Goal: Task Accomplishment & Management: Complete application form

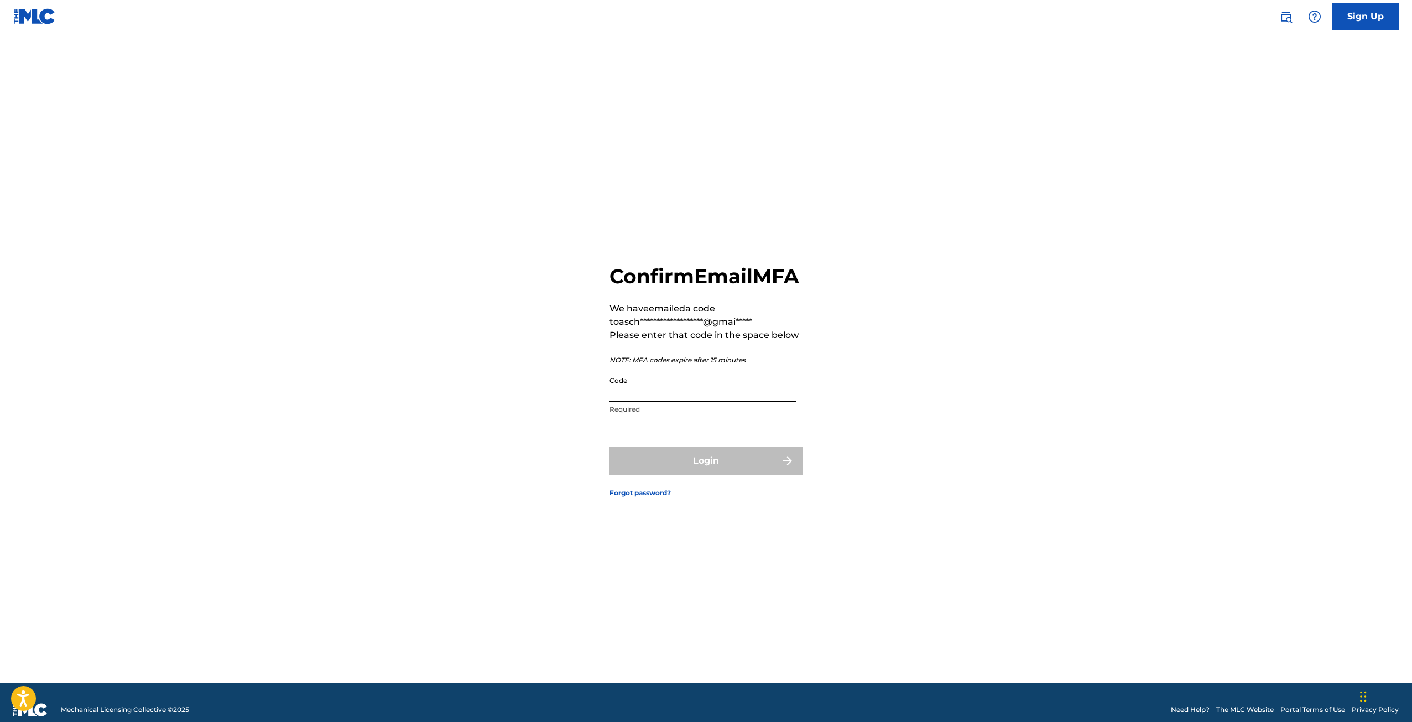
paste input "534930"
type input "534930"
click at [691, 474] on button "Login" at bounding box center [706, 461] width 194 height 28
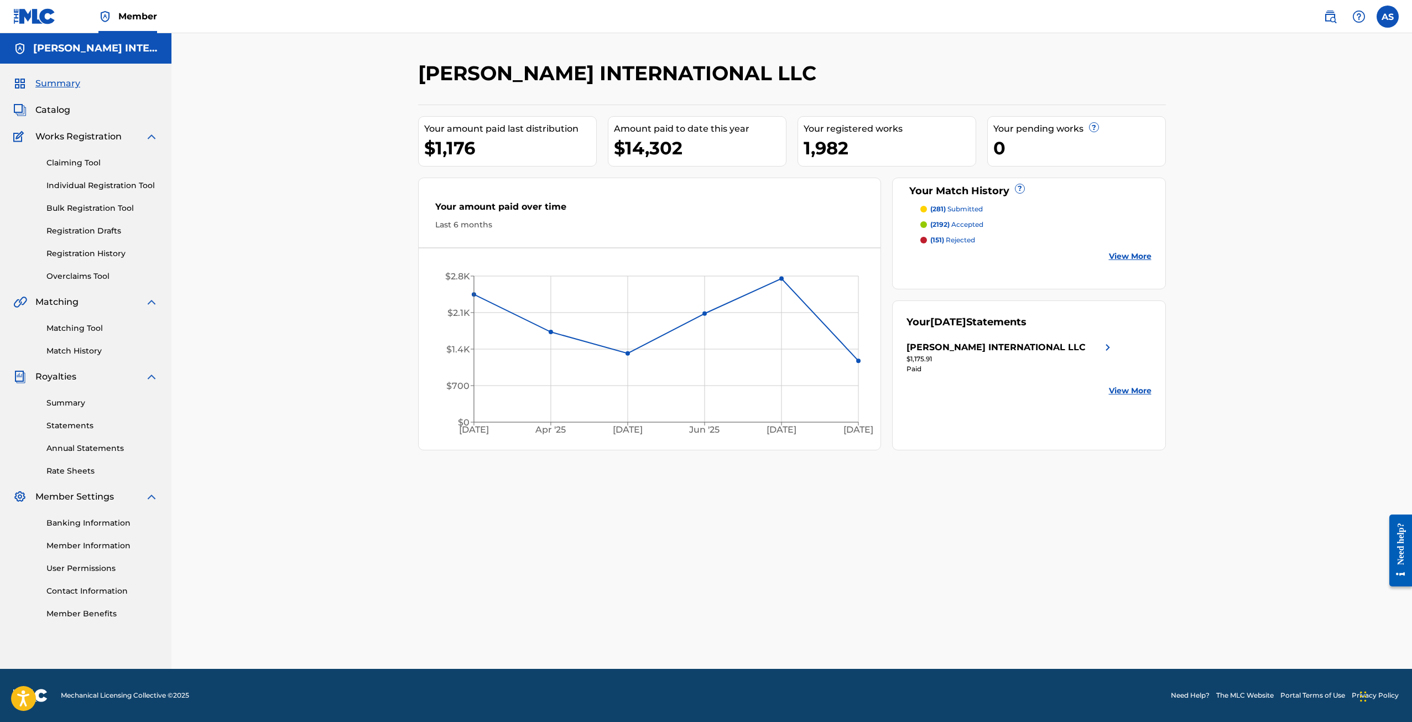
click at [77, 186] on link "Individual Registration Tool" at bounding box center [102, 186] width 112 height 12
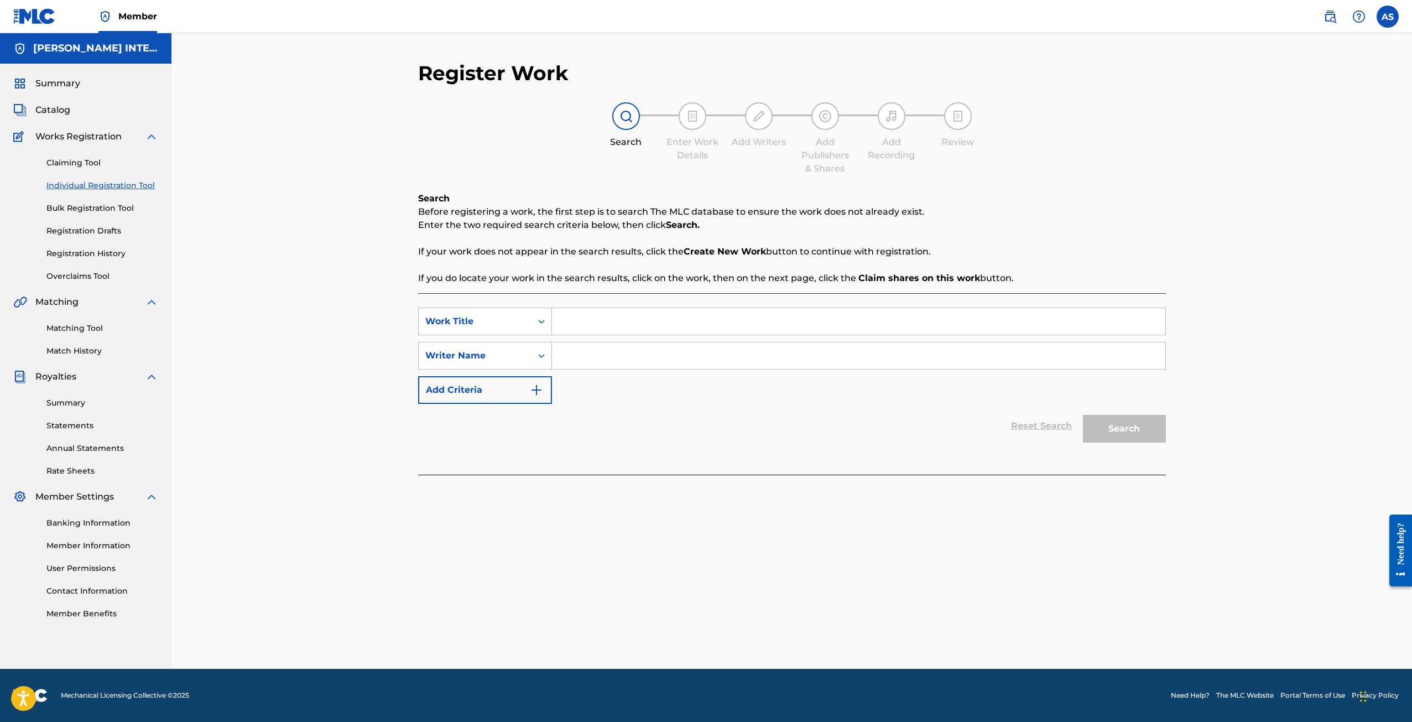
click at [576, 318] on input "Search Form" at bounding box center [858, 321] width 613 height 27
type input "La Merolica"
click at [565, 360] on input "Search Form" at bounding box center [858, 355] width 613 height 27
type input "[PERSON_NAME]"
click at [1109, 437] on button "Search" at bounding box center [1124, 429] width 83 height 28
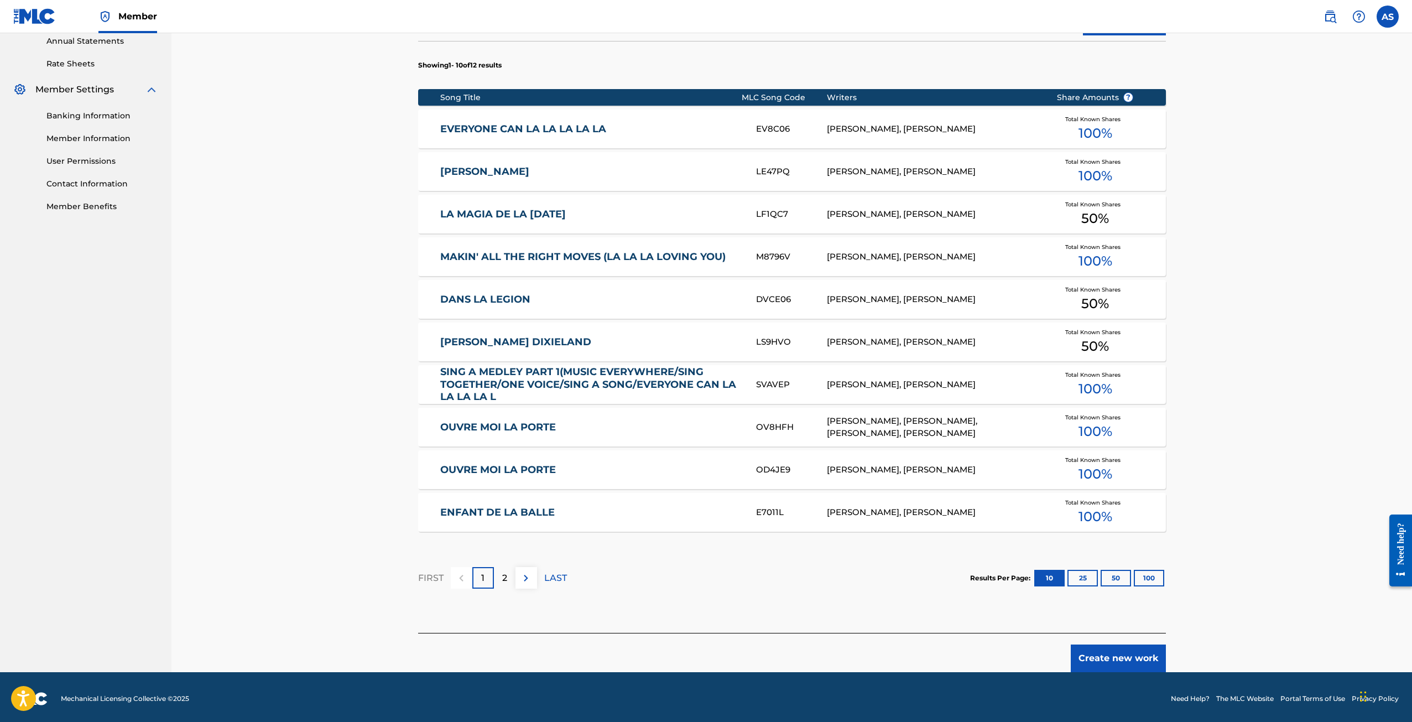
scroll to position [410, 0]
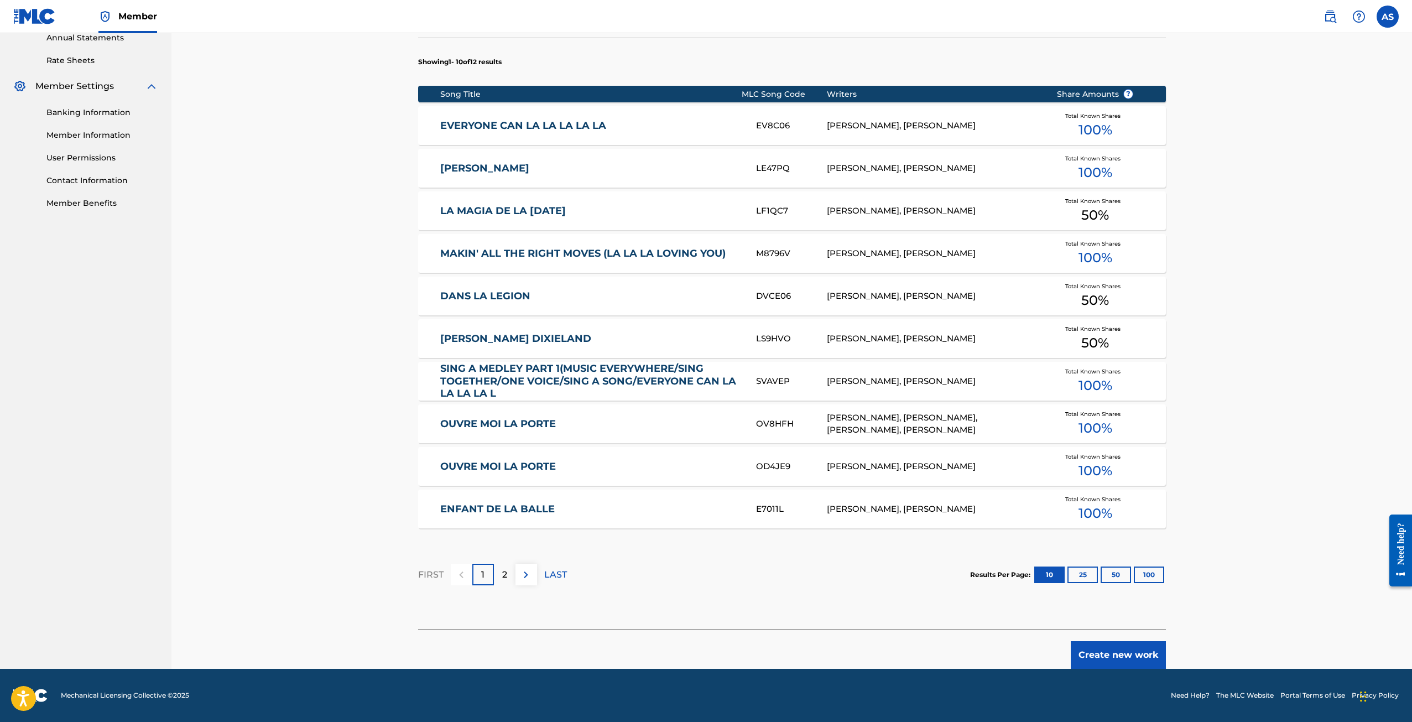
click at [1140, 655] on button "Create new work" at bounding box center [1117, 655] width 95 height 28
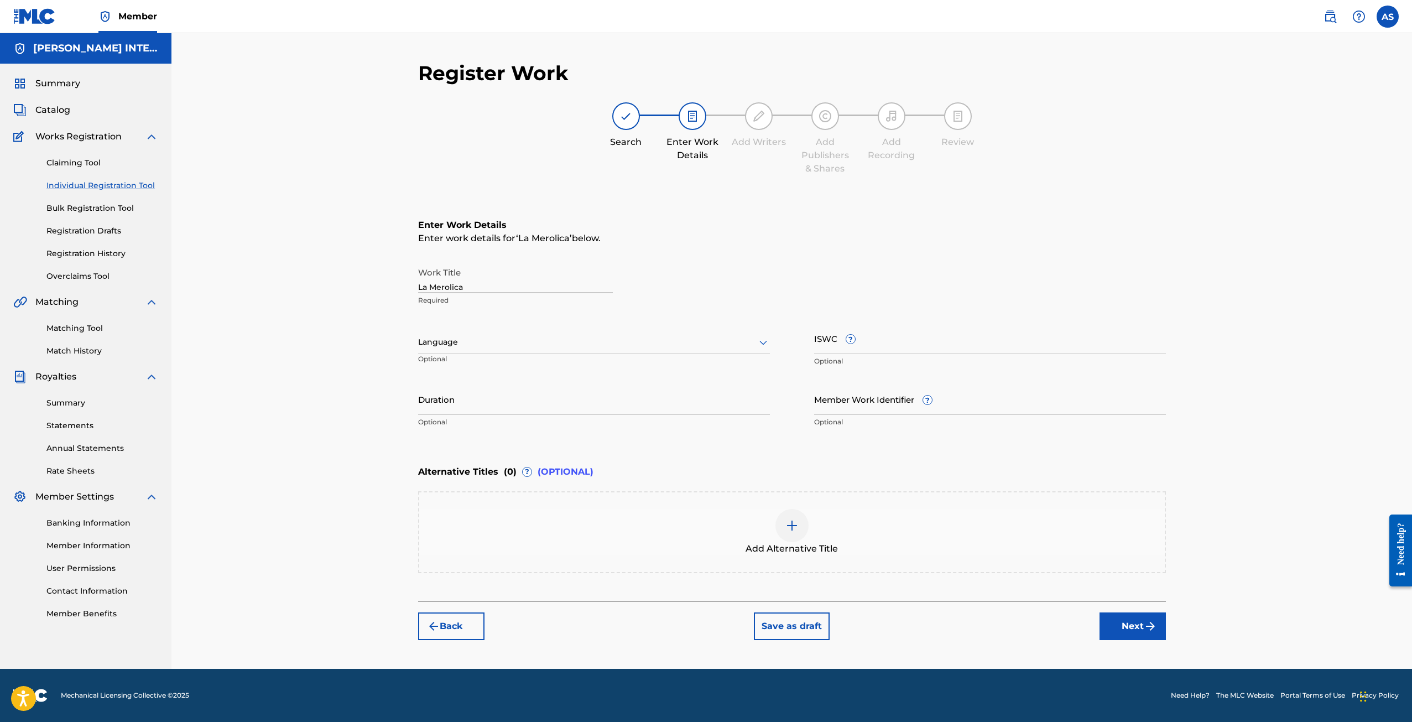
scroll to position [0, 0]
click at [459, 347] on div at bounding box center [594, 342] width 352 height 14
click at [461, 386] on div "Spanish" at bounding box center [594, 391] width 351 height 25
click at [1141, 626] on button "Next" at bounding box center [1132, 626] width 66 height 28
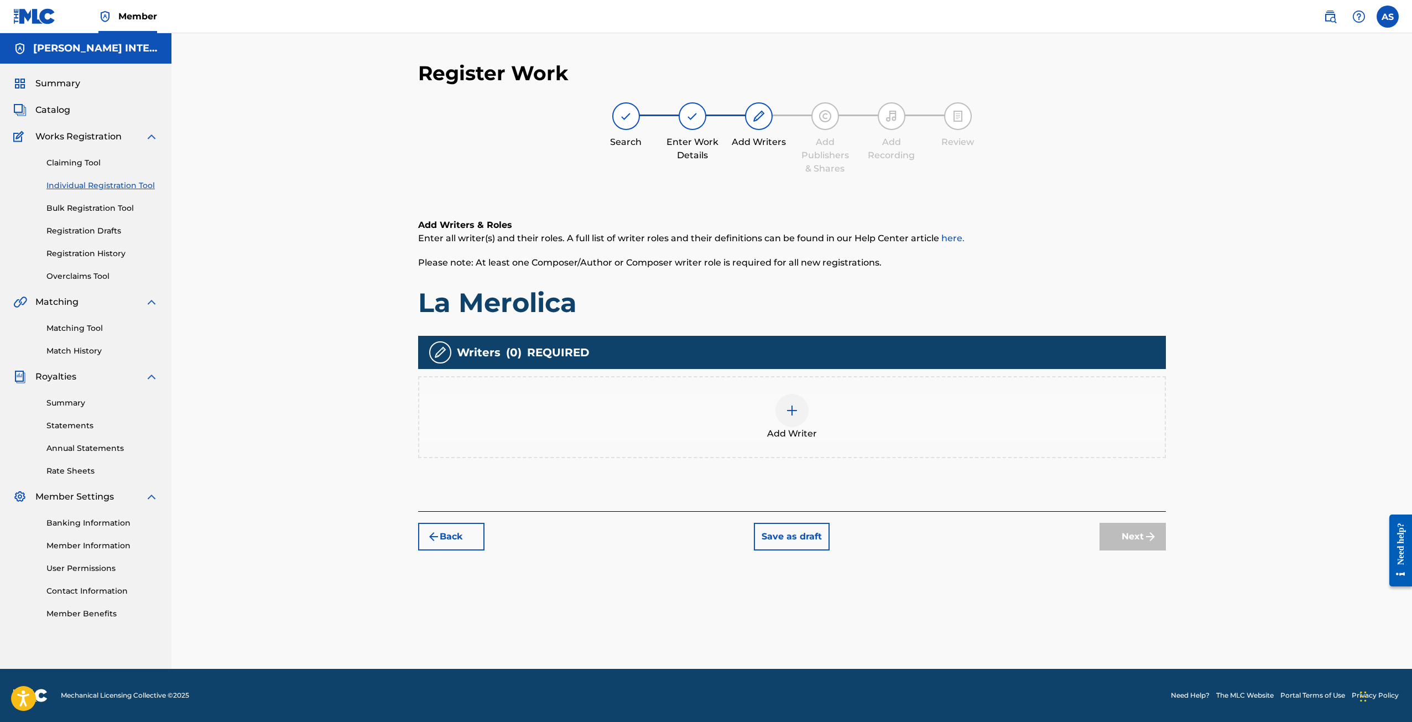
click at [796, 407] on img at bounding box center [791, 410] width 13 height 13
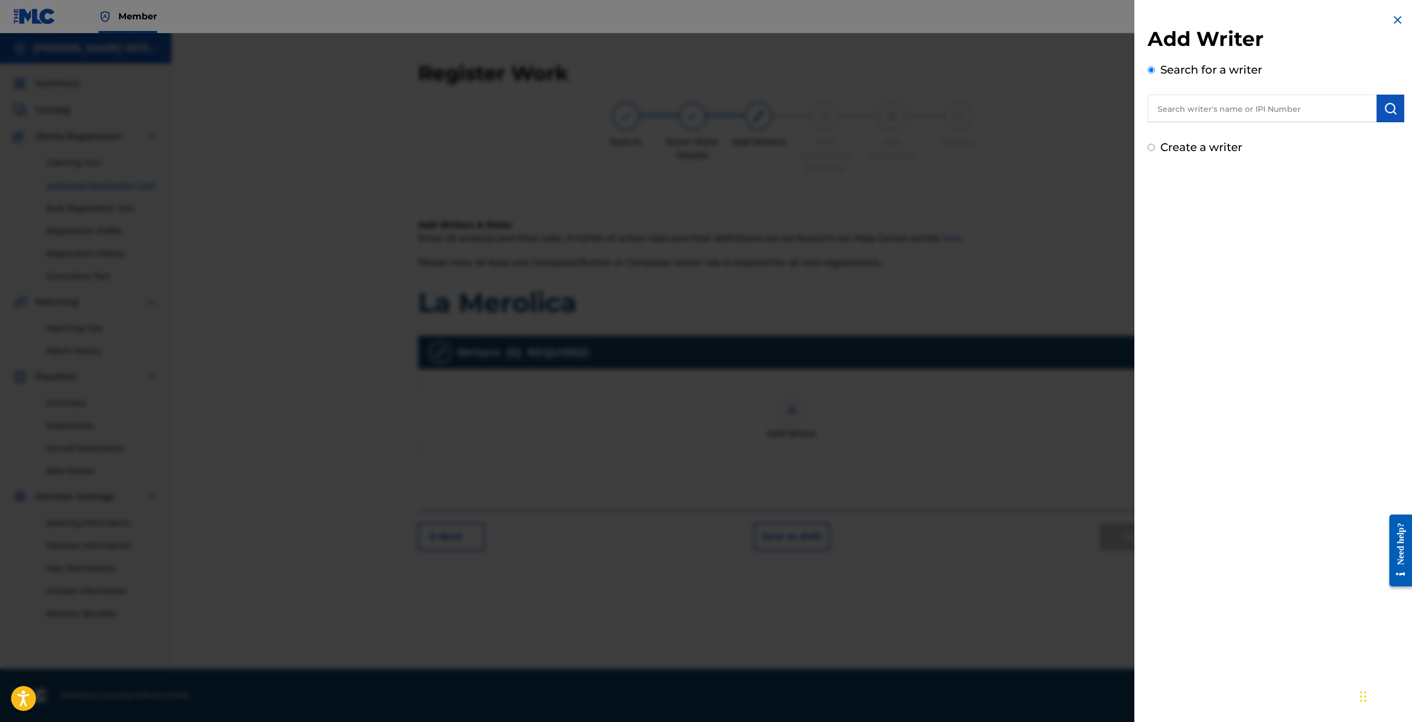
drag, startPoint x: 1230, startPoint y: 94, endPoint x: 1221, endPoint y: 115, distance: 22.6
click at [1230, 95] on div "Search for a writer" at bounding box center [1275, 91] width 257 height 61
click at [1221, 114] on input "text" at bounding box center [1261, 109] width 229 height 28
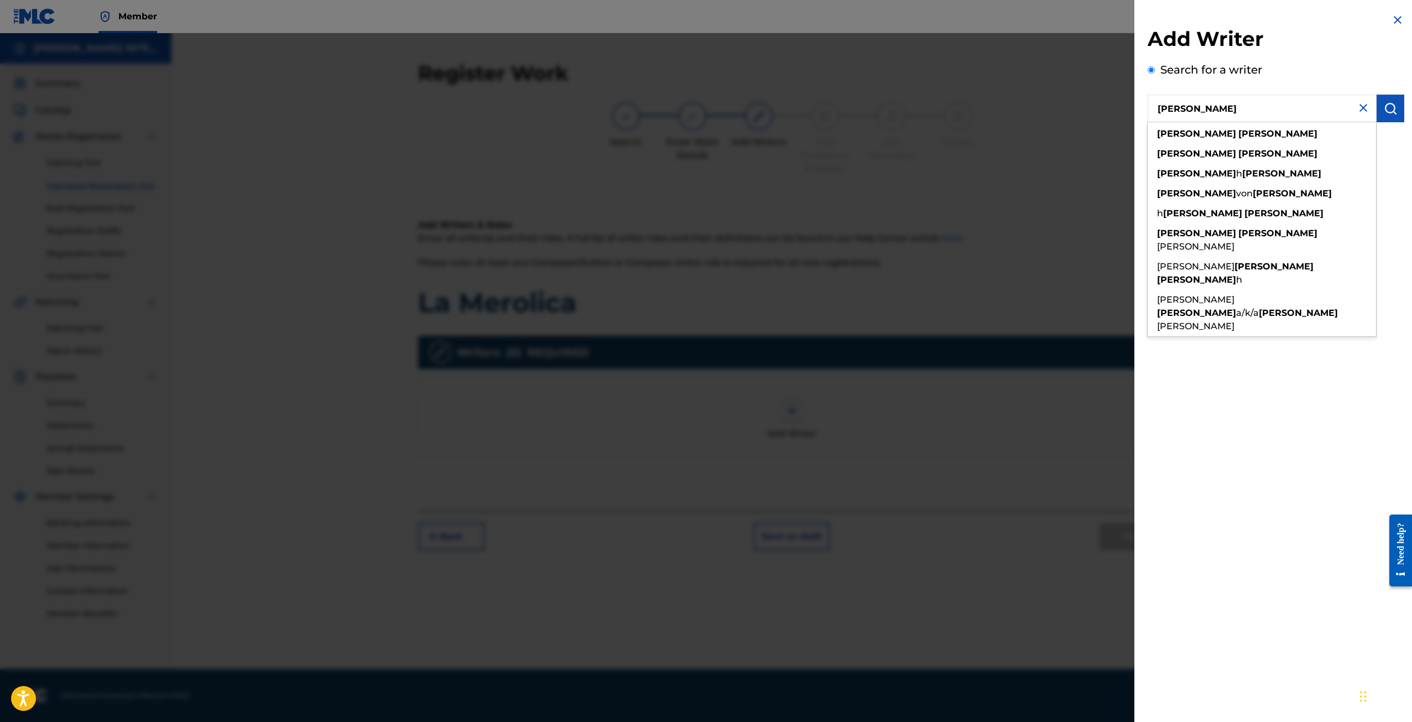
type input "[PERSON_NAME]"
click at [1397, 108] on button "submit" at bounding box center [1390, 109] width 28 height 28
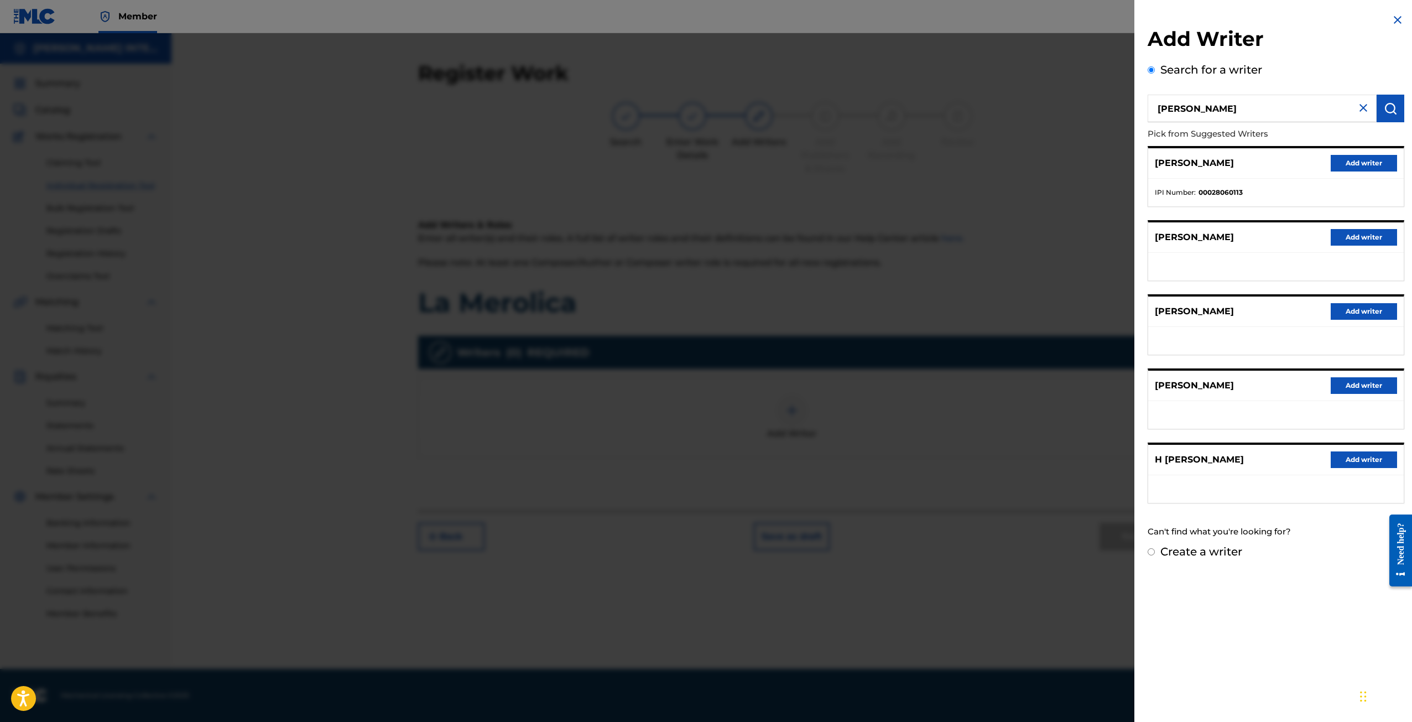
click at [1345, 163] on button "Add writer" at bounding box center [1363, 163] width 66 height 17
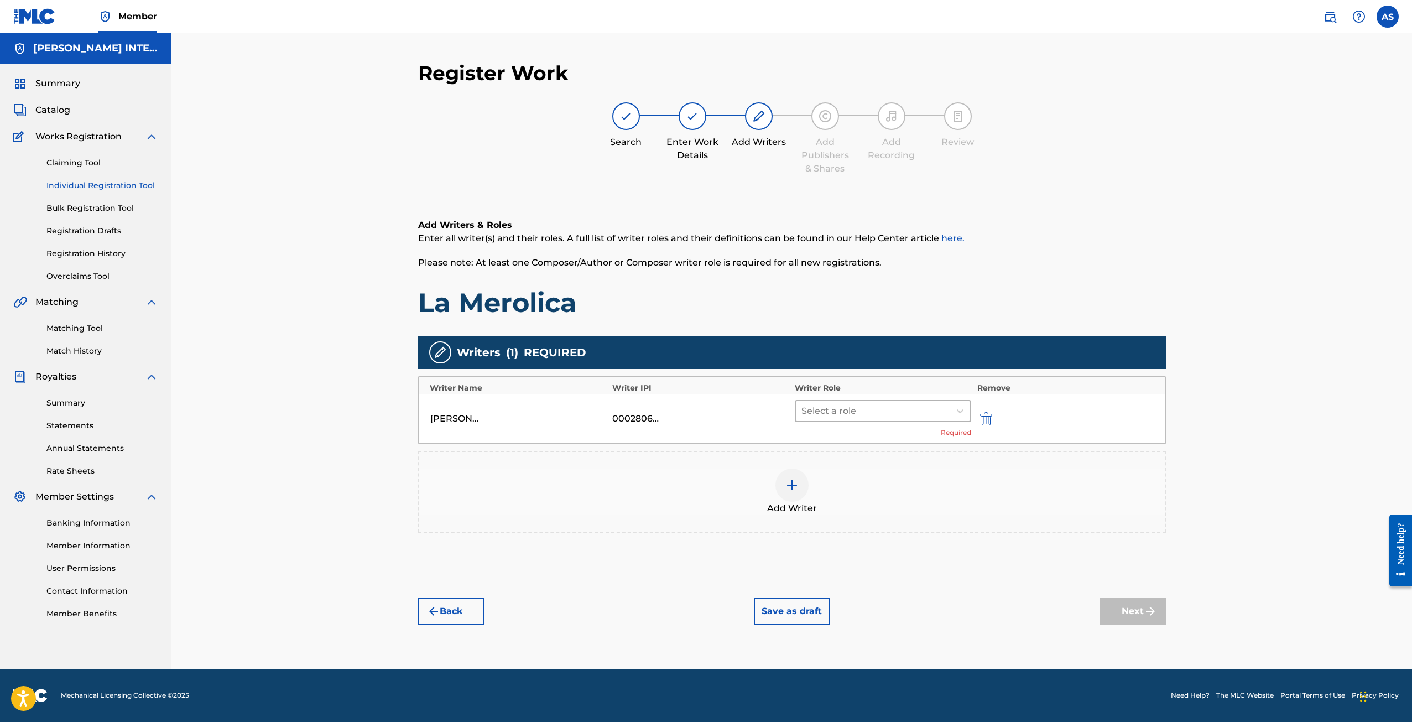
click at [801, 416] on input "text" at bounding box center [802, 410] width 2 height 13
click at [813, 438] on div "Composer/Author" at bounding box center [883, 440] width 177 height 22
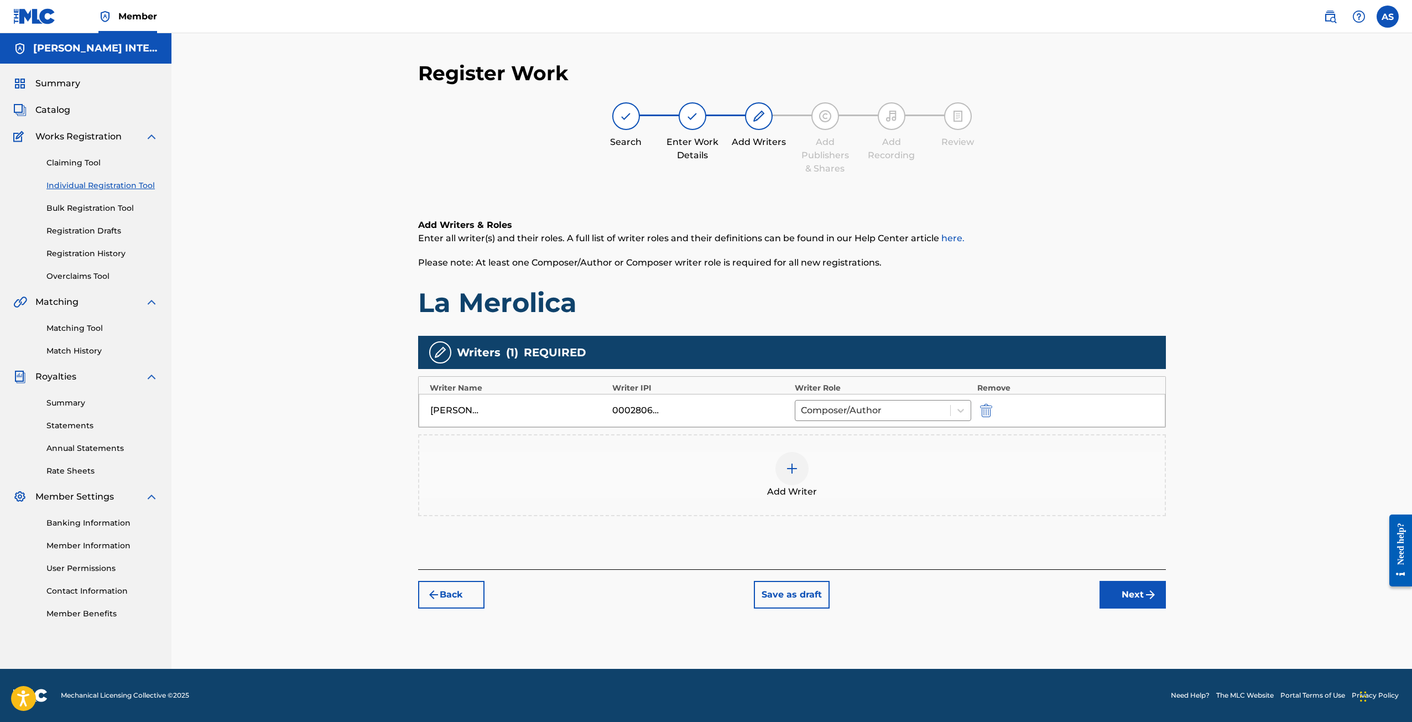
click at [790, 477] on div at bounding box center [791, 468] width 33 height 33
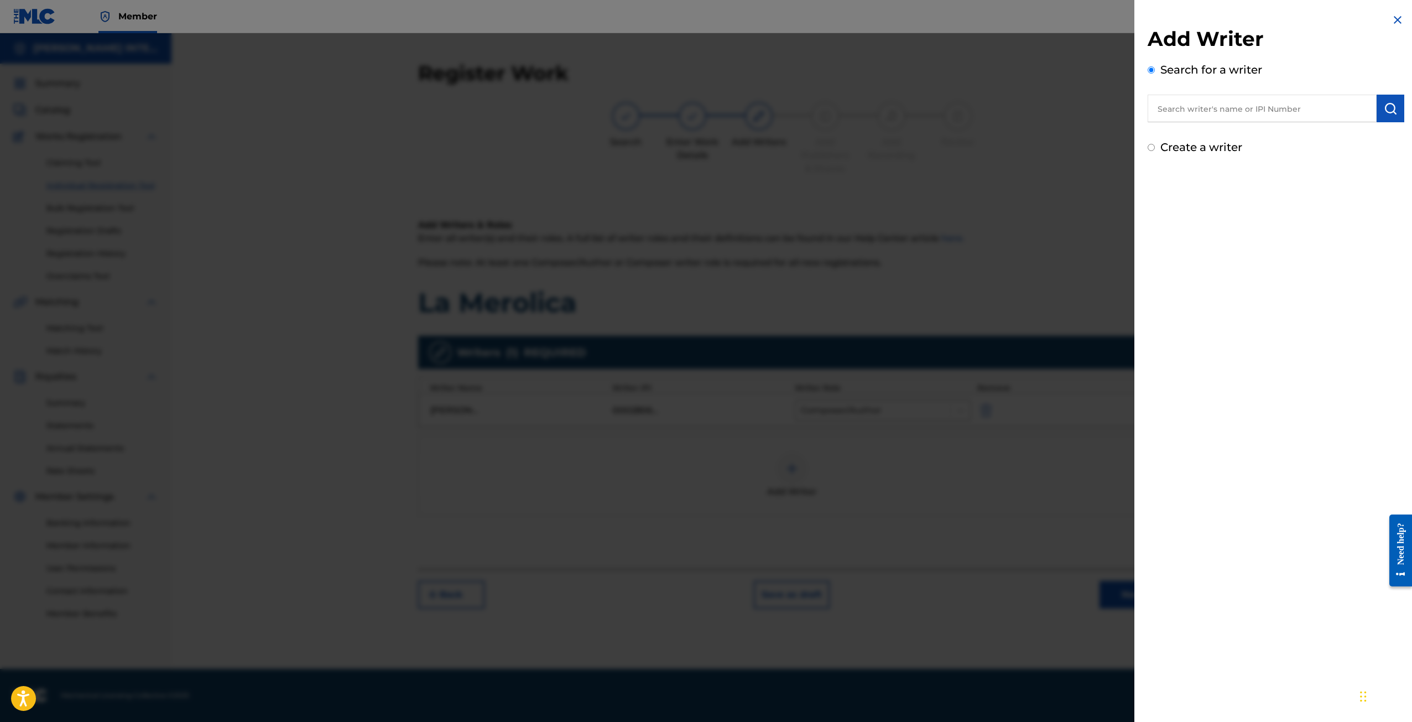
click at [1179, 98] on input "text" at bounding box center [1261, 109] width 229 height 28
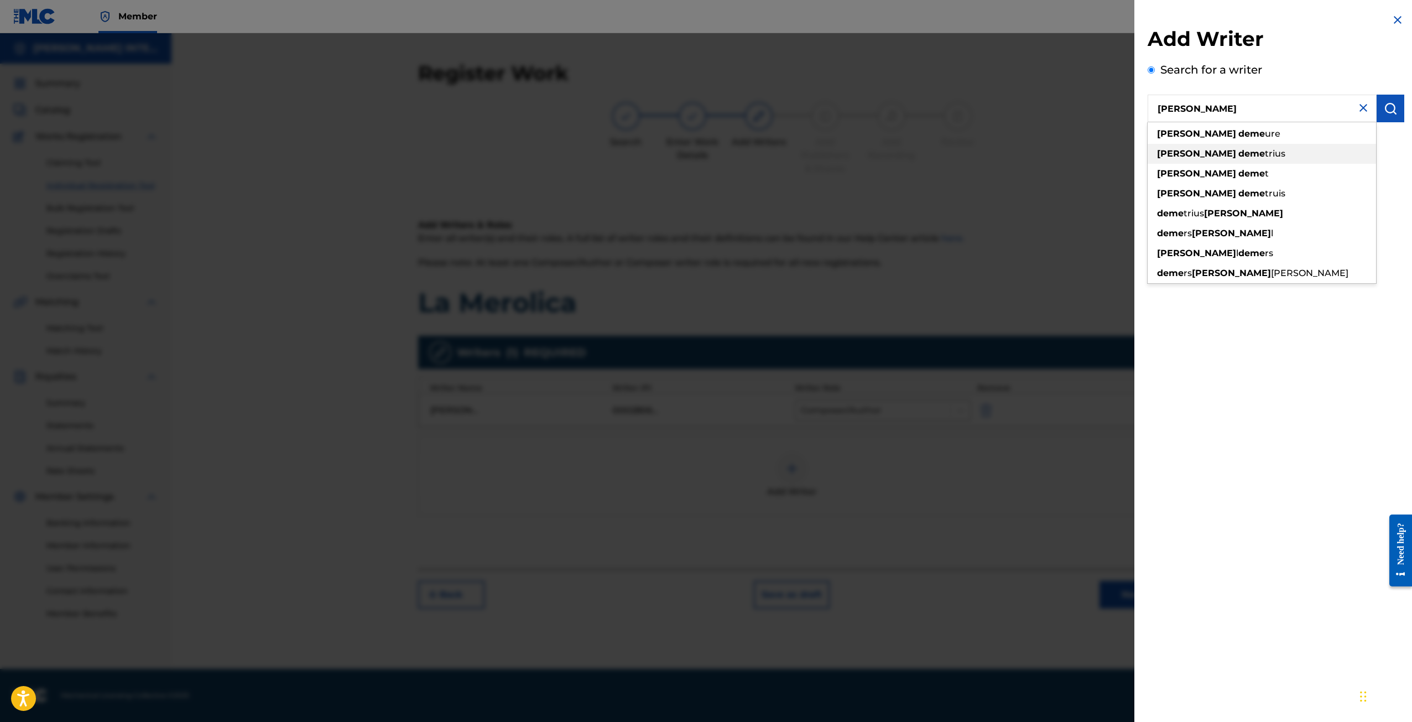
click at [1238, 157] on strong "deme" at bounding box center [1251, 153] width 27 height 11
type input "[PERSON_NAME]"
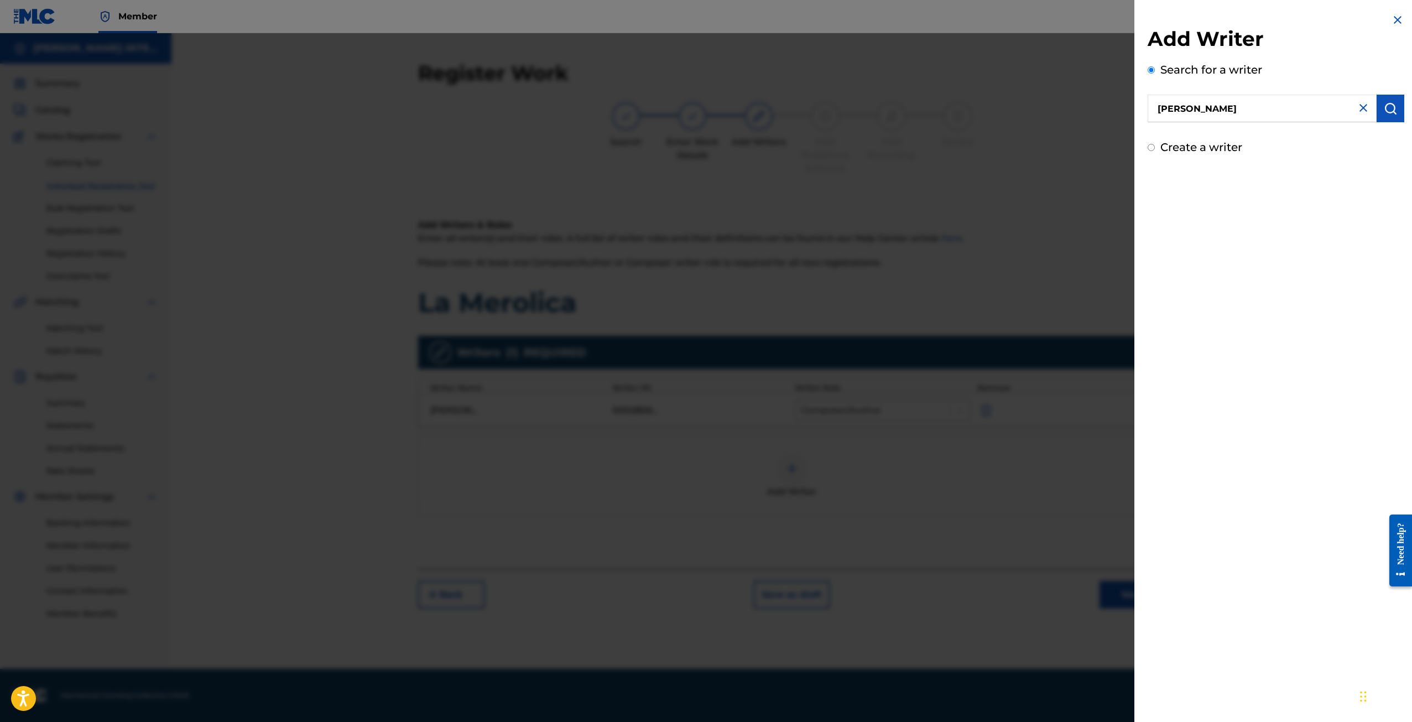
click at [1383, 111] on img "submit" at bounding box center [1389, 108] width 13 height 13
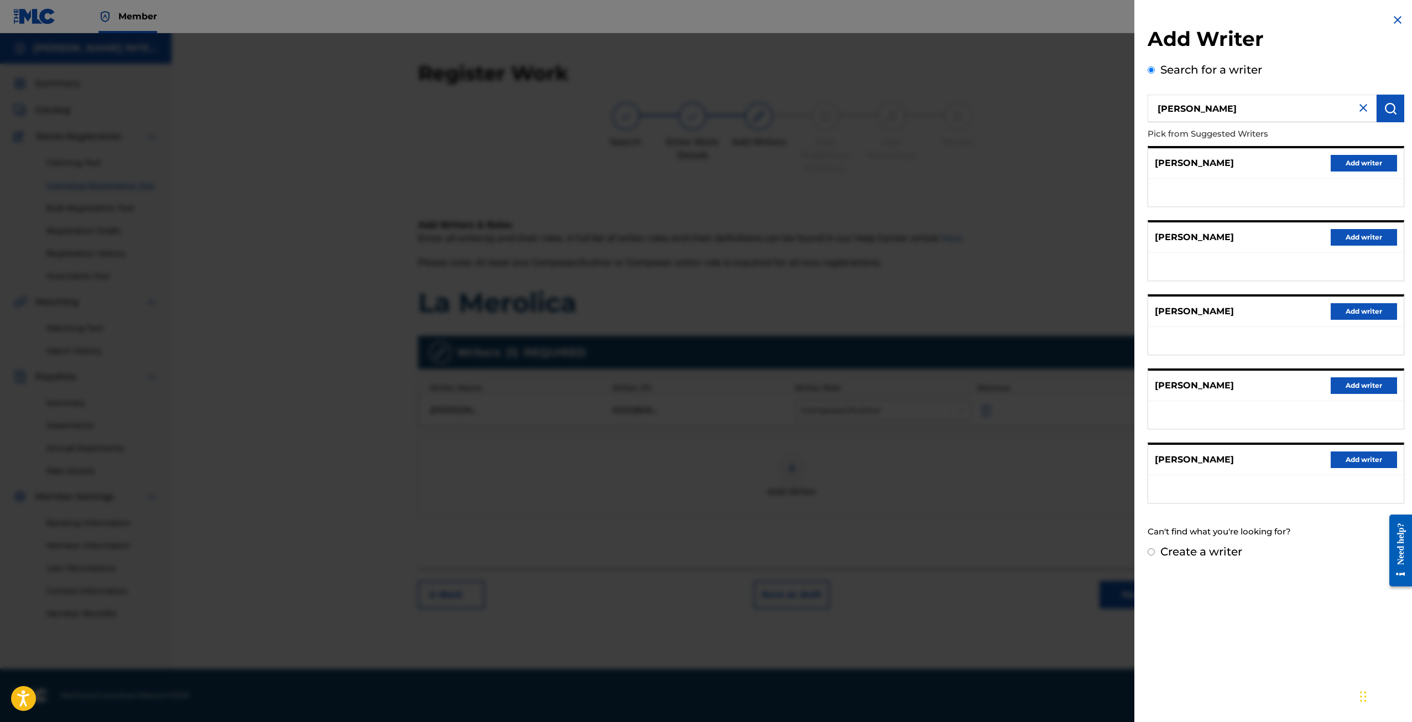
click at [1371, 162] on button "Add writer" at bounding box center [1363, 163] width 66 height 17
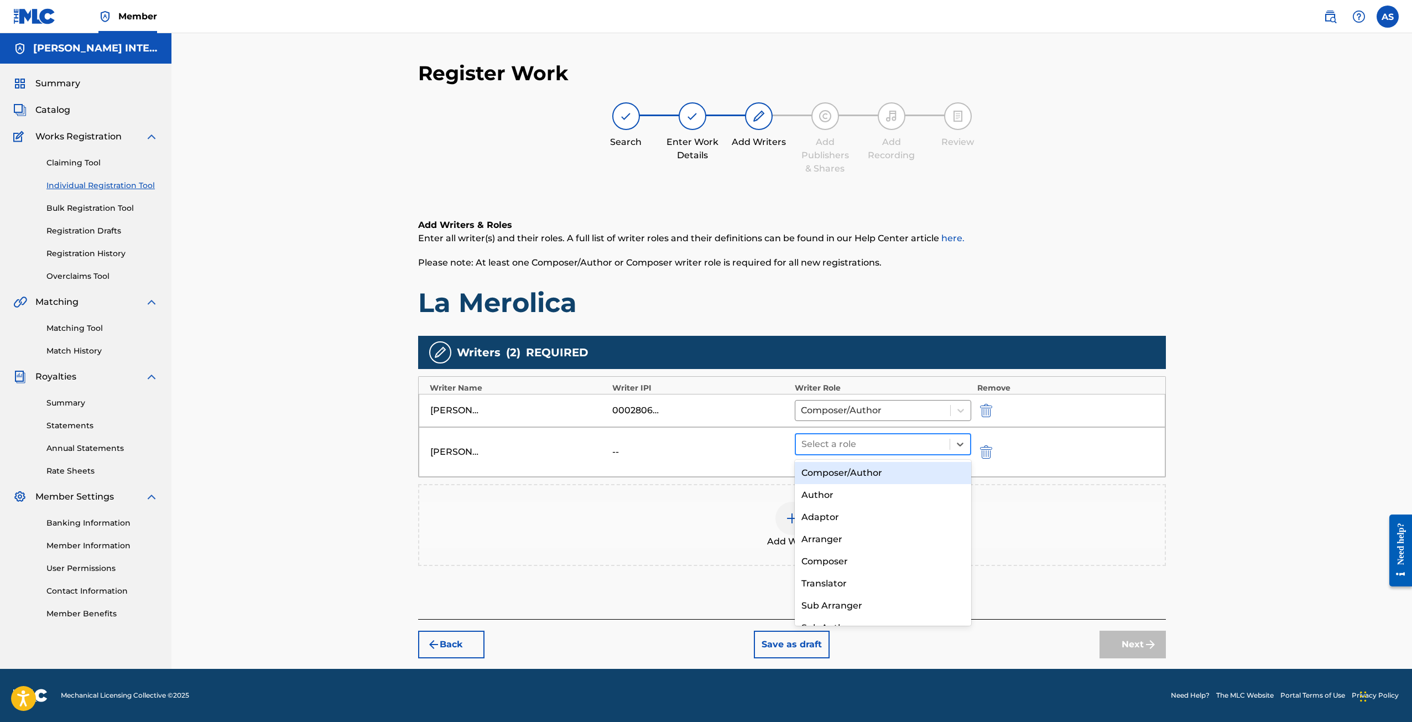
click at [816, 442] on div at bounding box center [872, 443] width 143 height 15
click at [829, 471] on div "Composer/Author" at bounding box center [883, 473] width 177 height 22
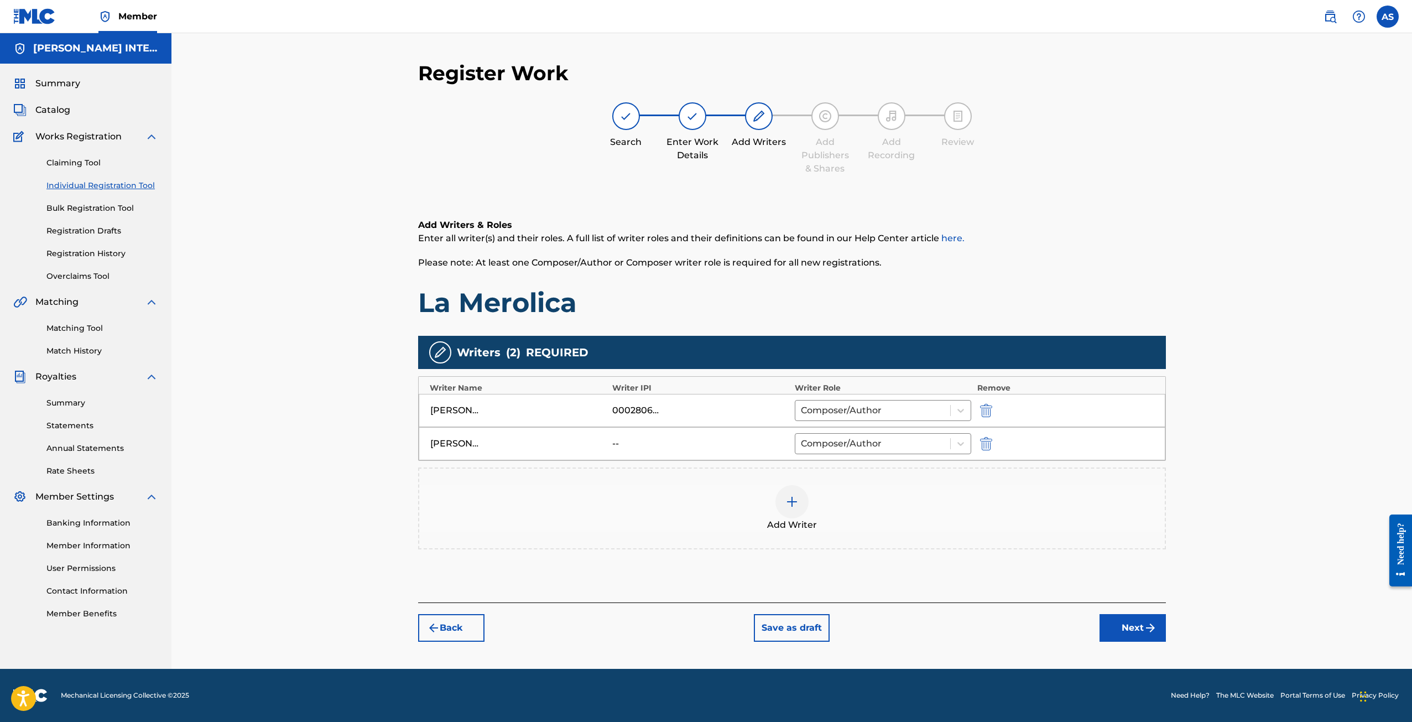
click at [792, 504] on img at bounding box center [791, 501] width 13 height 13
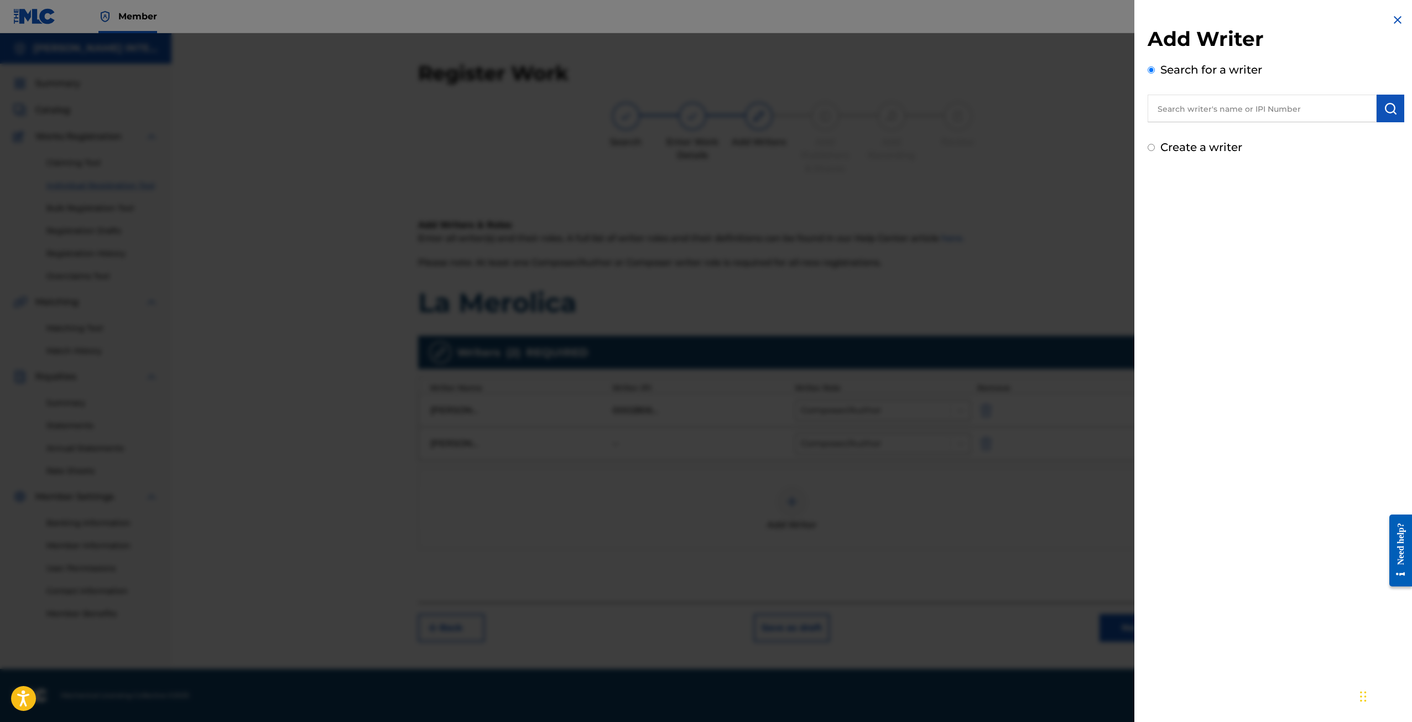
click at [1190, 116] on input "text" at bounding box center [1261, 109] width 229 height 28
click at [1203, 127] on div "[PERSON_NAME]" at bounding box center [1261, 134] width 228 height 20
type input "[PERSON_NAME]"
click at [1384, 109] on img "submit" at bounding box center [1389, 108] width 13 height 13
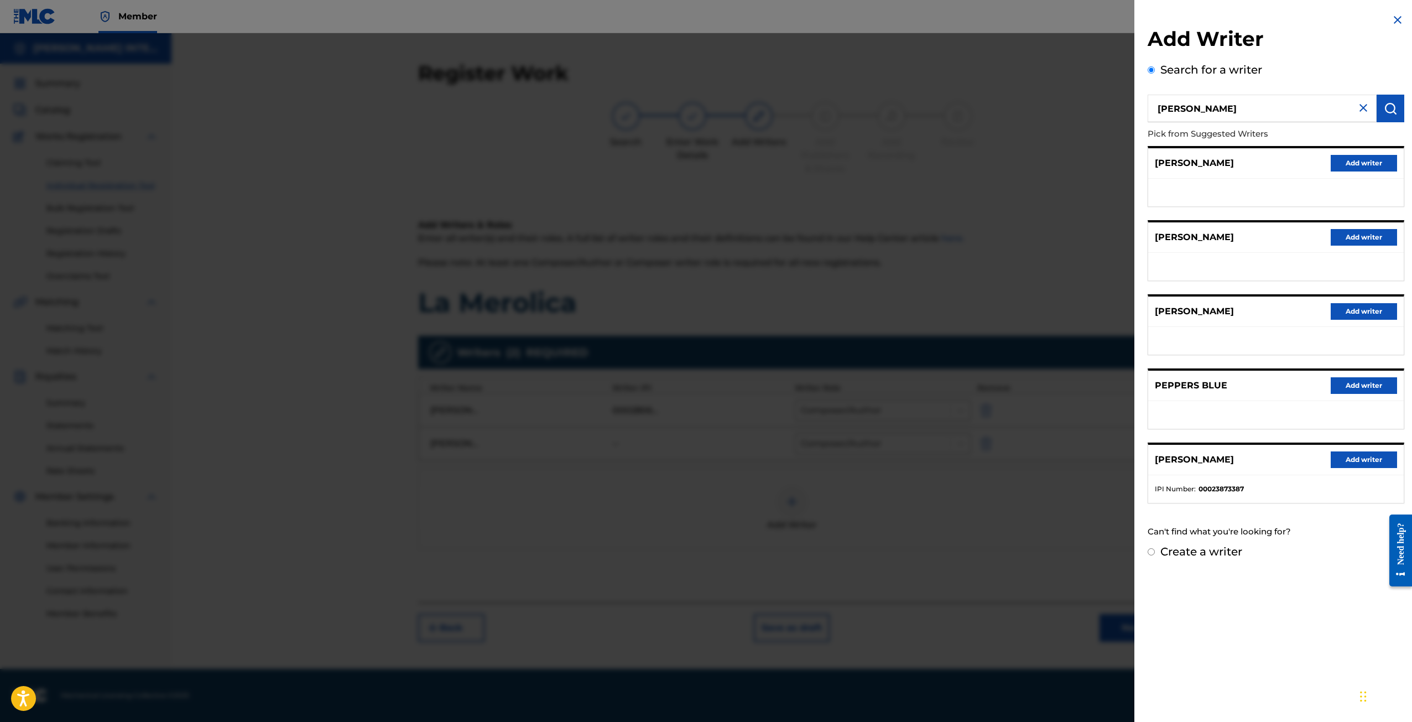
click at [1366, 462] on button "Add writer" at bounding box center [1363, 459] width 66 height 17
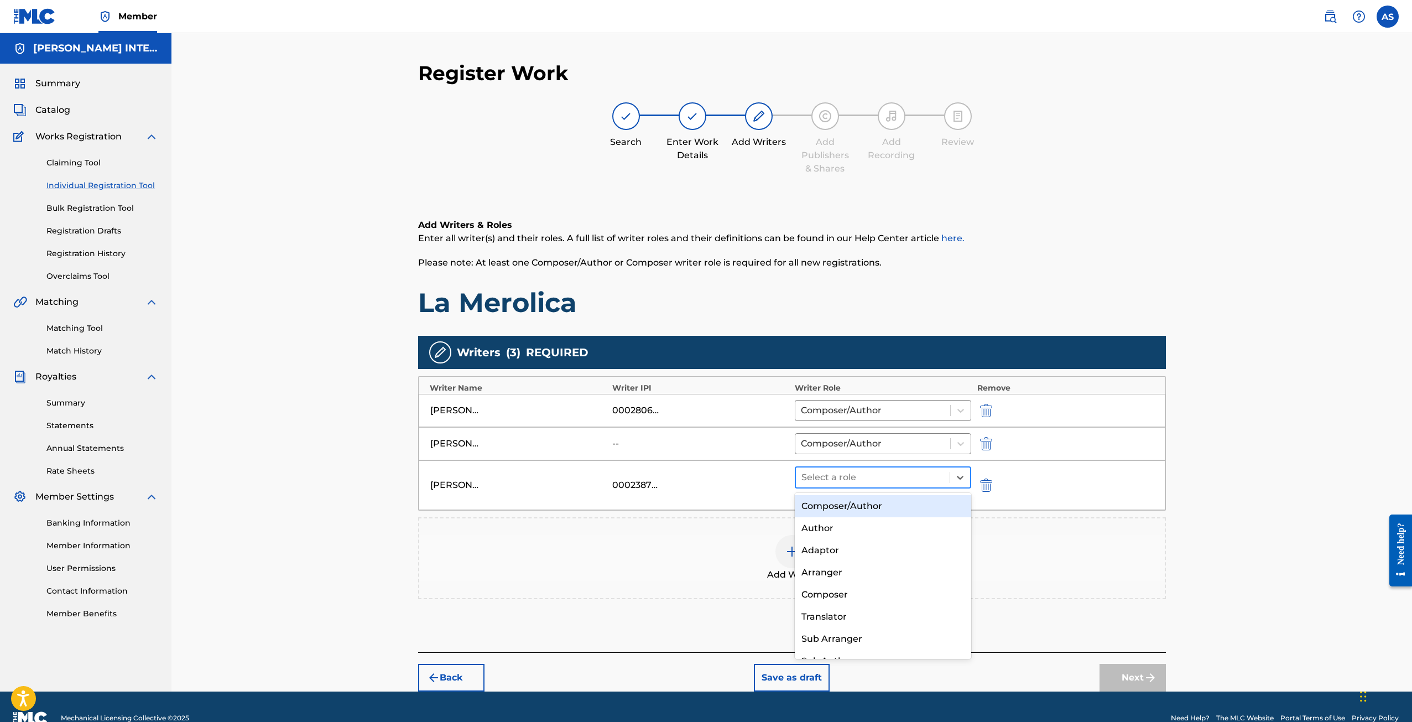
click at [828, 480] on div at bounding box center [872, 476] width 143 height 15
click at [831, 509] on div "Composer/Author" at bounding box center [883, 506] width 177 height 22
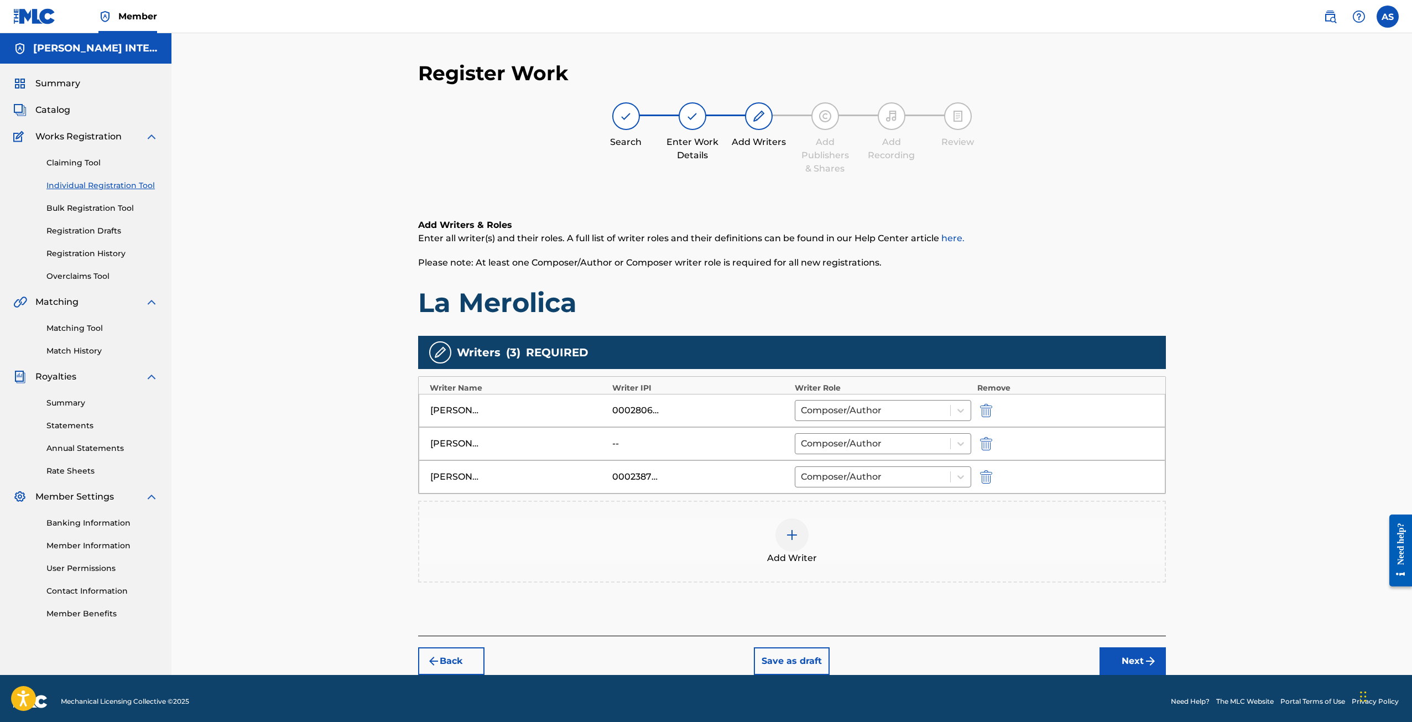
click at [787, 533] on img at bounding box center [791, 534] width 13 height 13
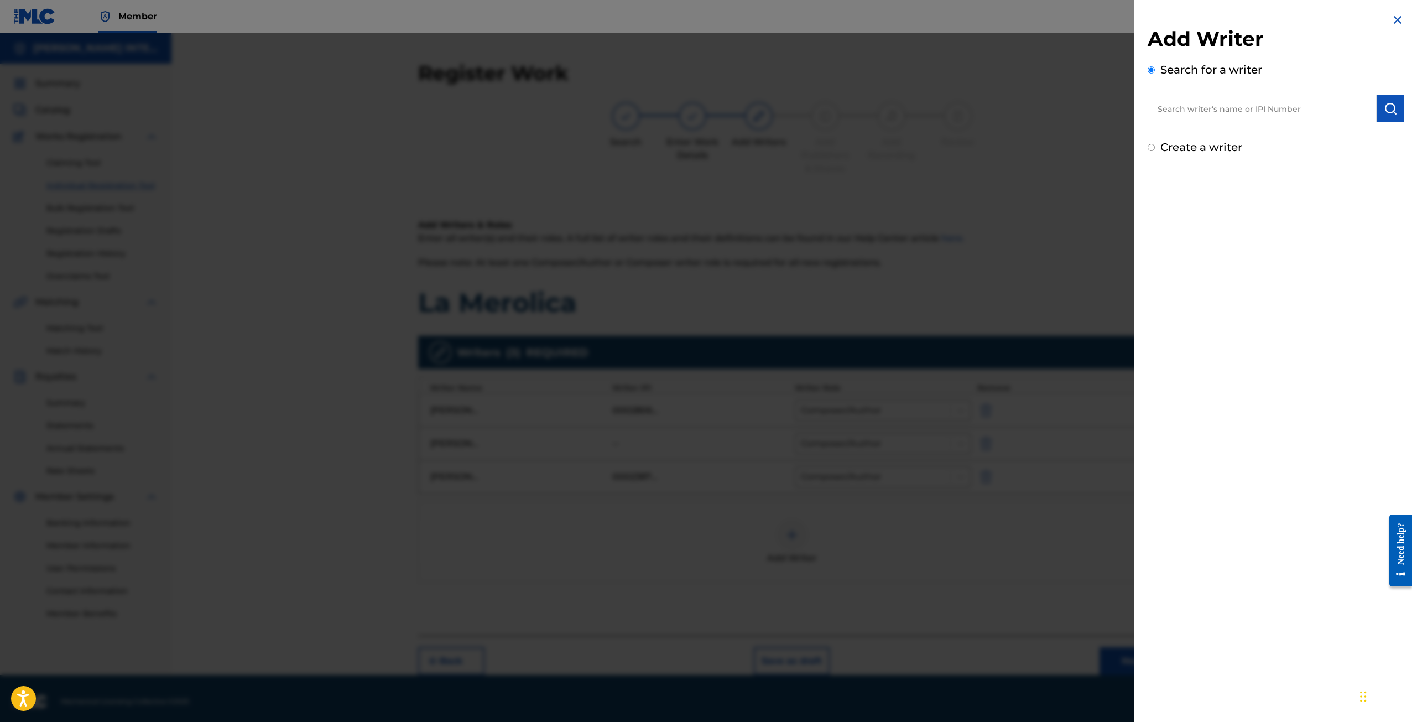
click at [1189, 104] on input "text" at bounding box center [1261, 109] width 229 height 28
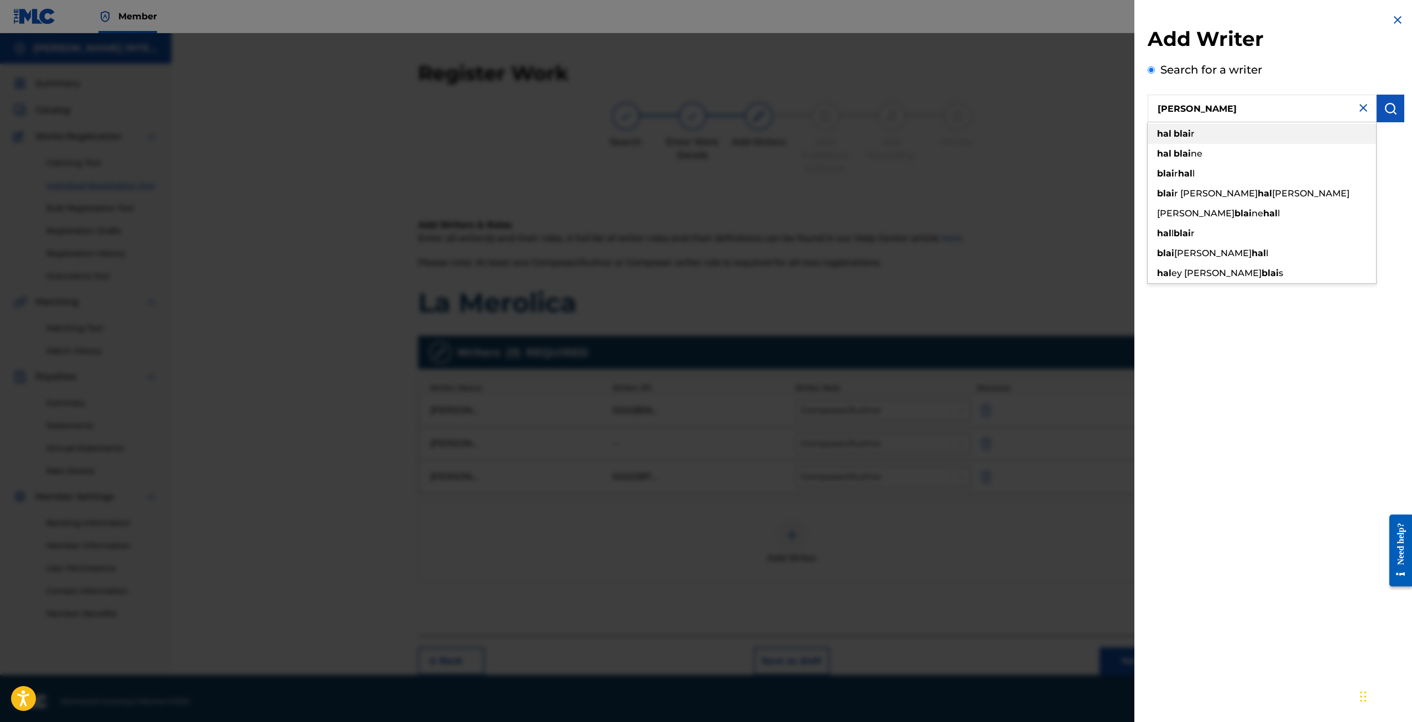
click at [1176, 135] on strong "blai" at bounding box center [1181, 133] width 17 height 11
type input "[PERSON_NAME]"
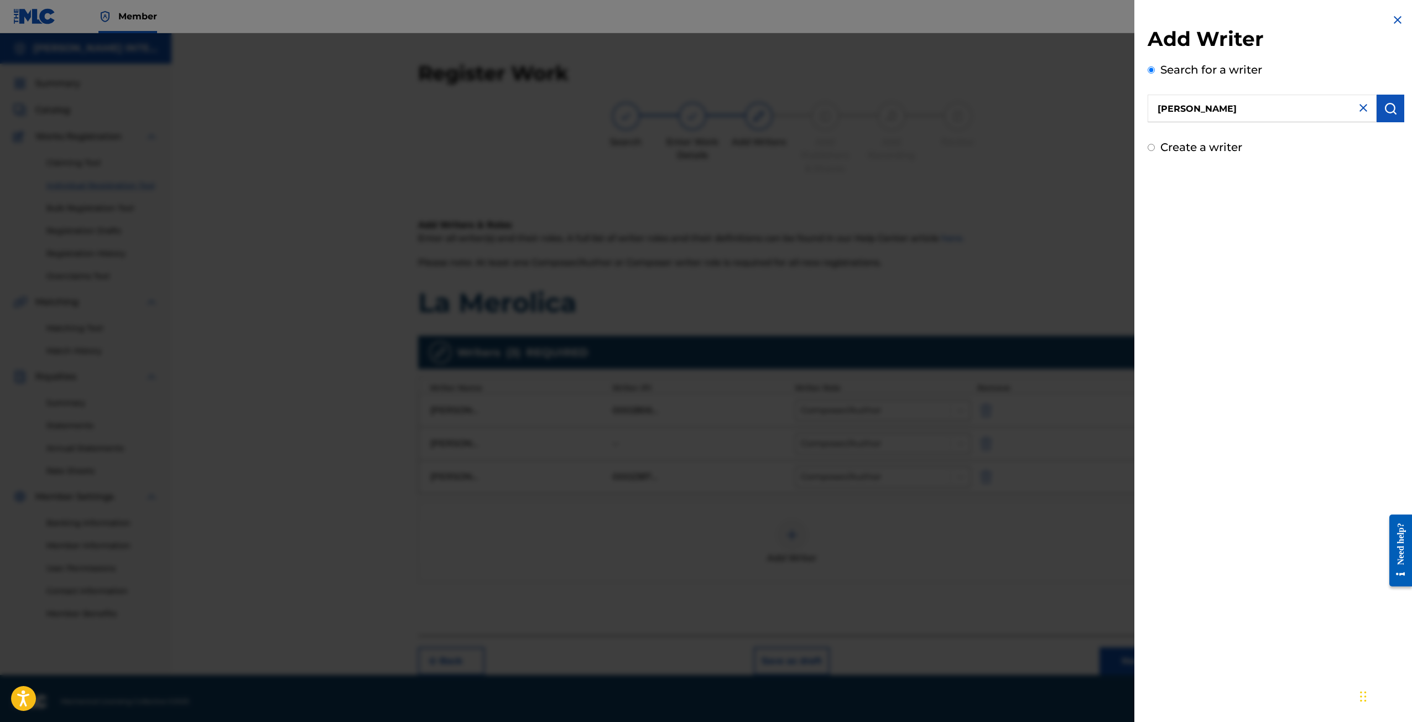
click at [1385, 108] on img "submit" at bounding box center [1389, 108] width 13 height 13
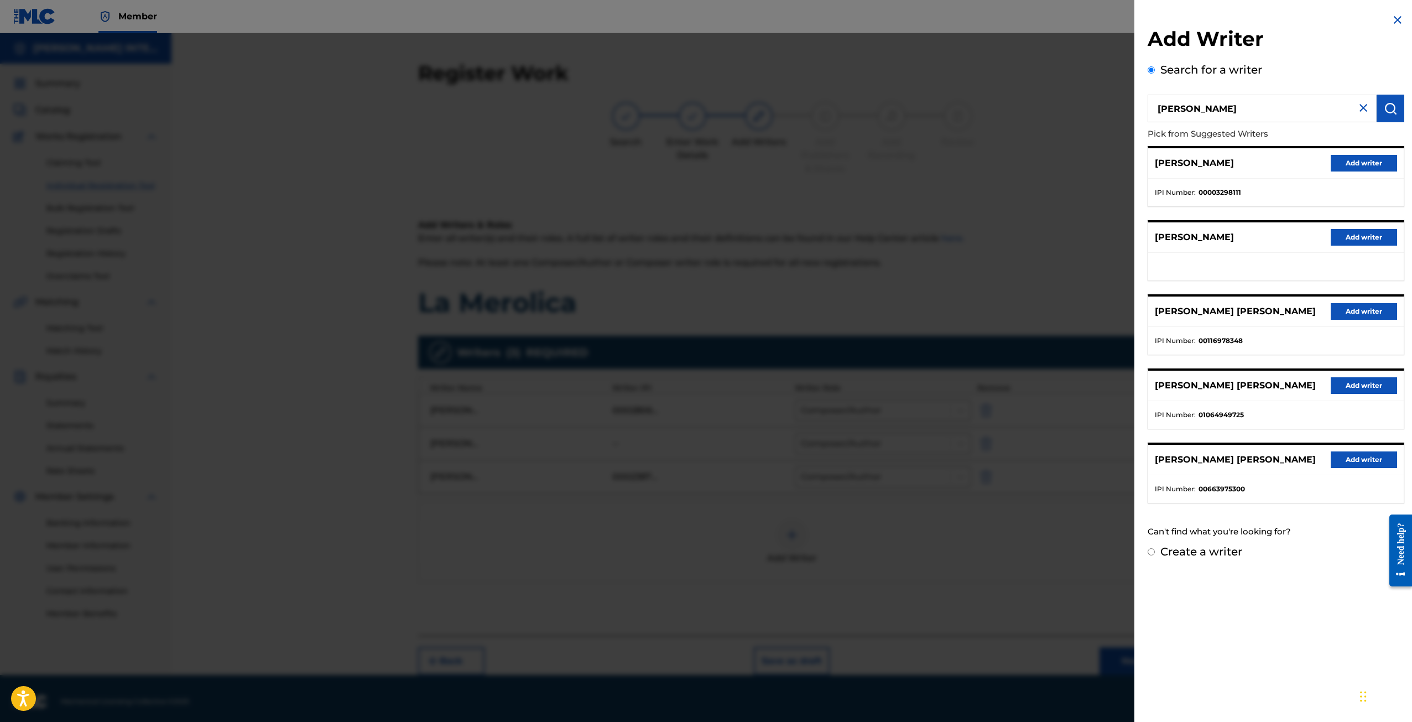
click at [1369, 160] on button "Add writer" at bounding box center [1363, 163] width 66 height 17
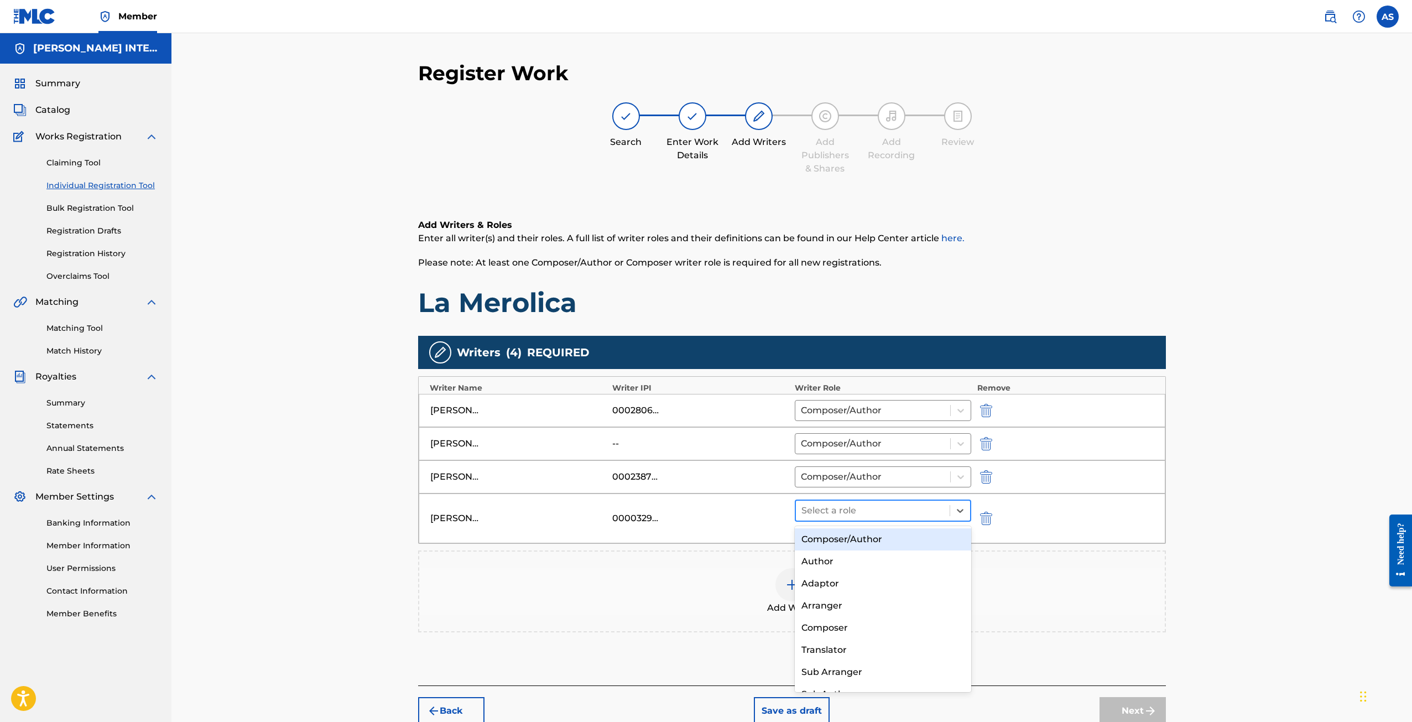
click at [822, 509] on div at bounding box center [872, 510] width 143 height 15
click at [822, 543] on div "Composer/Author" at bounding box center [883, 539] width 177 height 22
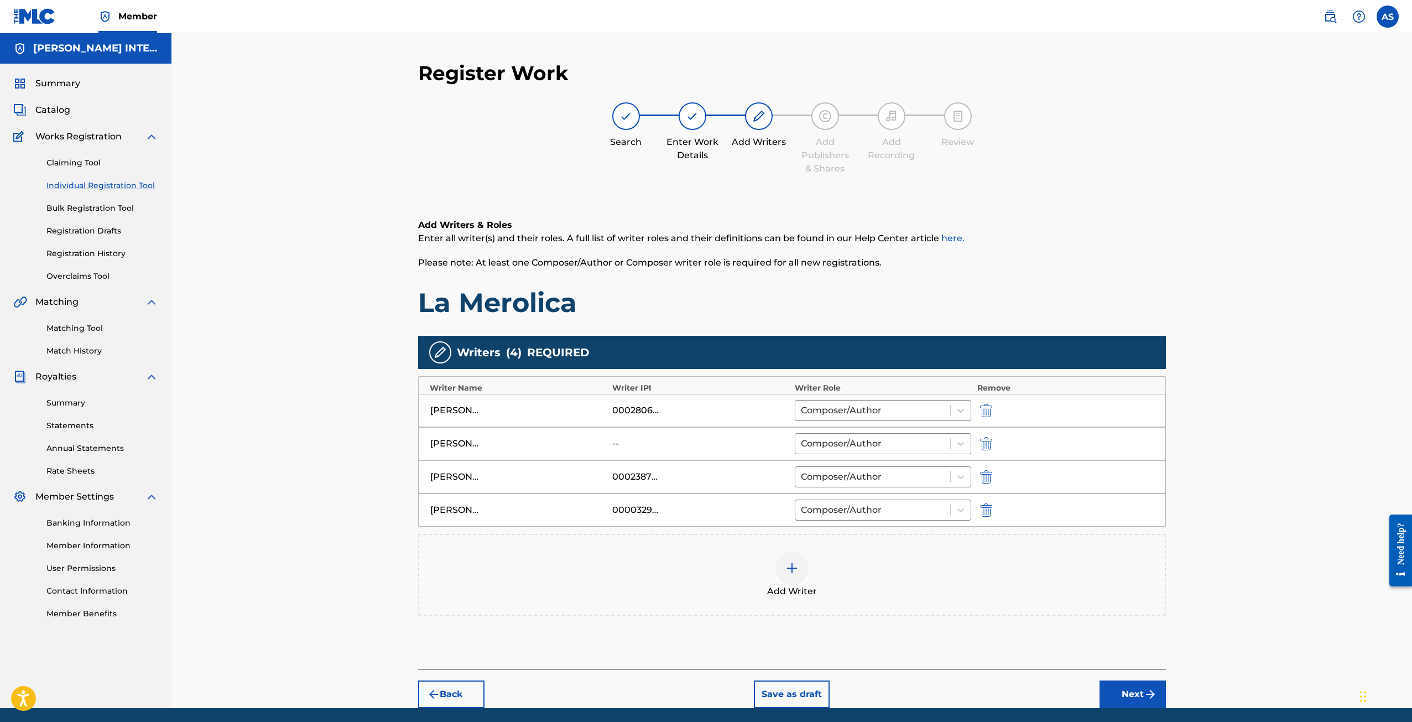
scroll to position [39, 0]
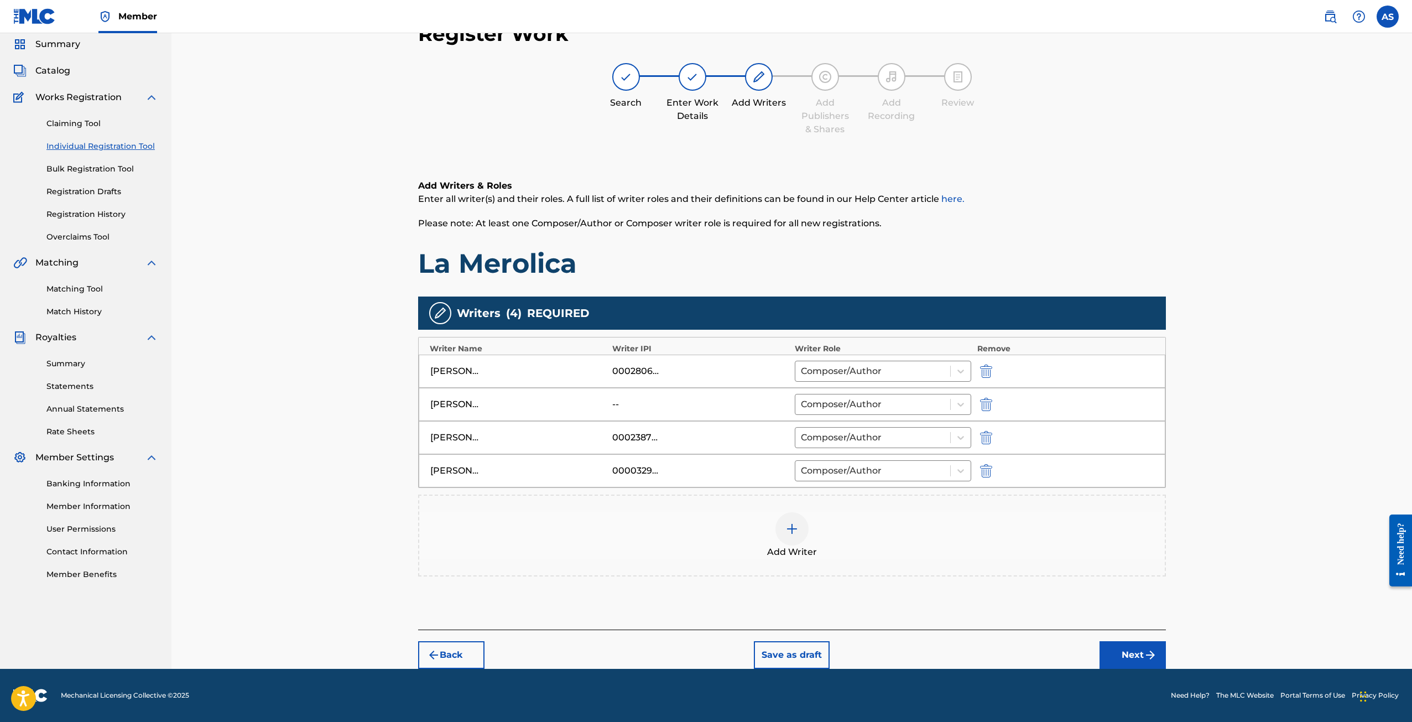
click at [1119, 648] on button "Next" at bounding box center [1132, 655] width 66 height 28
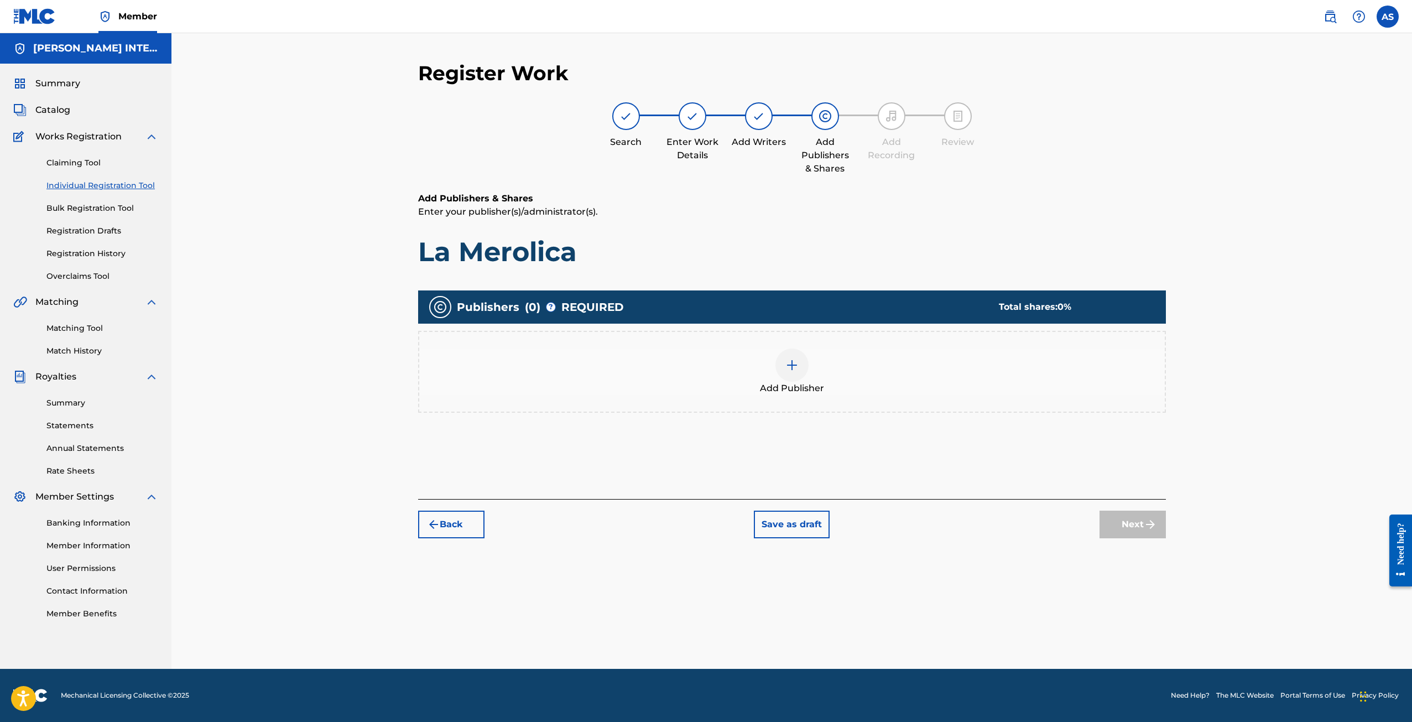
scroll to position [0, 0]
click at [791, 365] on img at bounding box center [791, 364] width 13 height 13
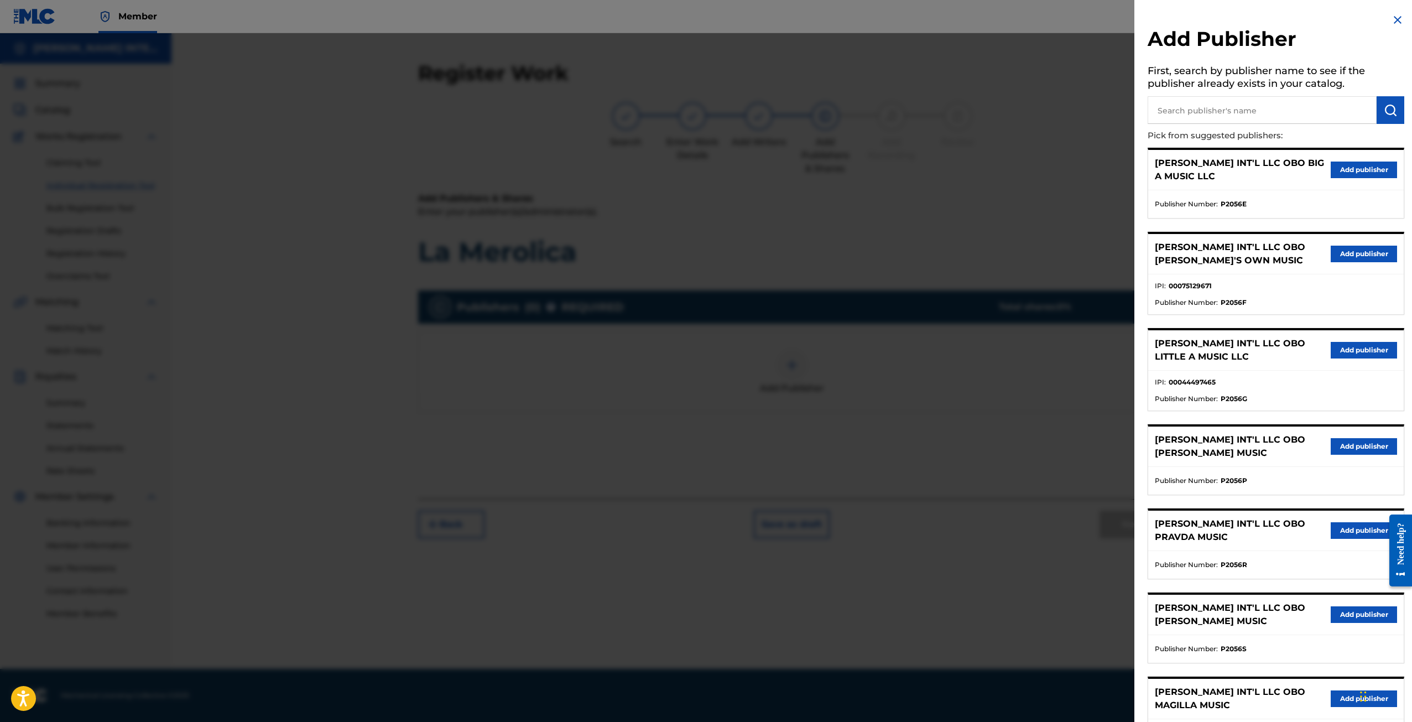
click at [1379, 256] on button "Add publisher" at bounding box center [1363, 253] width 66 height 17
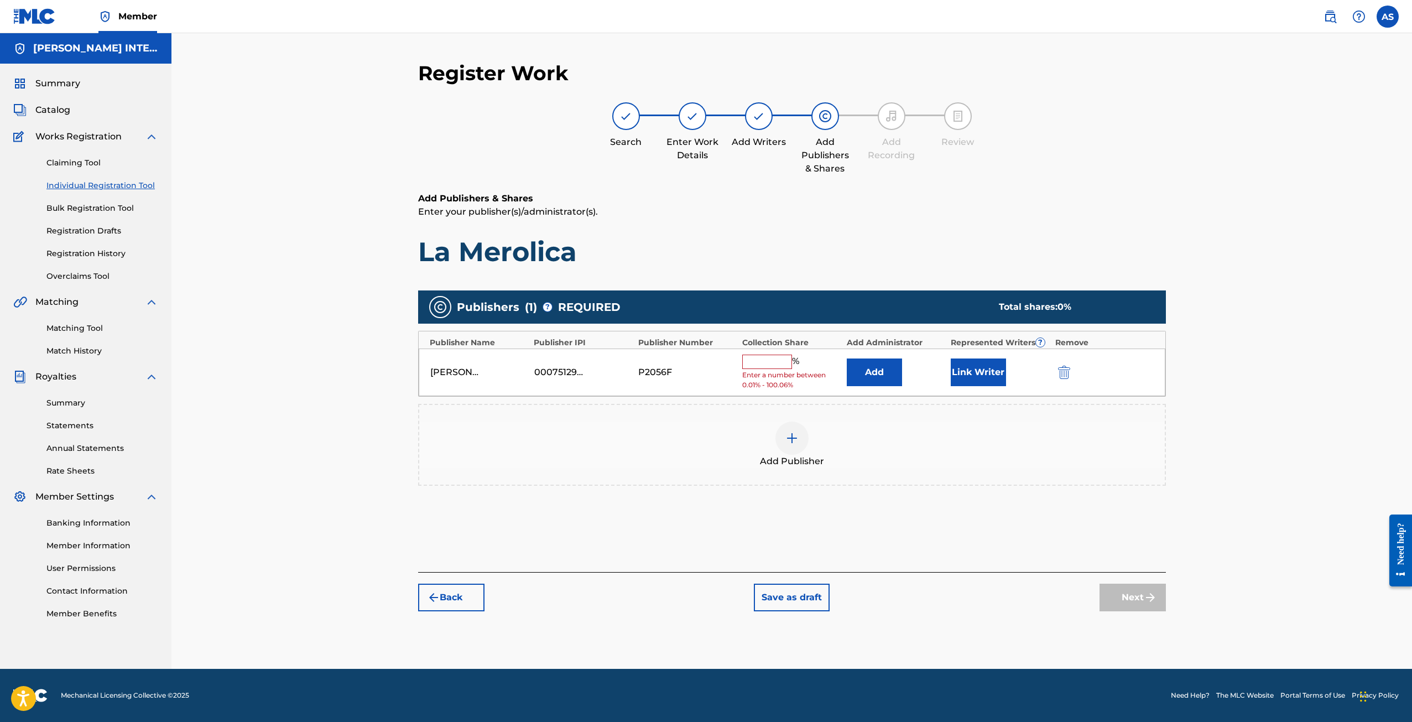
click at [755, 365] on input "text" at bounding box center [767, 361] width 50 height 14
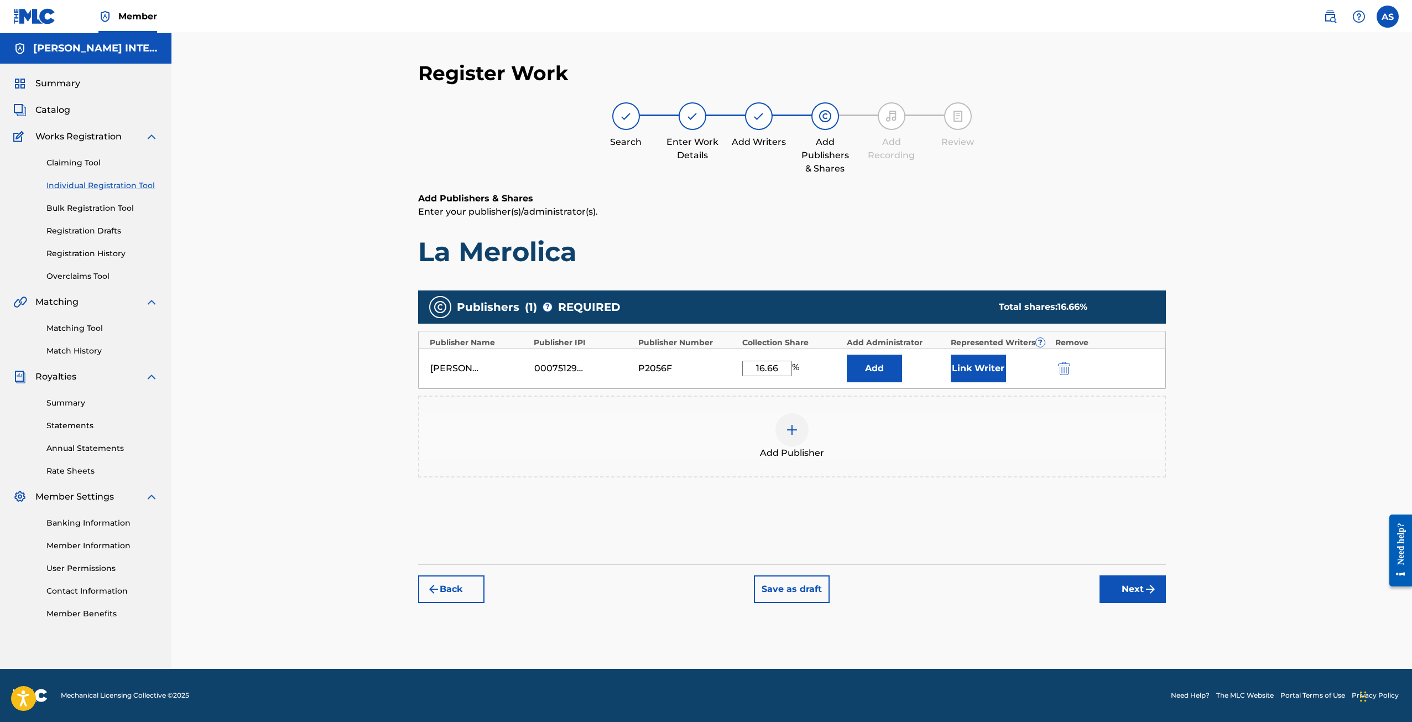
type input "16.66"
click at [973, 378] on button "Link Writer" at bounding box center [977, 368] width 55 height 28
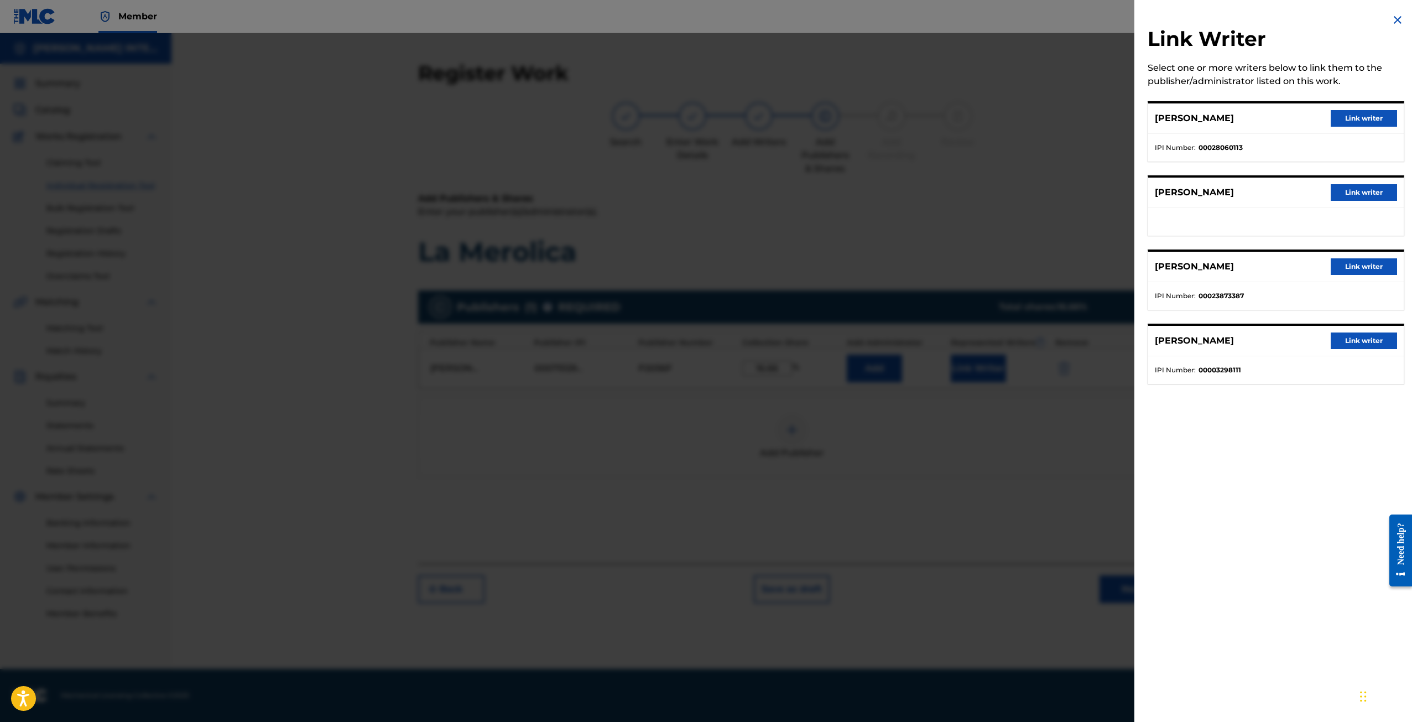
click at [1342, 118] on button "Link writer" at bounding box center [1363, 118] width 66 height 17
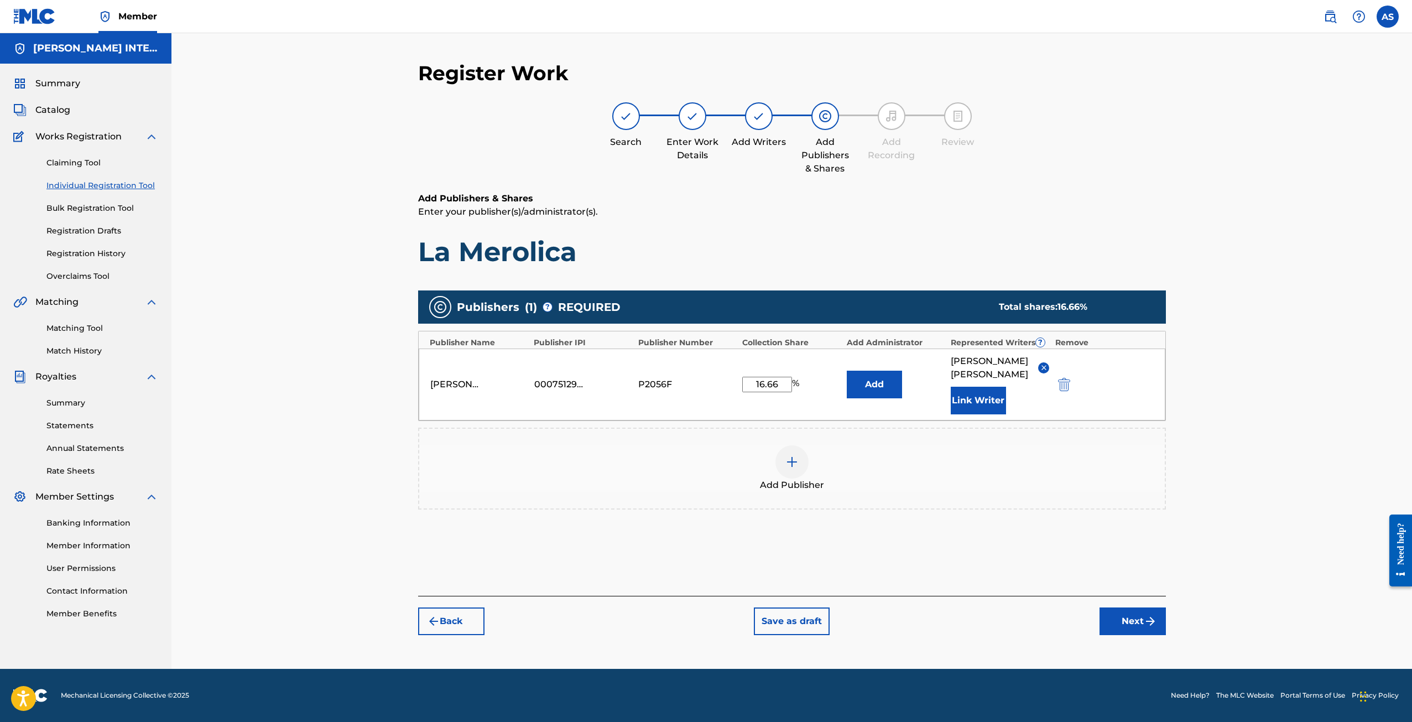
click at [1127, 626] on button "Next" at bounding box center [1132, 621] width 66 height 28
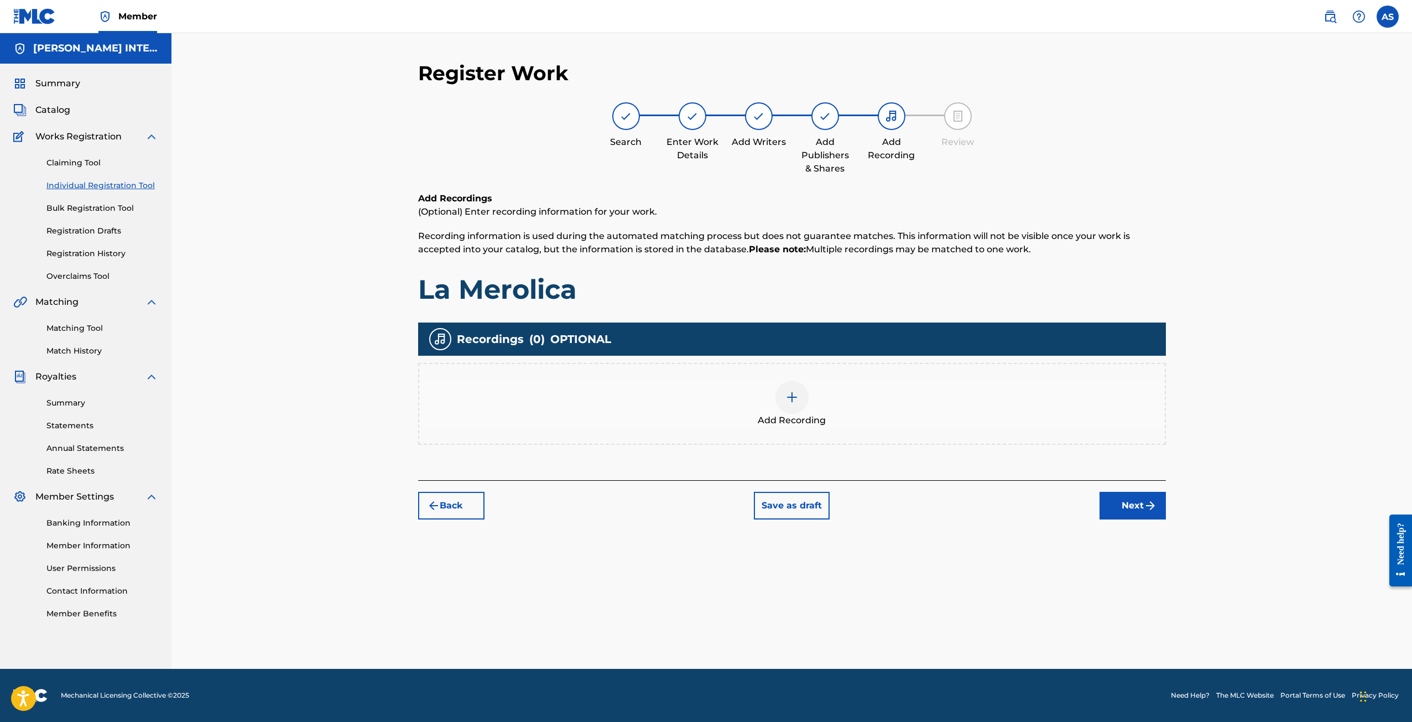
click at [781, 404] on div at bounding box center [791, 396] width 33 height 33
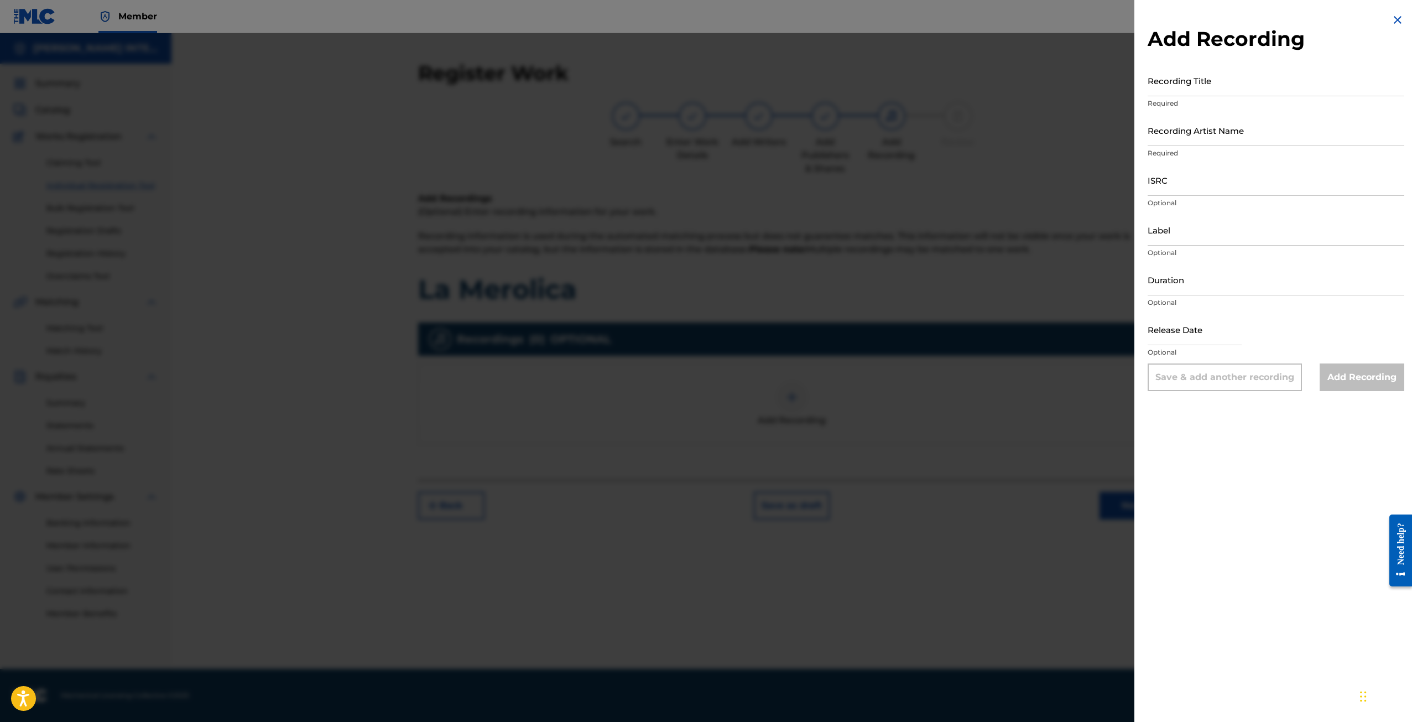
click at [1179, 83] on input "Recording Title" at bounding box center [1275, 81] width 257 height 32
type input "[PERSON_NAME]"
click at [1188, 135] on input "Recording Artist Name" at bounding box center [1275, 130] width 257 height 32
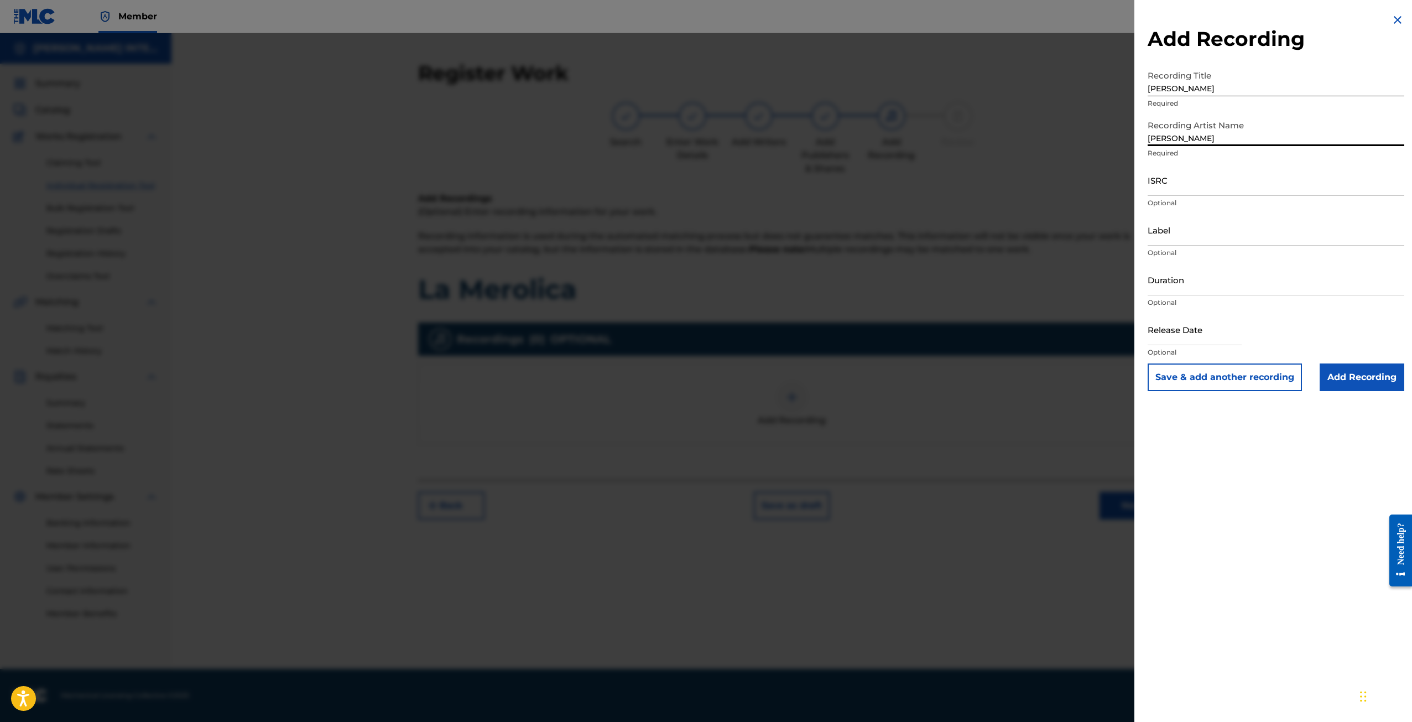
type input "[PERSON_NAME]"
click at [1176, 237] on input "Label" at bounding box center [1275, 230] width 257 height 32
type input "Warners"
select select "7"
select select "2025"
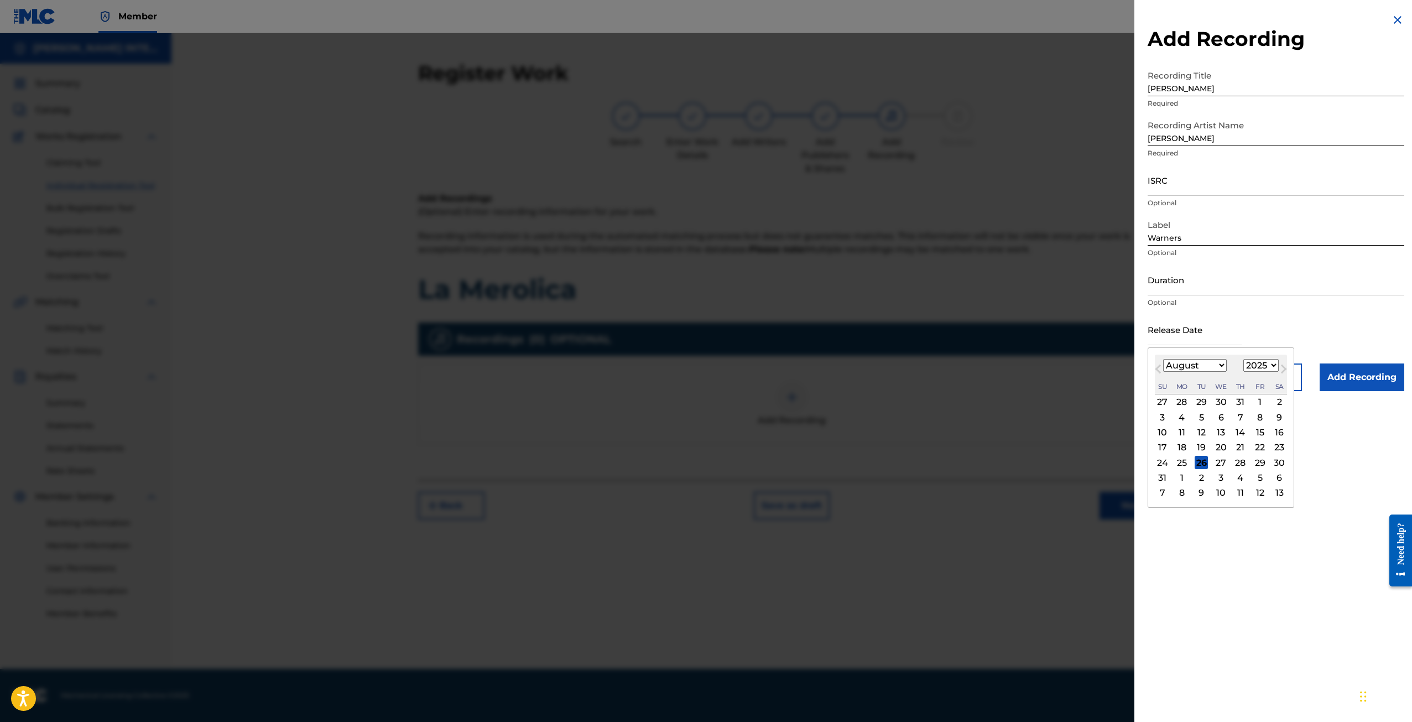
click at [1164, 334] on input "text" at bounding box center [1194, 329] width 94 height 32
click at [1163, 417] on div "3" at bounding box center [1162, 416] width 13 height 13
type input "[DATE]"
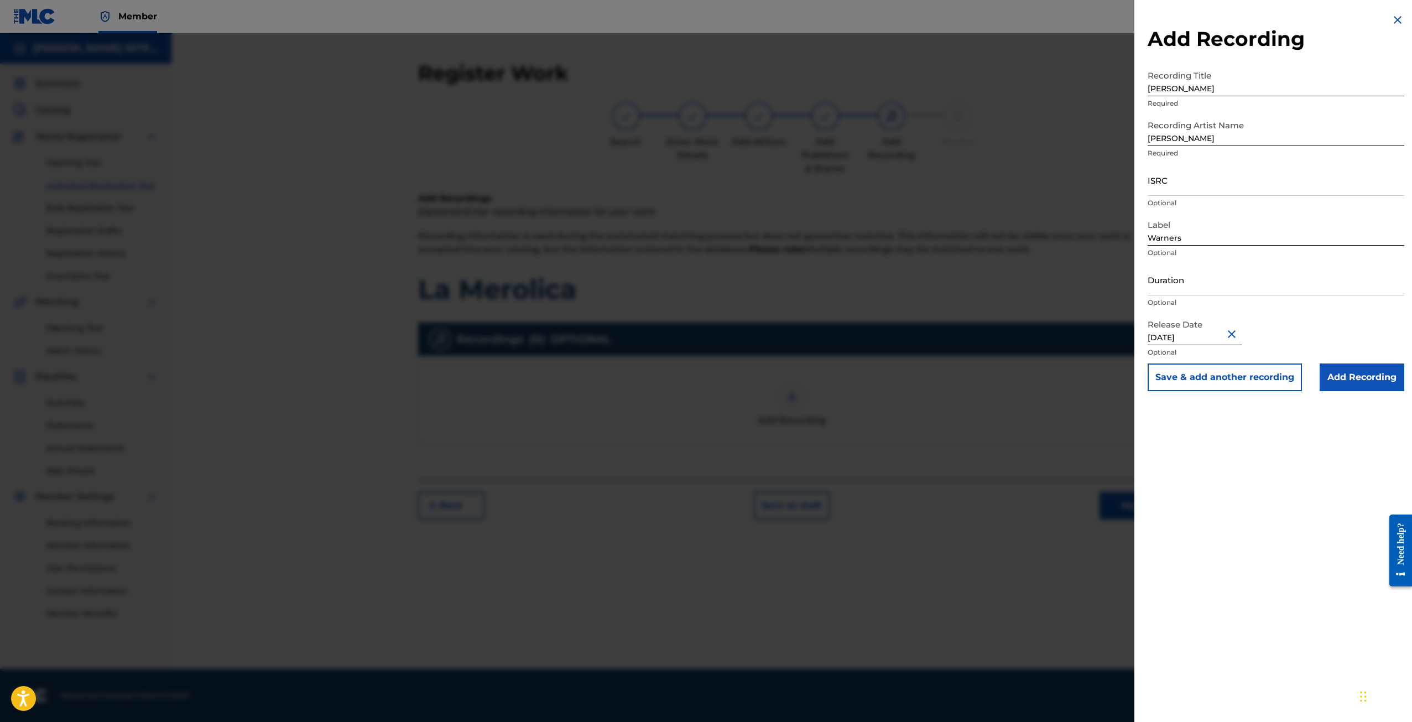
click at [1214, 338] on input "[DATE]" at bounding box center [1194, 329] width 94 height 32
select select "7"
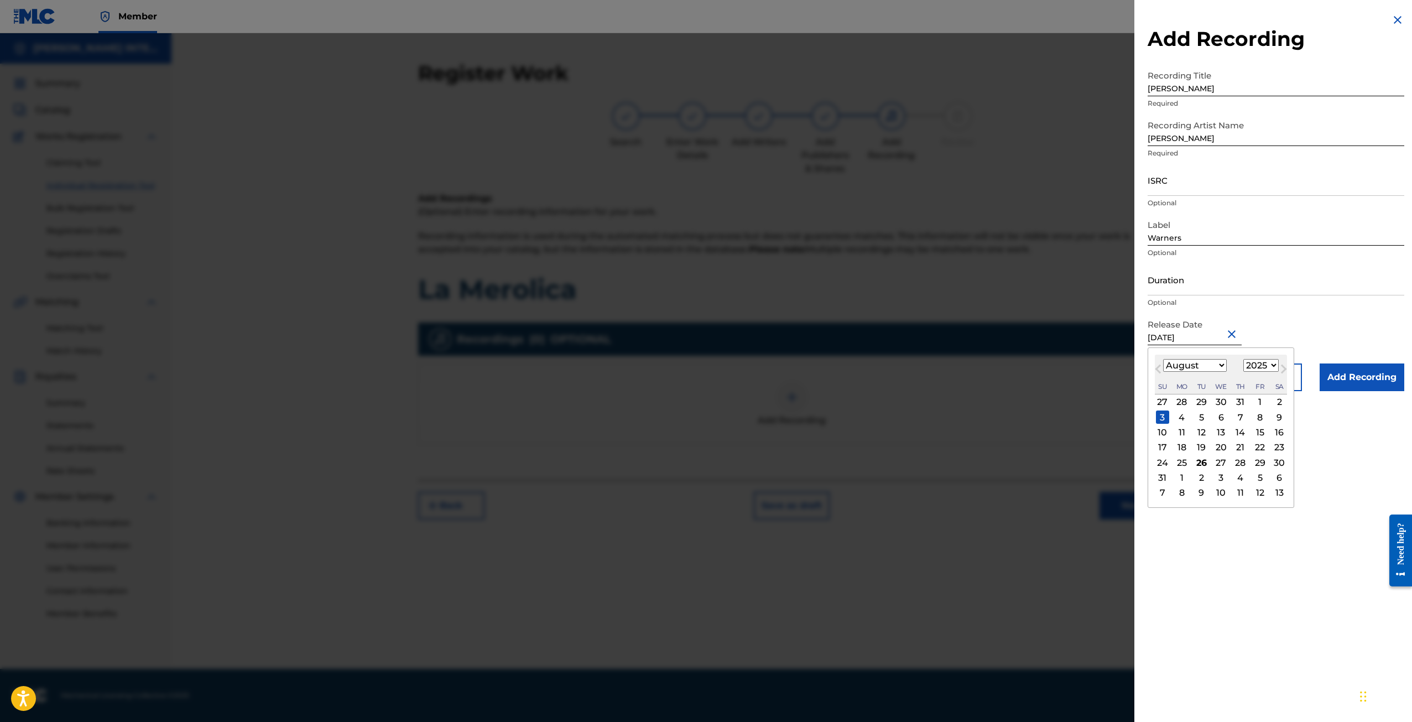
click at [1261, 368] on select "1899 1900 1901 1902 1903 1904 1905 1906 1907 1908 1909 1910 1911 1912 1913 1914…" at bounding box center [1260, 365] width 35 height 13
select select "2022"
click at [1243, 359] on select "1899 1900 1901 1902 1903 1904 1905 1906 1907 1908 1909 1910 1911 1912 1913 1914…" at bounding box center [1260, 365] width 35 height 13
click at [1220, 403] on div "3" at bounding box center [1220, 401] width 13 height 13
type input "[DATE]"
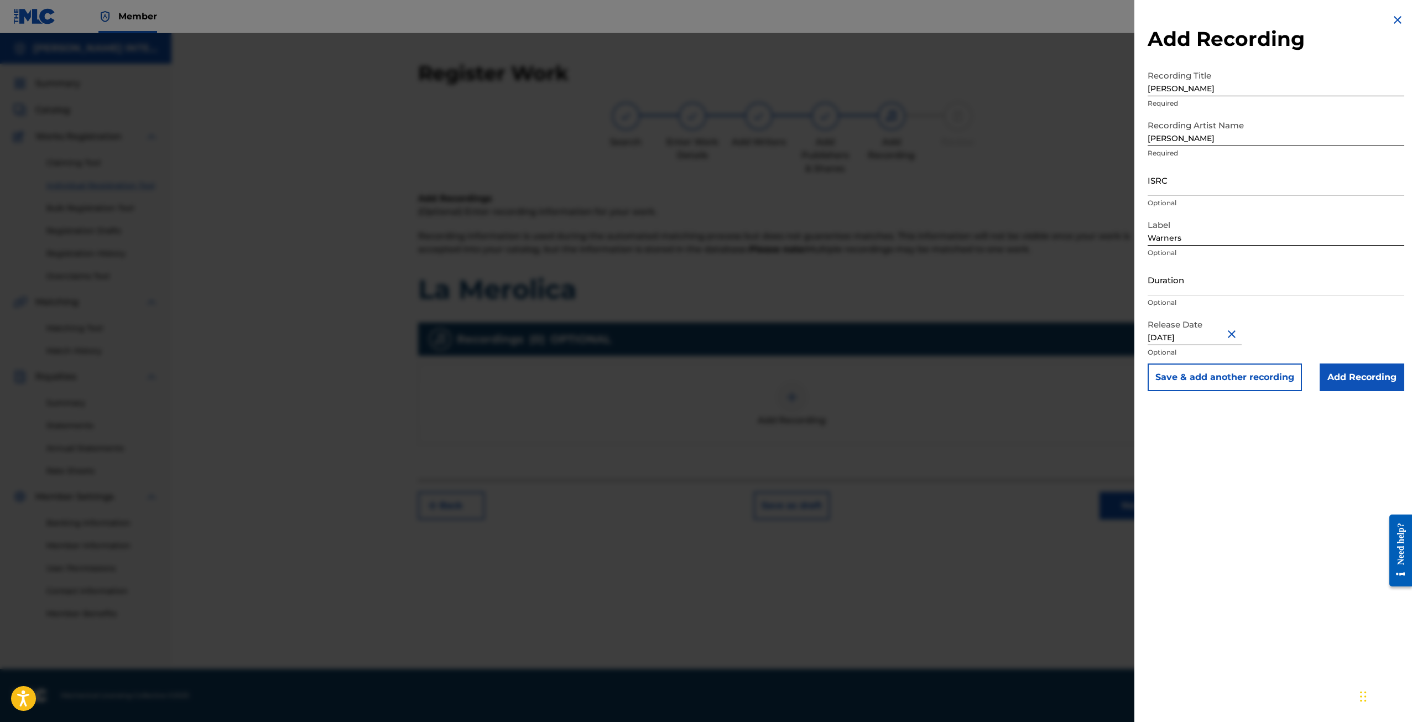
click at [1336, 372] on input "Add Recording" at bounding box center [1361, 377] width 85 height 28
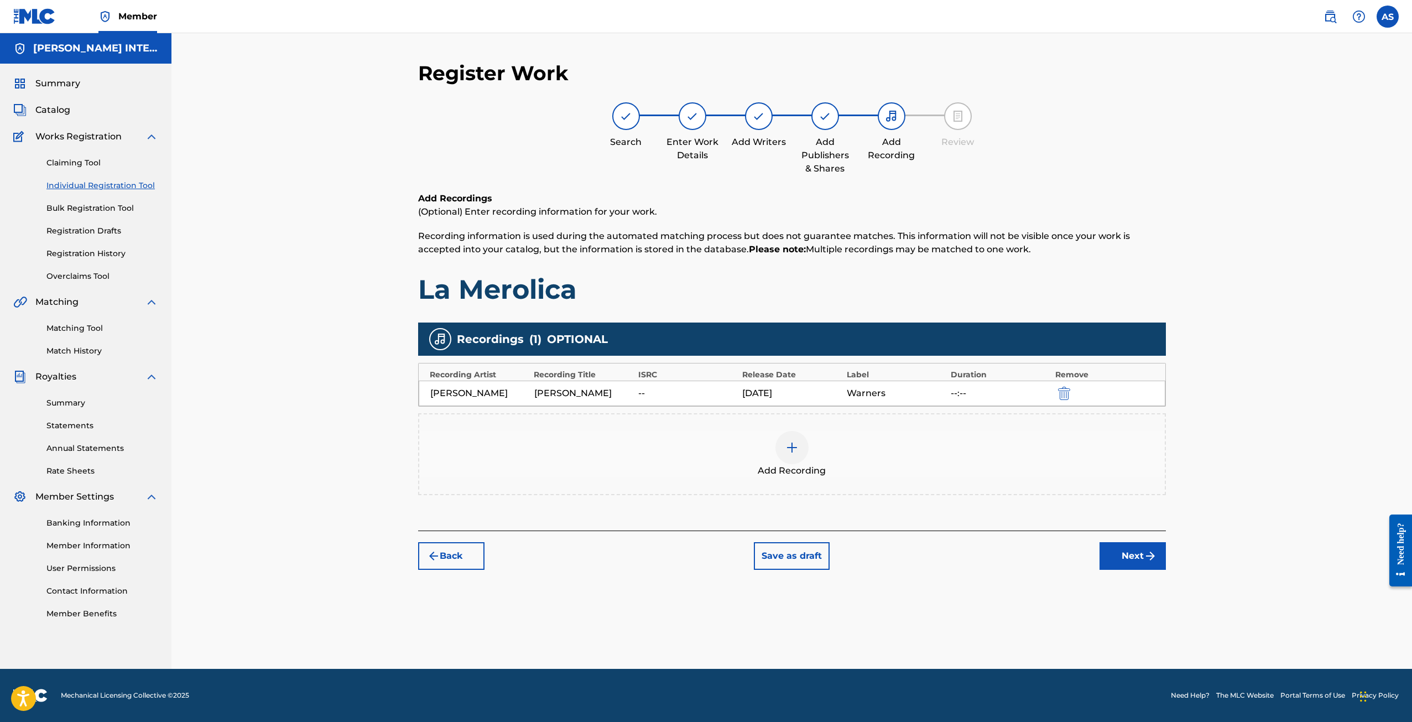
click at [1116, 557] on button "Next" at bounding box center [1132, 556] width 66 height 28
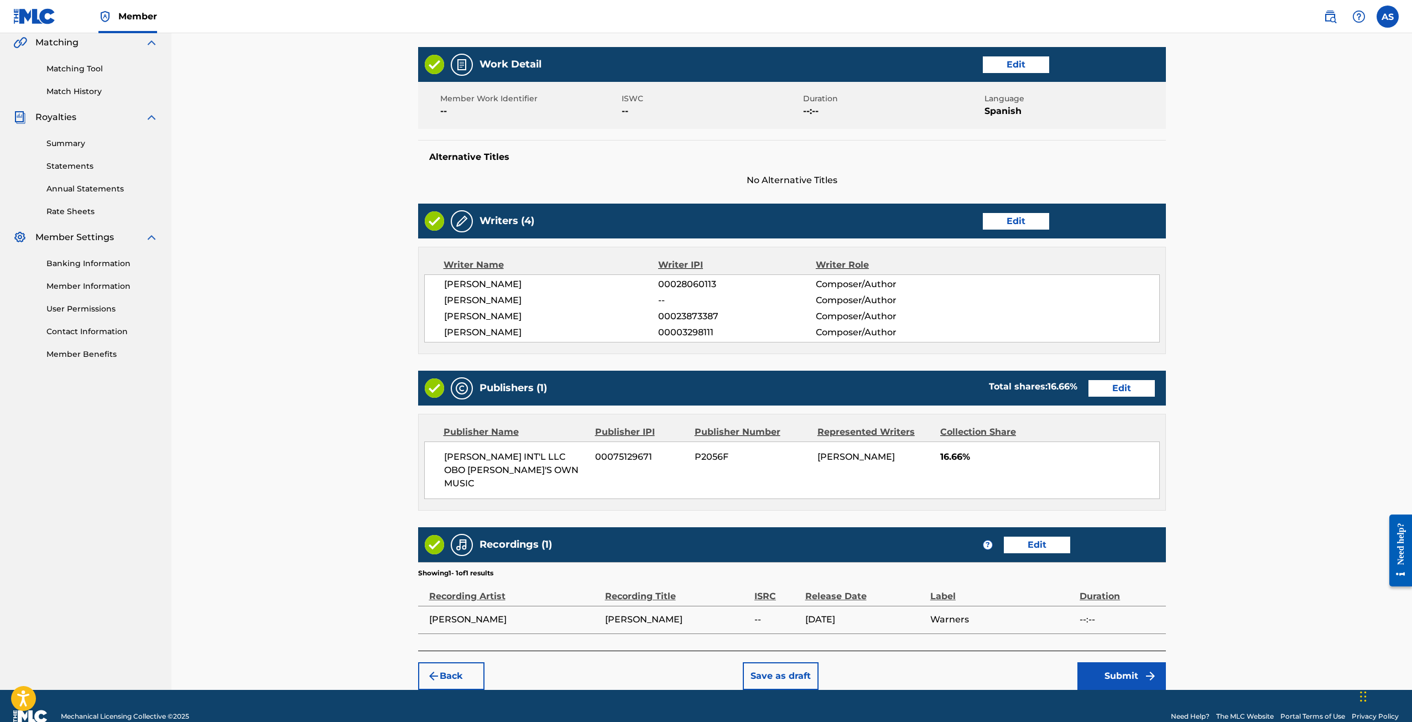
scroll to position [267, 0]
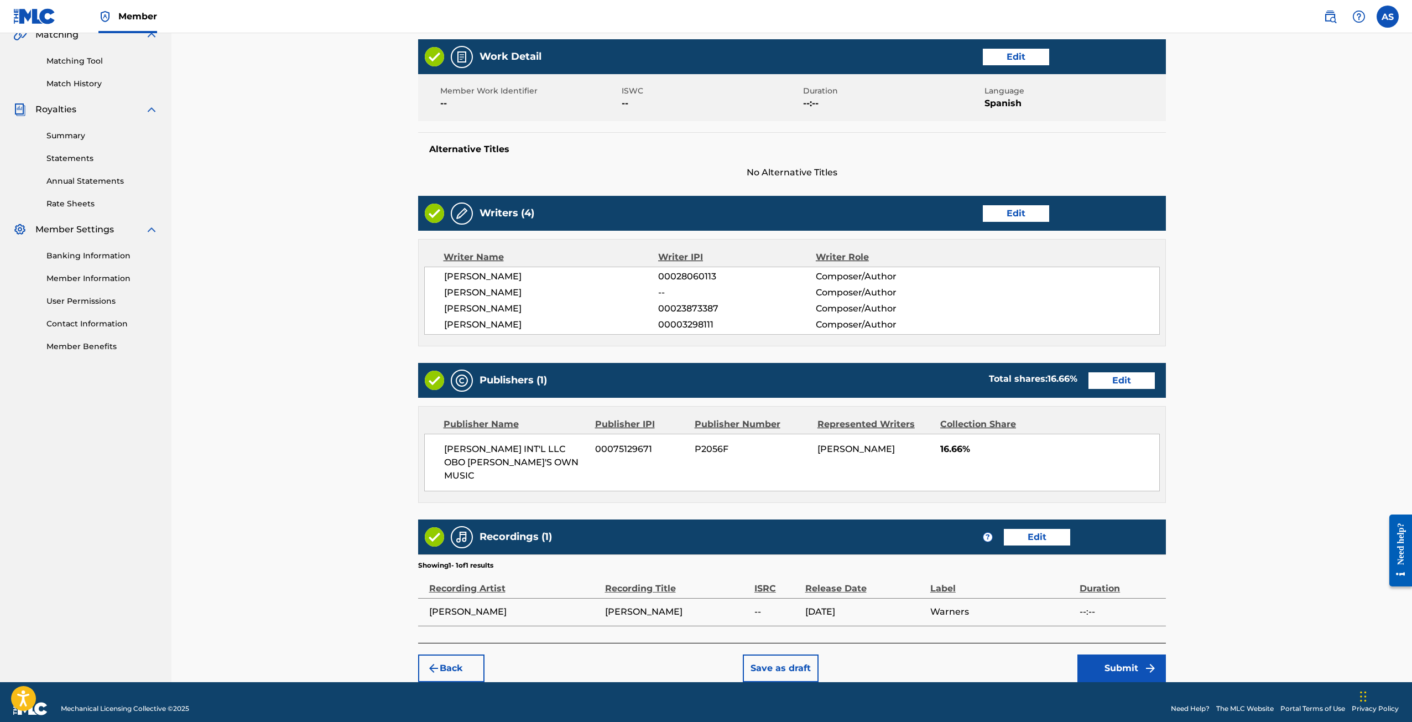
click at [1115, 659] on button "Submit" at bounding box center [1121, 668] width 88 height 28
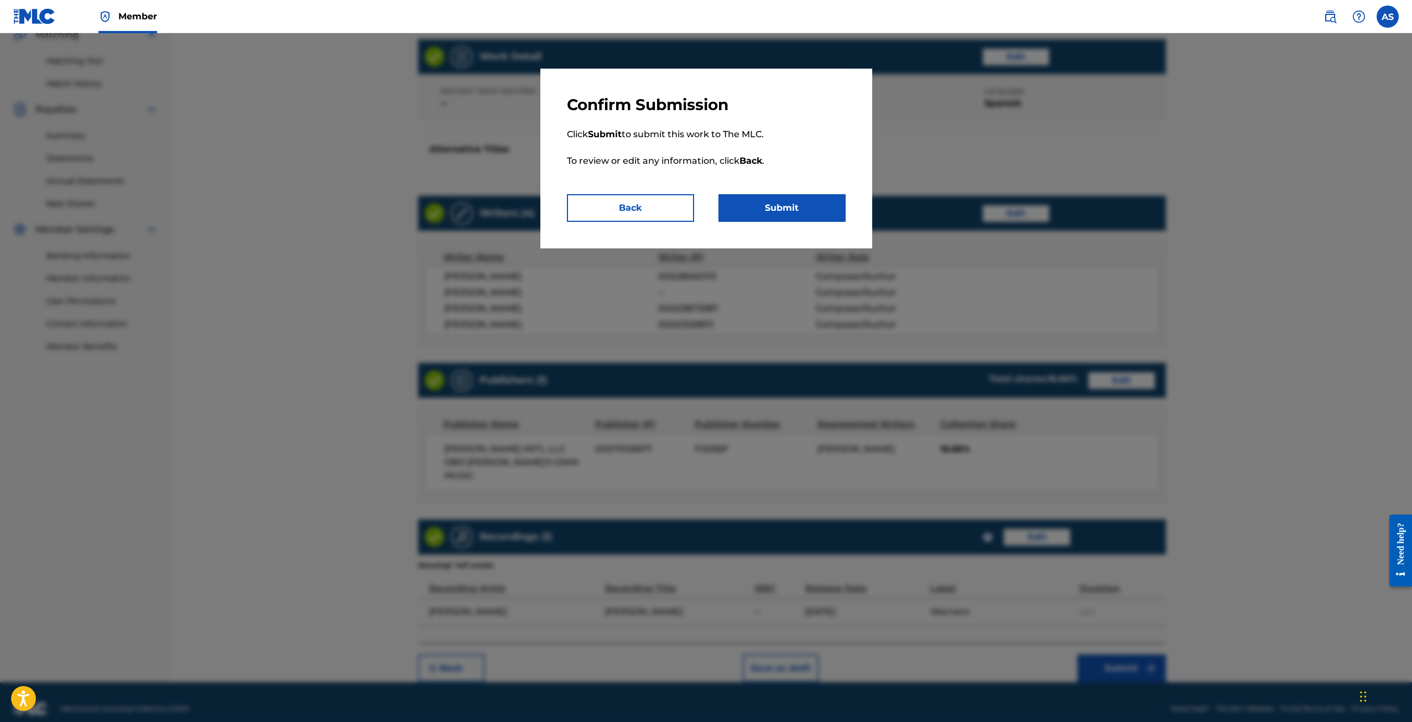
click at [797, 202] on button "Submit" at bounding box center [781, 208] width 127 height 28
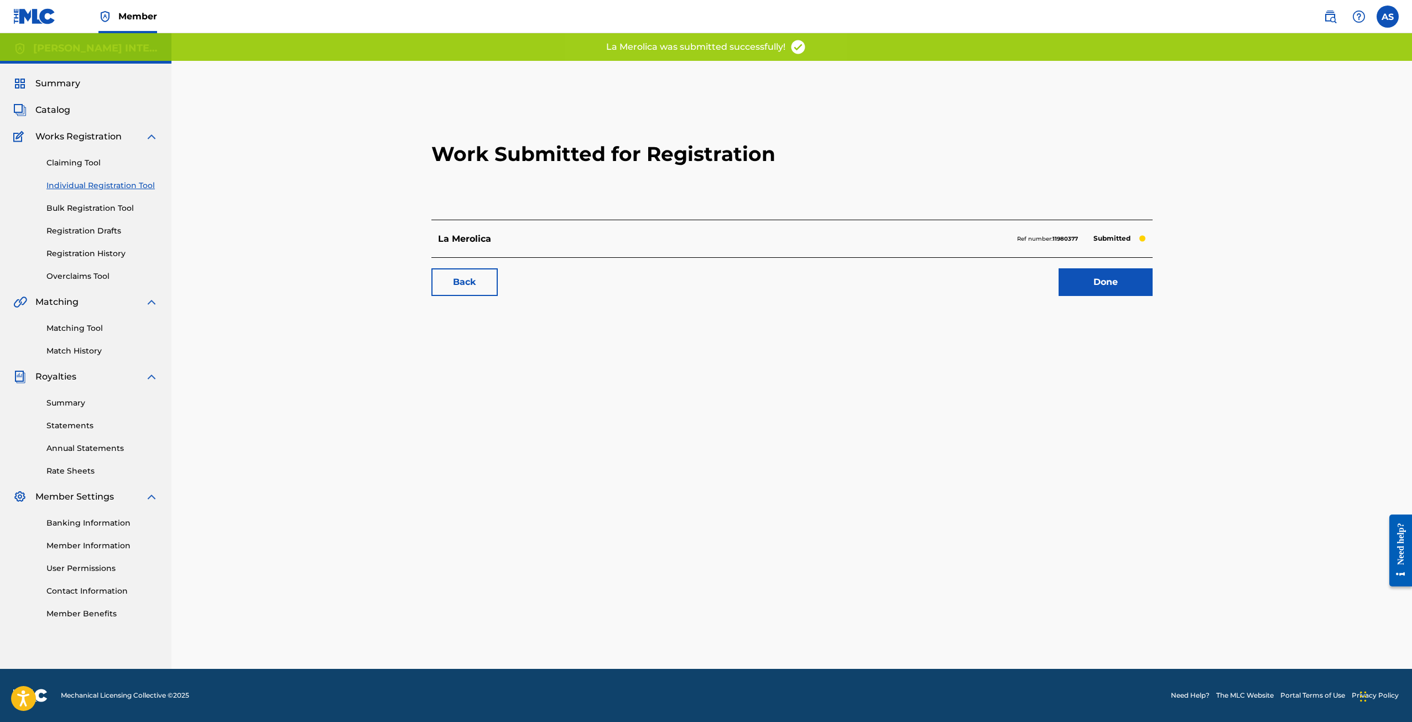
click at [1091, 283] on link "Done" at bounding box center [1105, 282] width 94 height 28
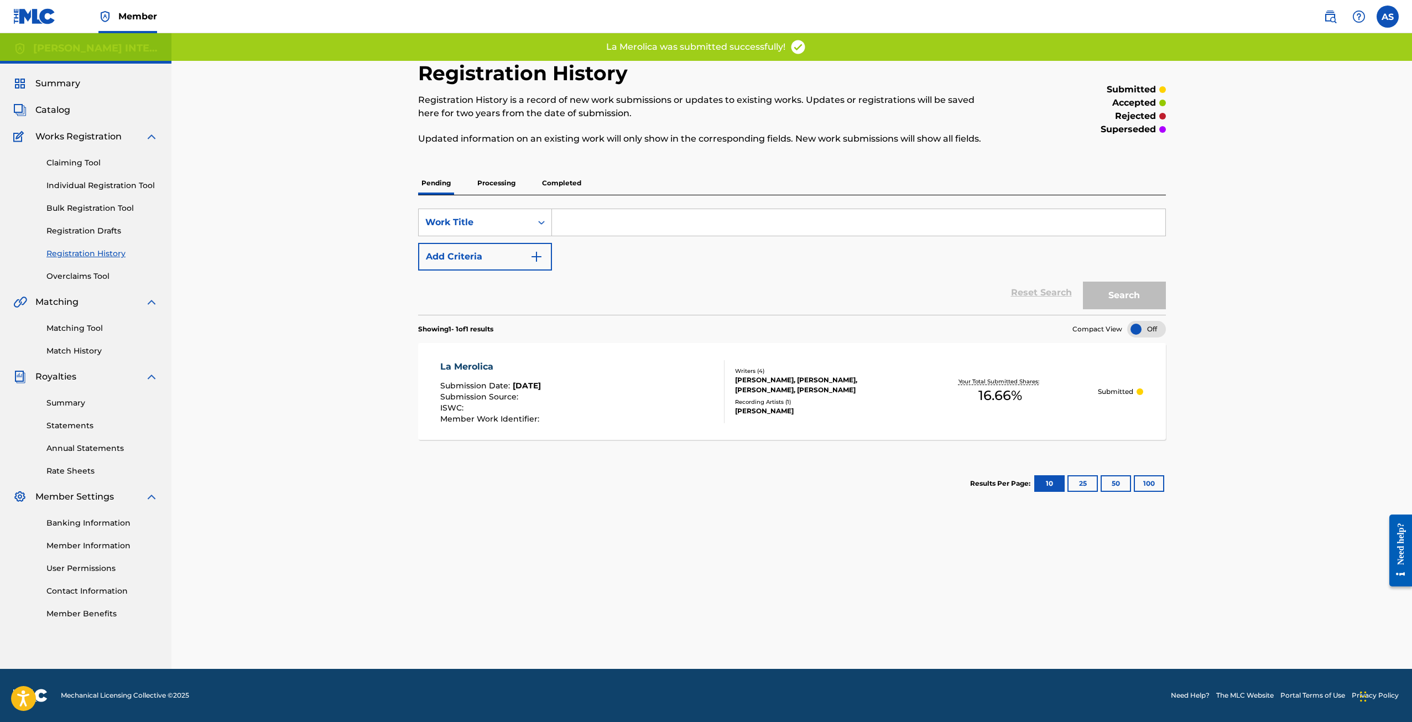
click at [67, 325] on link "Matching Tool" at bounding box center [102, 328] width 112 height 12
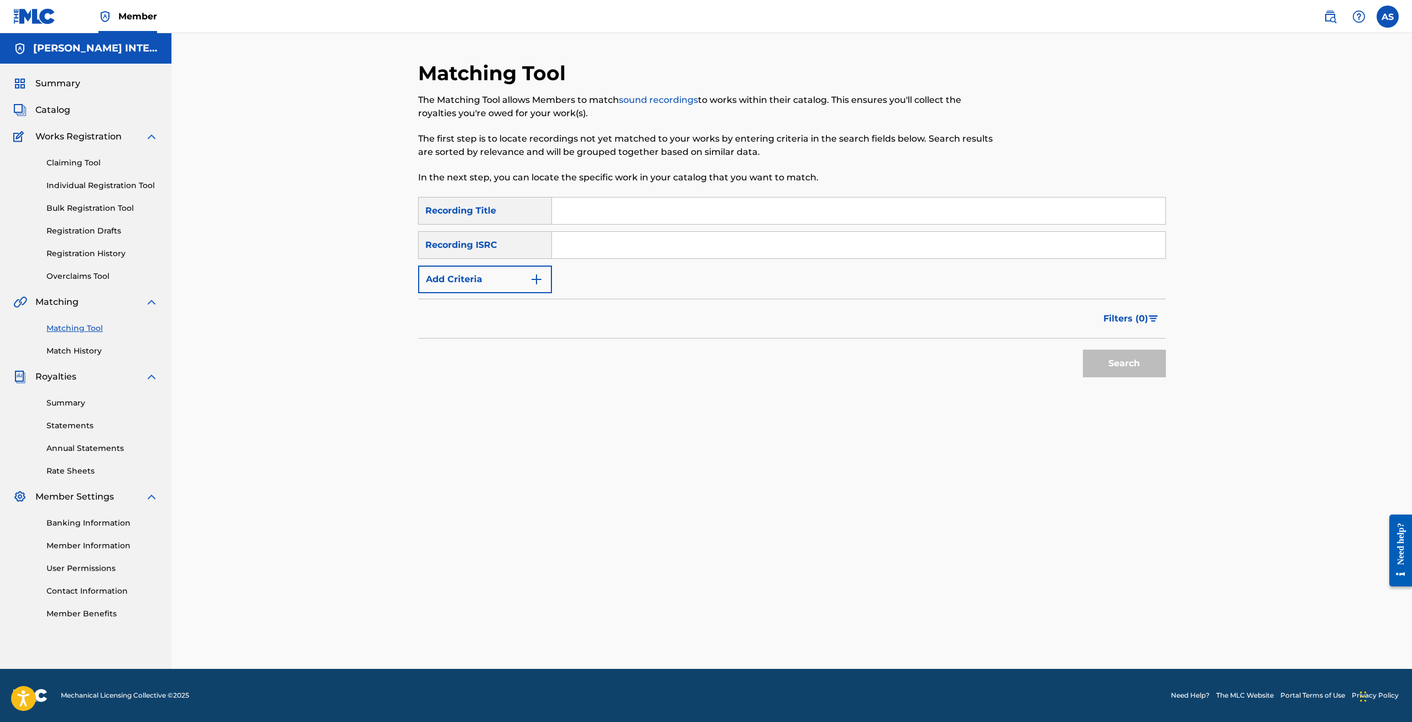
click at [664, 226] on div "SearchWithCriteria20f7c450-83b7-495c-b43a-f0c1e8dd669c Recording Title SearchWi…" at bounding box center [792, 245] width 748 height 96
click at [633, 213] on input "Search Form" at bounding box center [858, 210] width 613 height 27
type input "i was the one"
click at [493, 254] on div "Recording ISRC" at bounding box center [485, 245] width 134 height 28
click at [570, 251] on input "Search Form" at bounding box center [858, 245] width 613 height 27
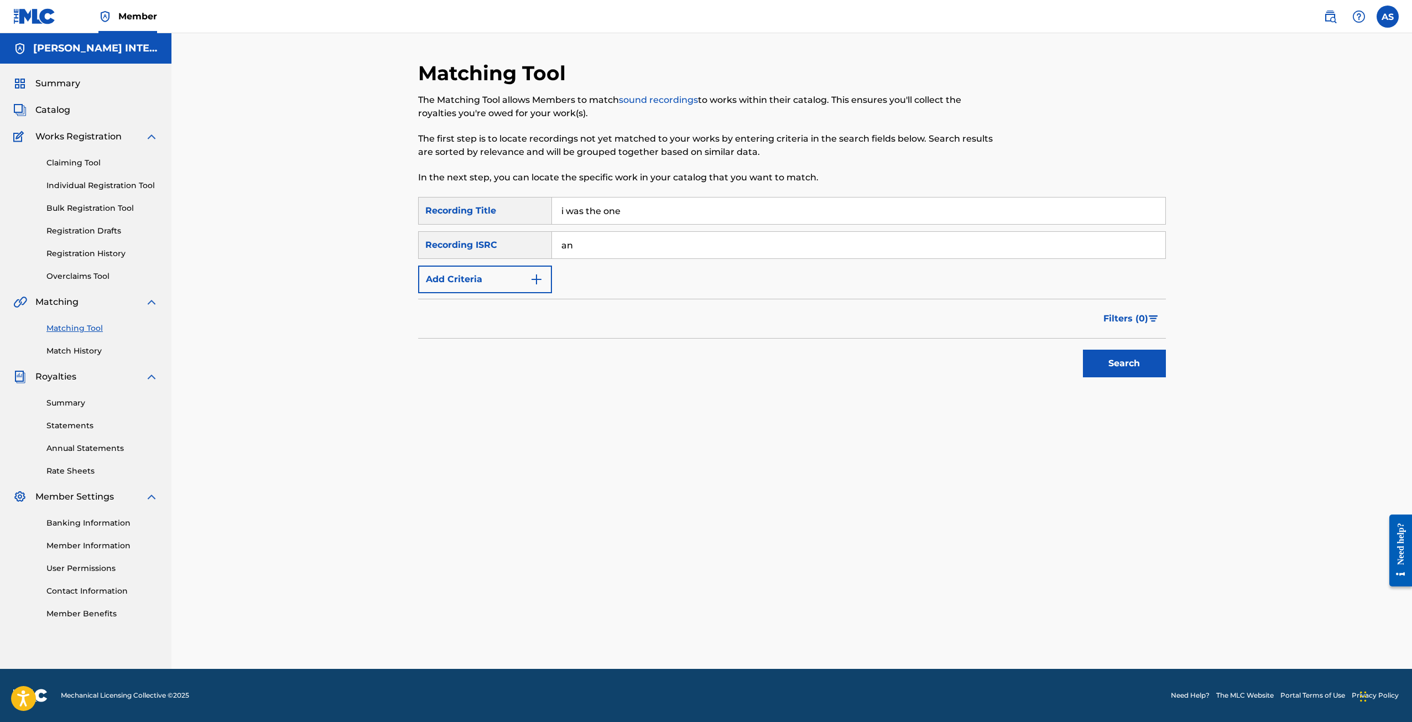
type input "a"
click at [467, 280] on button "Add Criteria" at bounding box center [485, 279] width 134 height 28
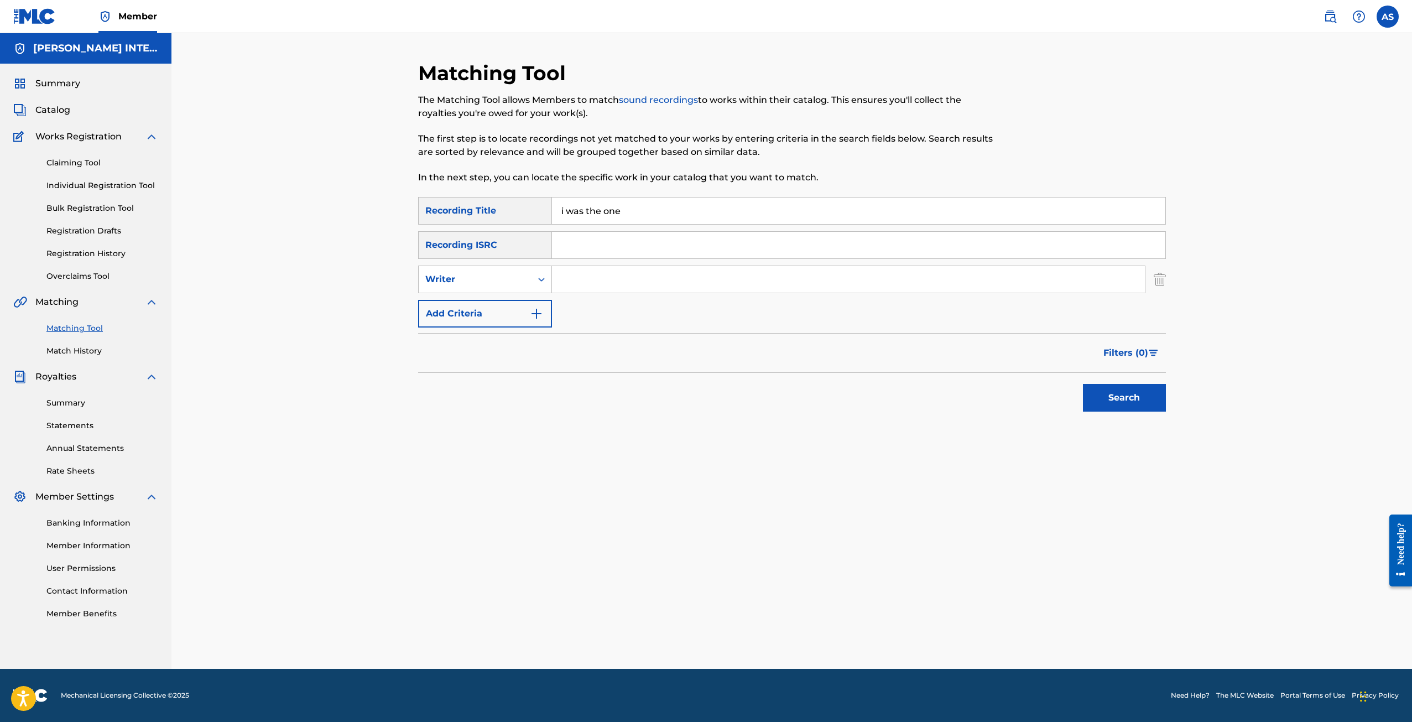
click at [467, 280] on div "Writer" at bounding box center [475, 279] width 100 height 13
click at [468, 302] on div "Recording Artist" at bounding box center [485, 307] width 133 height 28
click at [565, 283] on input "Search Form" at bounding box center [848, 279] width 593 height 27
type input "[PERSON_NAME]"
click at [1138, 400] on button "Search" at bounding box center [1124, 398] width 83 height 28
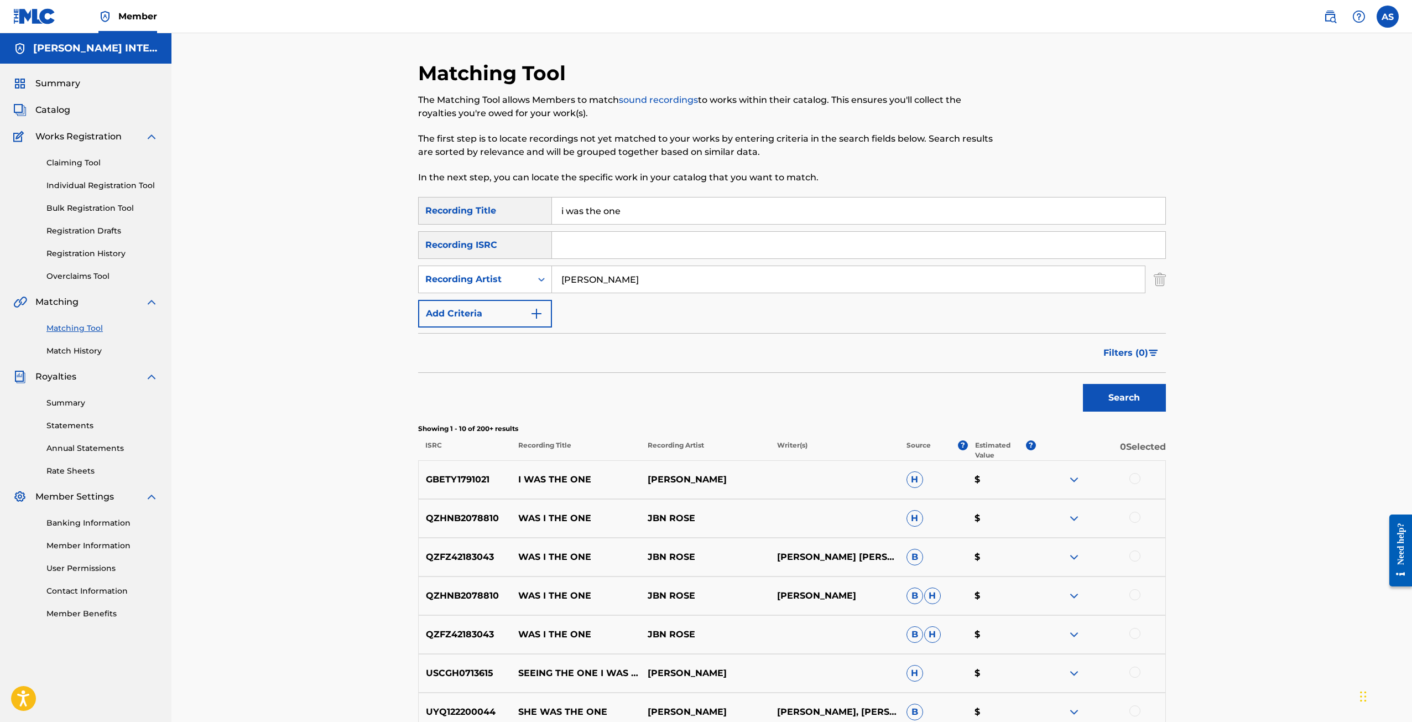
click at [1135, 480] on div at bounding box center [1134, 478] width 11 height 11
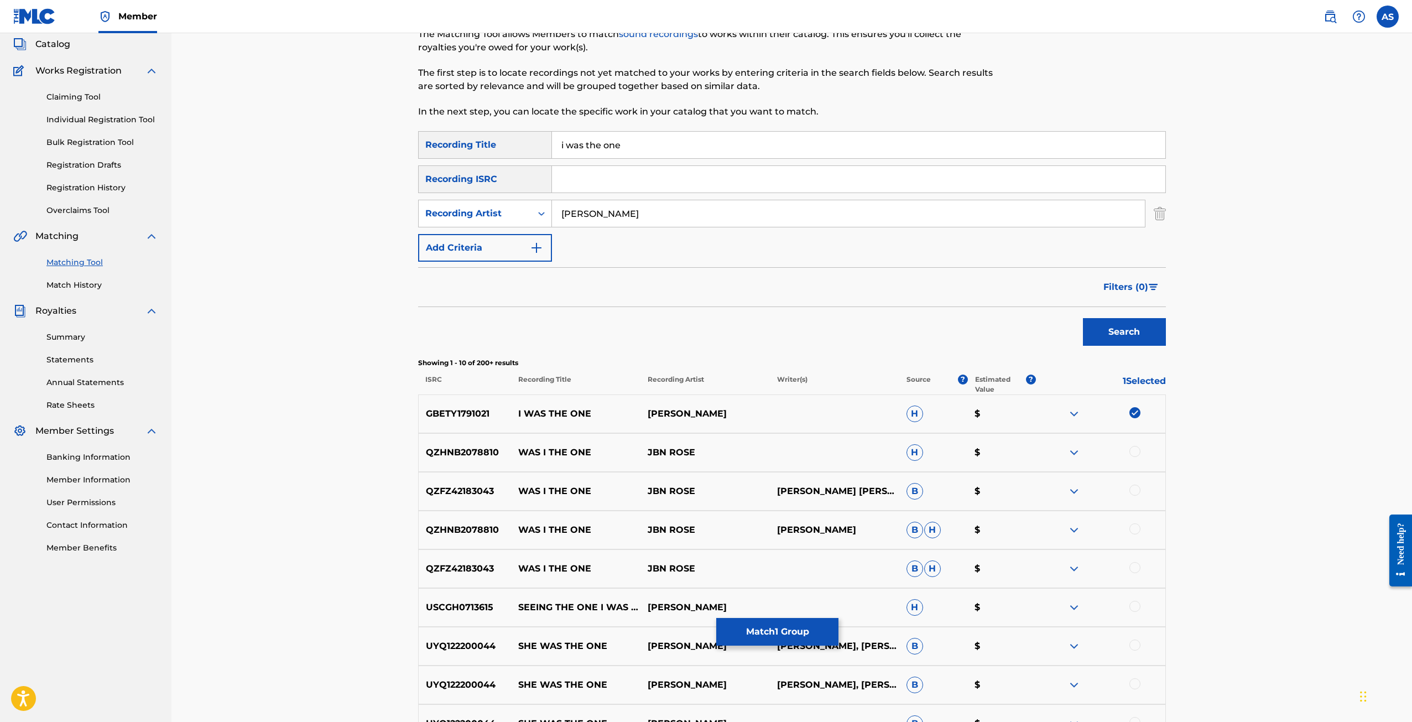
scroll to position [111, 0]
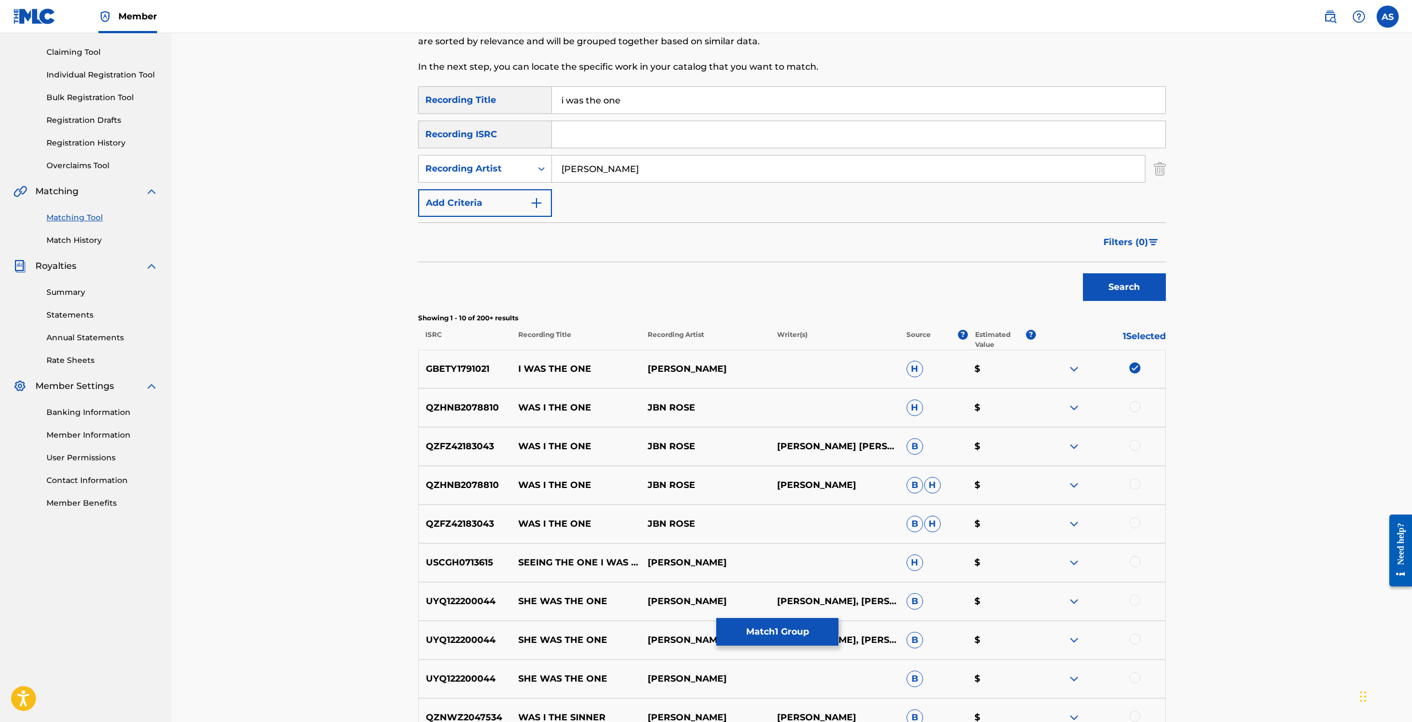
click at [770, 631] on button "Match 1 Group" at bounding box center [777, 632] width 122 height 28
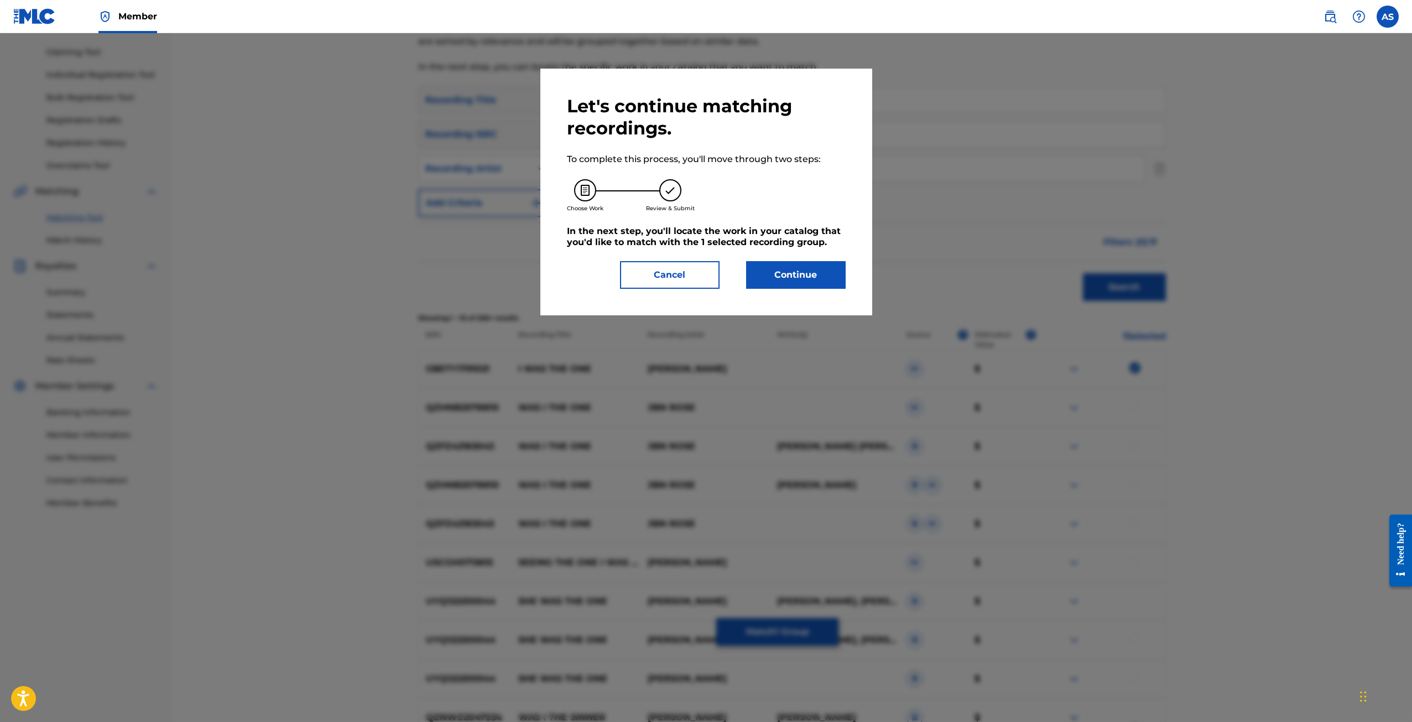
click at [789, 283] on button "Continue" at bounding box center [796, 275] width 100 height 28
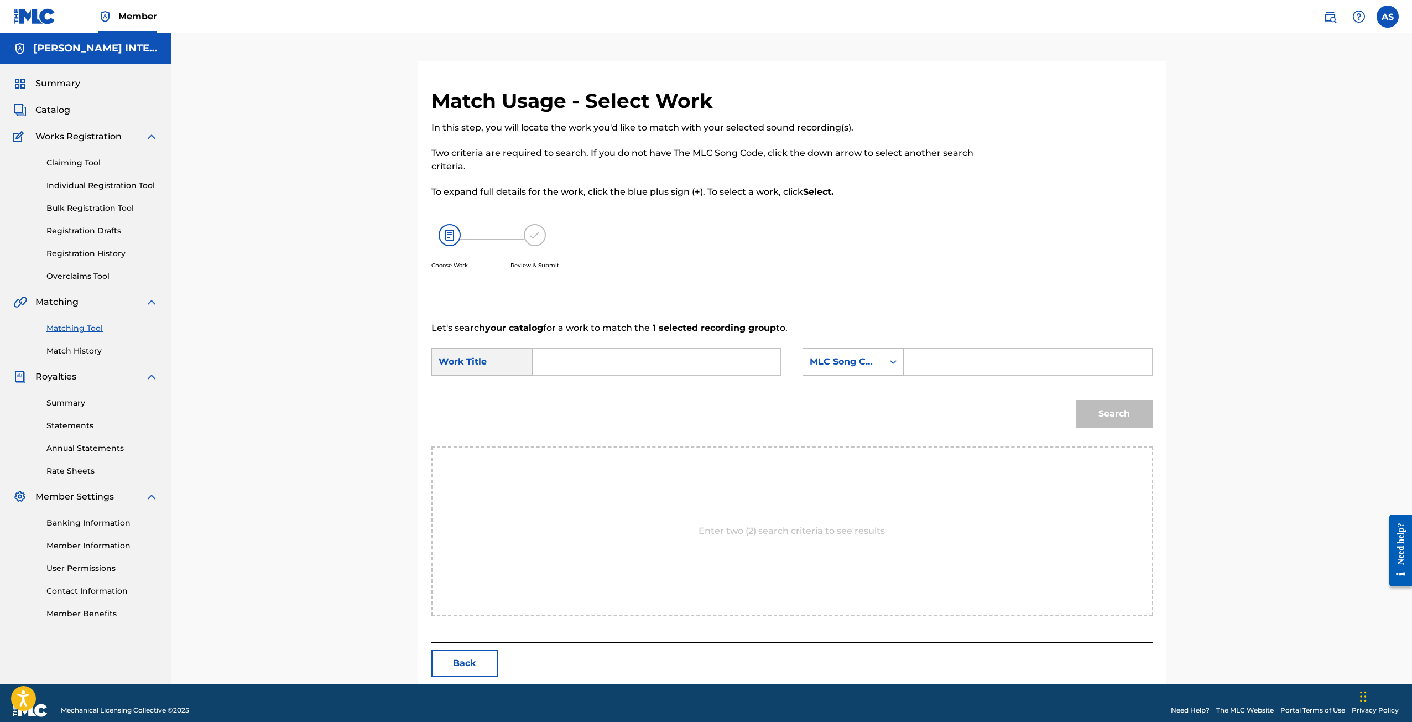
click at [567, 369] on input "Search Form" at bounding box center [656, 361] width 229 height 27
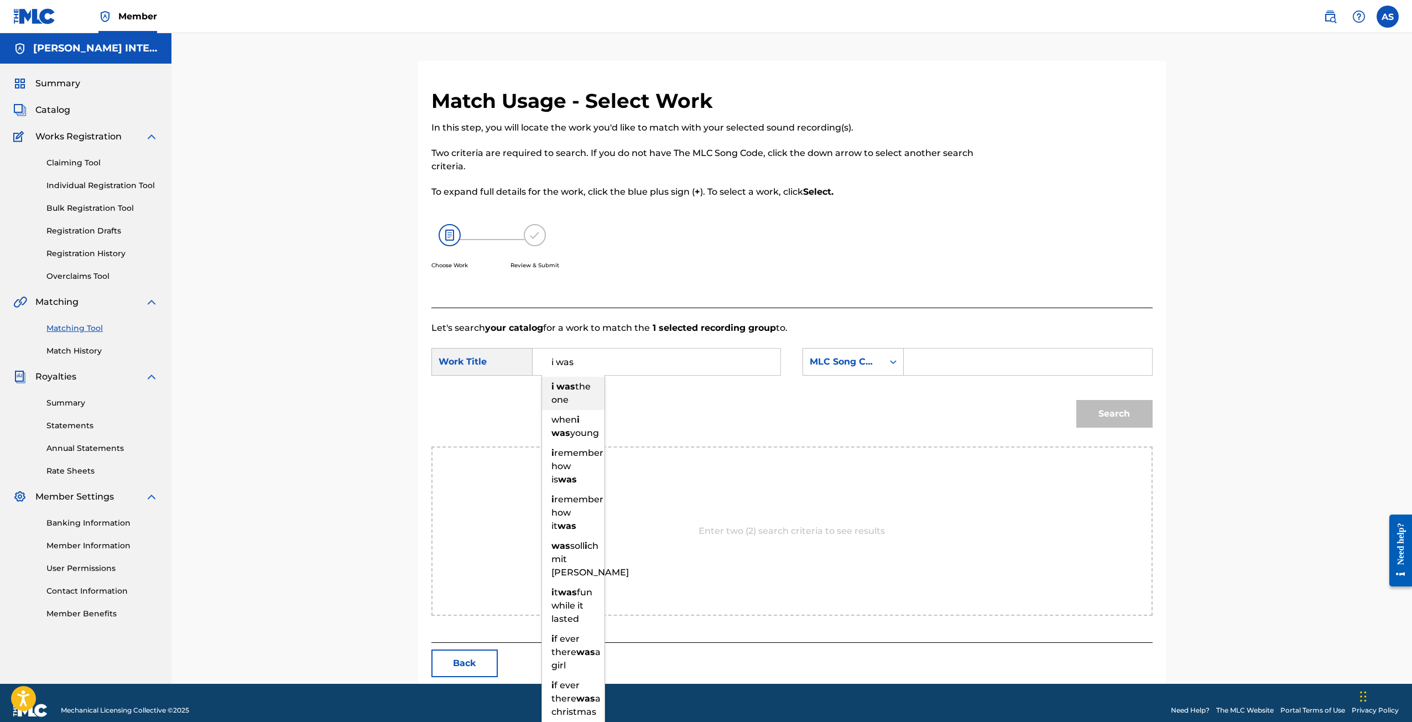
click at [572, 389] on strong "was" at bounding box center [565, 386] width 19 height 11
type input "i was the one"
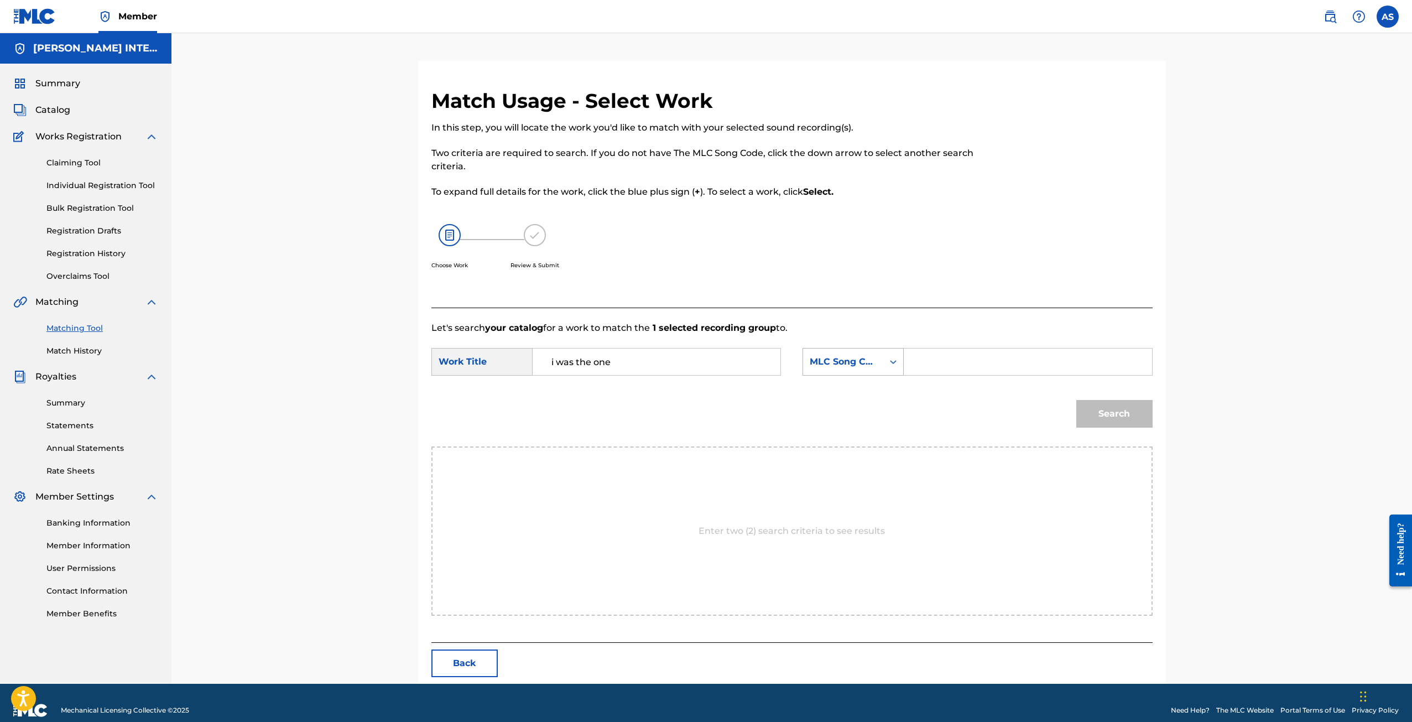
click at [859, 369] on div "MLC Song Code" at bounding box center [843, 361] width 80 height 21
click at [859, 400] on div "Writer Name" at bounding box center [853, 389] width 100 height 28
click at [953, 364] on input "Search Form" at bounding box center [1027, 361] width 229 height 27
type input "[PERSON_NAME]"
click at [1129, 412] on button "Search" at bounding box center [1114, 414] width 76 height 28
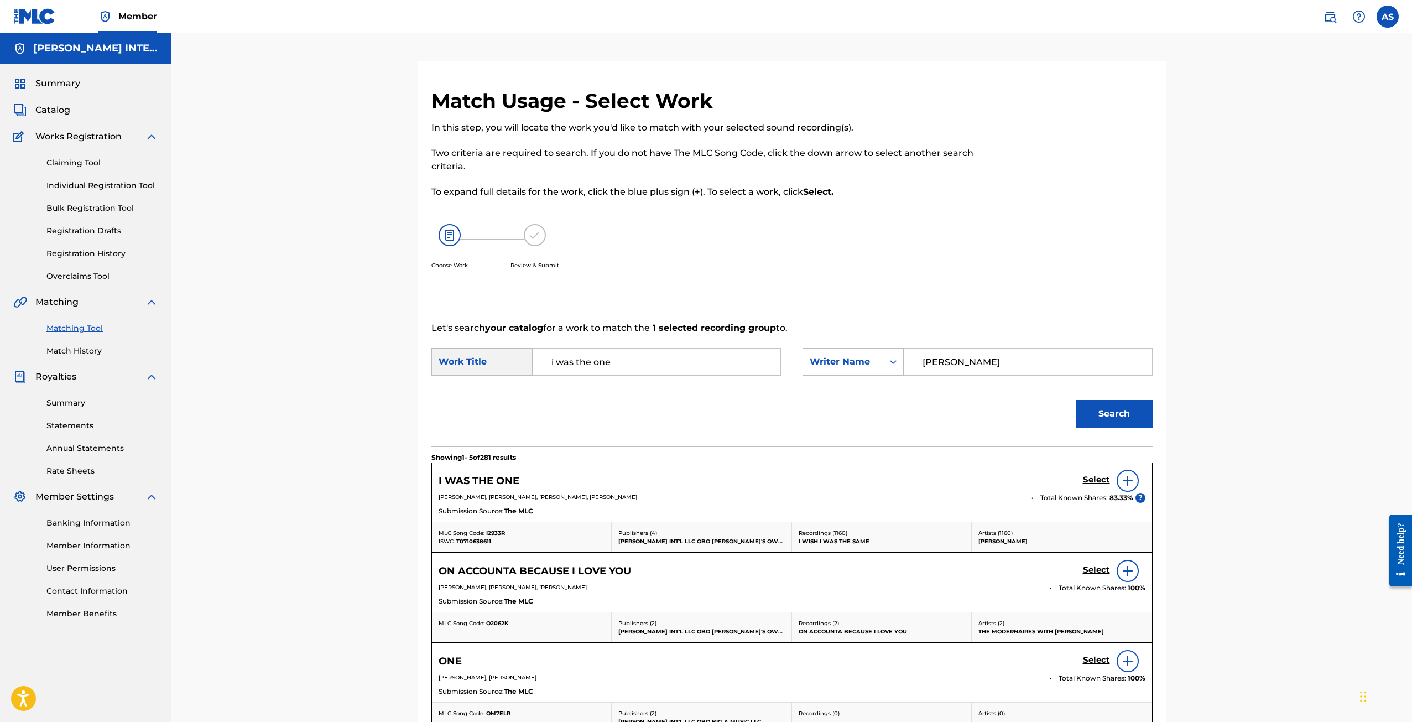
click at [1091, 482] on h5 "Select" at bounding box center [1096, 479] width 27 height 11
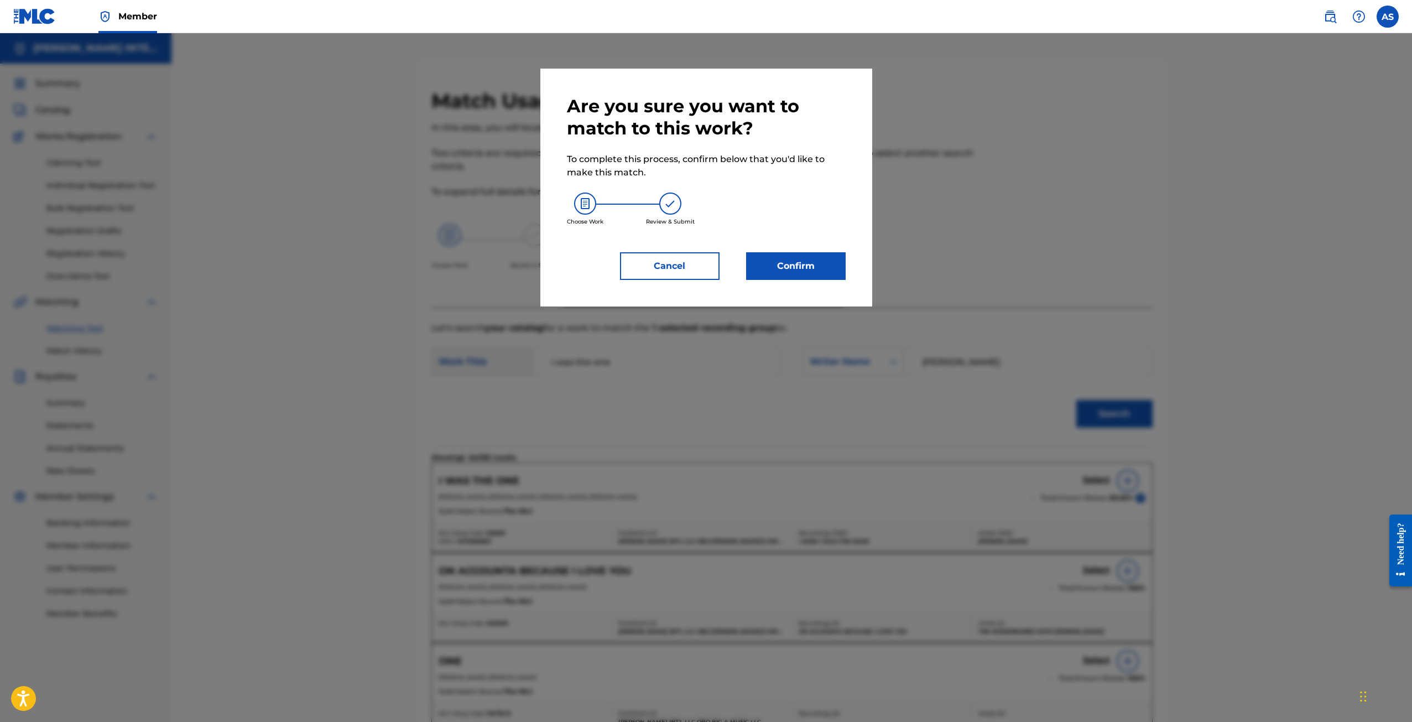
click at [804, 265] on button "Confirm" at bounding box center [796, 266] width 100 height 28
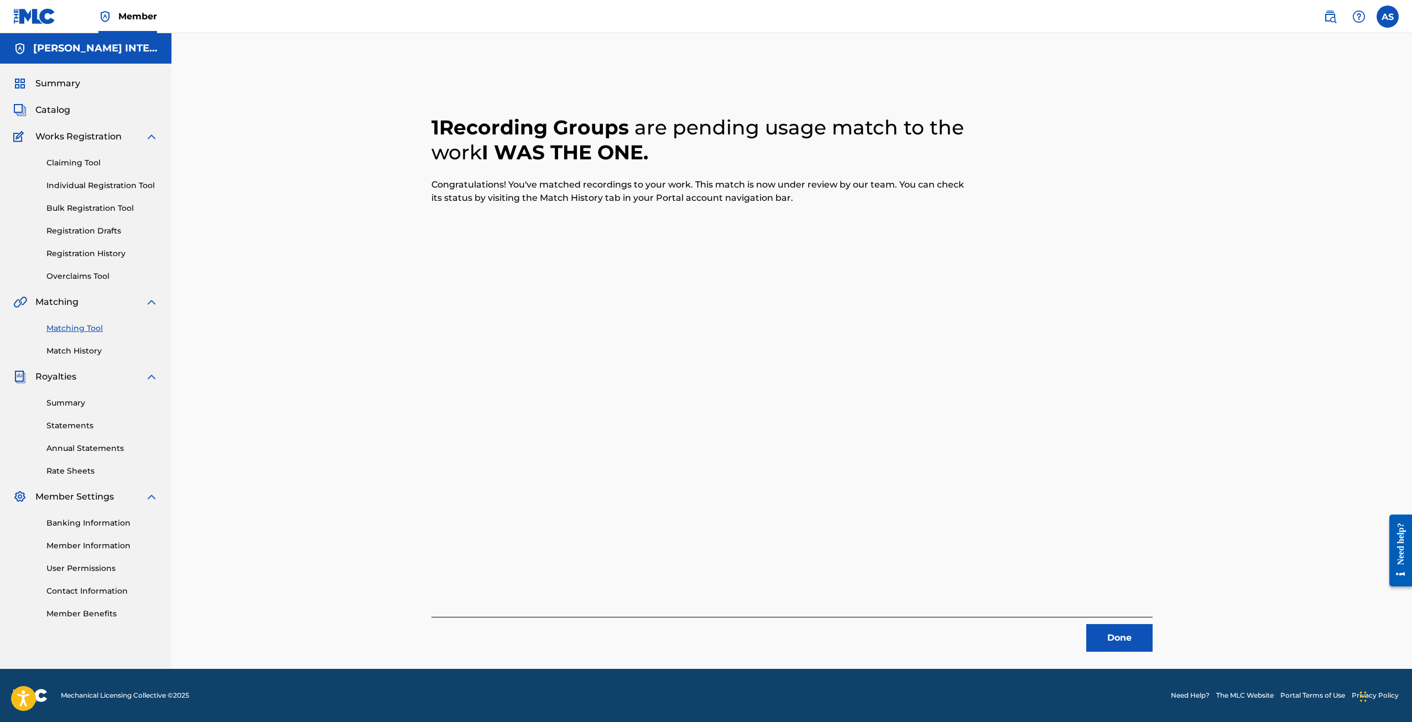
click at [1104, 633] on button "Done" at bounding box center [1119, 638] width 66 height 28
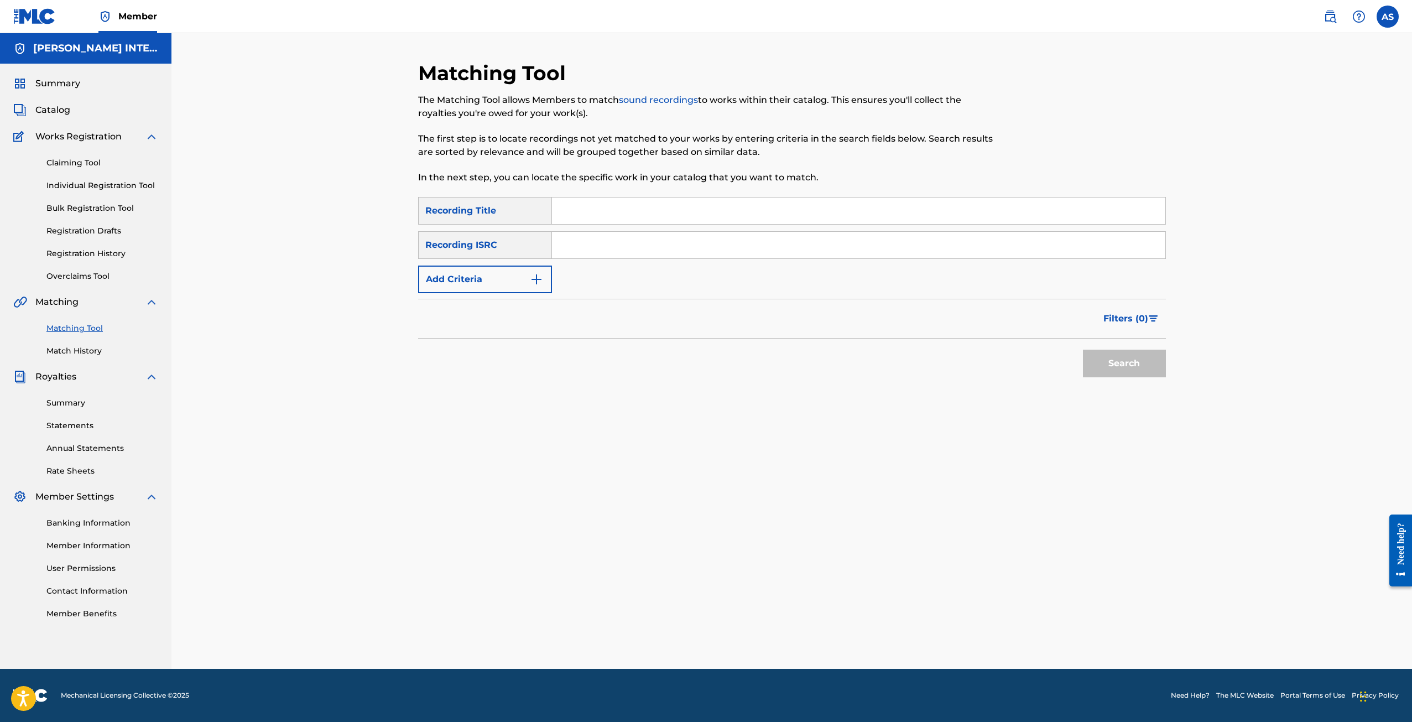
click at [582, 221] on input "Search Form" at bounding box center [858, 210] width 613 height 27
type input "i was the one"
click at [482, 282] on button "Add Criteria" at bounding box center [485, 279] width 134 height 28
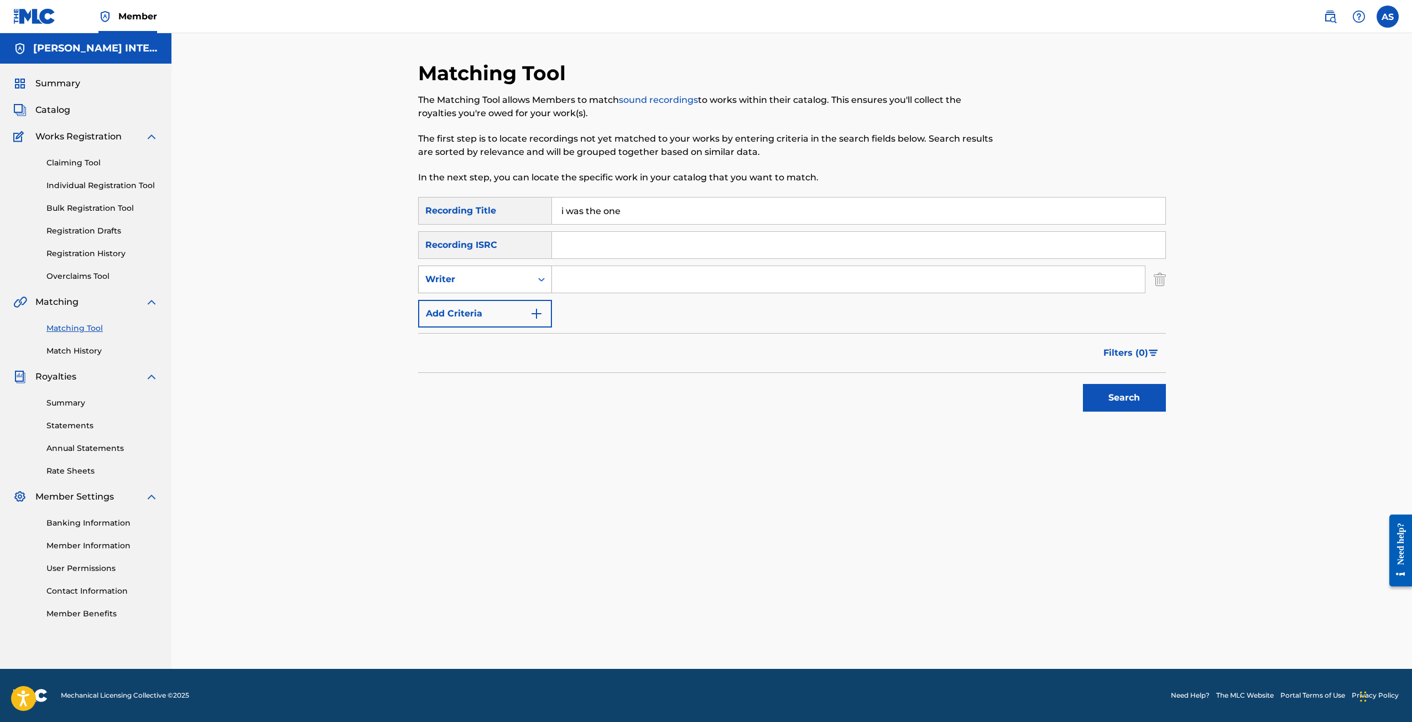
click at [482, 283] on div "Writer" at bounding box center [475, 279] width 100 height 13
click at [478, 304] on div "Recording Artist" at bounding box center [485, 307] width 133 height 28
click at [573, 276] on input "Search Form" at bounding box center [848, 279] width 593 height 27
click at [1140, 396] on button "Search" at bounding box center [1124, 398] width 83 height 28
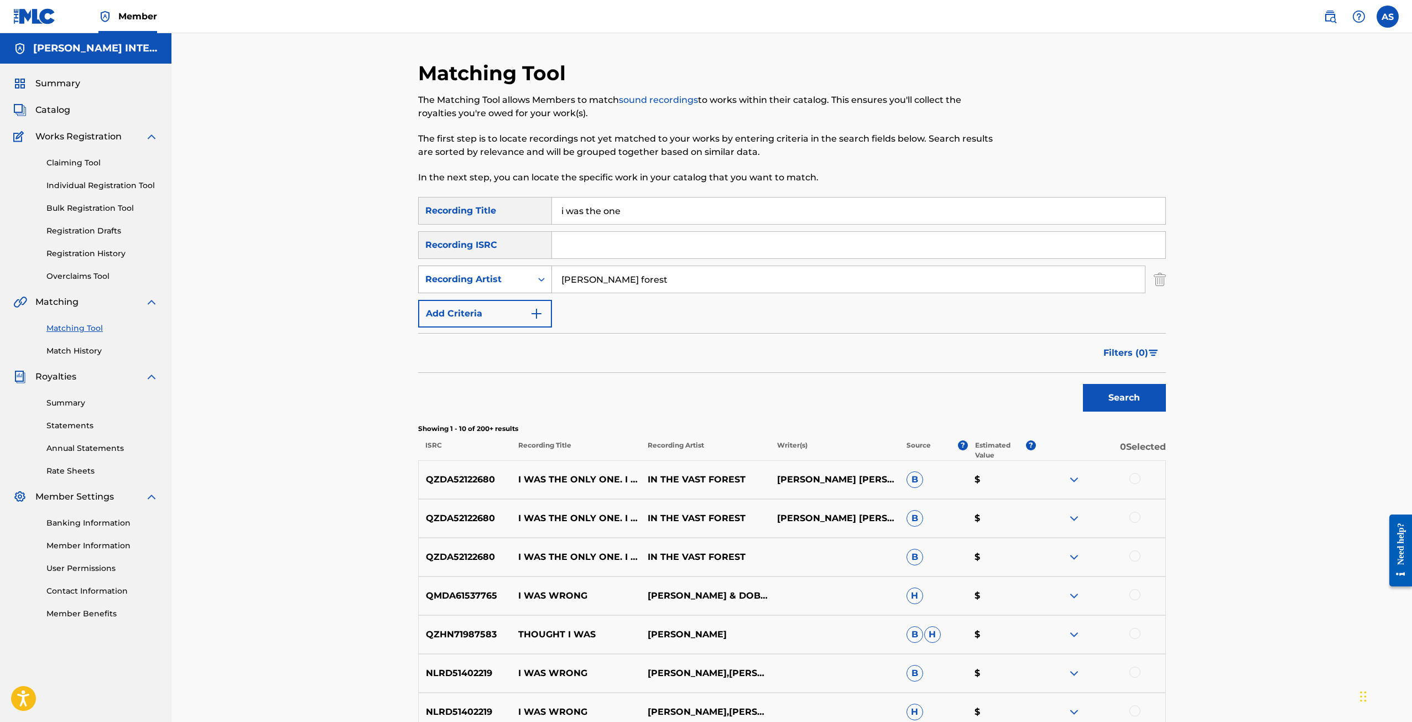
drag, startPoint x: 644, startPoint y: 279, endPoint x: 524, endPoint y: 291, distance: 120.6
click at [524, 291] on div "SearchWithCriteriace51433d-124a-4eb6-82f2-c1baff5d871c Recording Artist [PERSON…" at bounding box center [792, 279] width 748 height 28
click at [1105, 393] on button "Search" at bounding box center [1124, 398] width 83 height 28
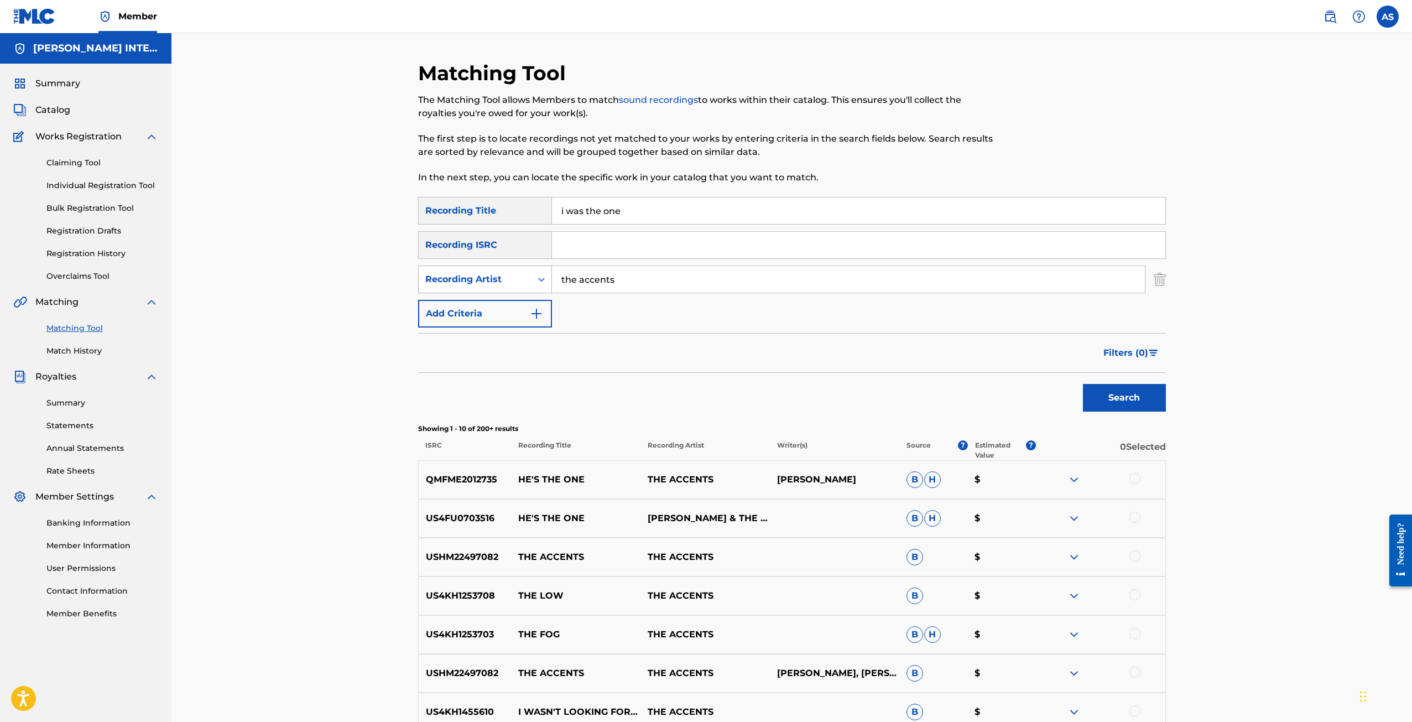
drag, startPoint x: 627, startPoint y: 284, endPoint x: 527, endPoint y: 289, distance: 99.6
click at [527, 289] on div "SearchWithCriteriace51433d-124a-4eb6-82f2-c1baff5d871c Recording Artist the acc…" at bounding box center [792, 279] width 748 height 28
click at [1124, 403] on button "Search" at bounding box center [1124, 398] width 83 height 28
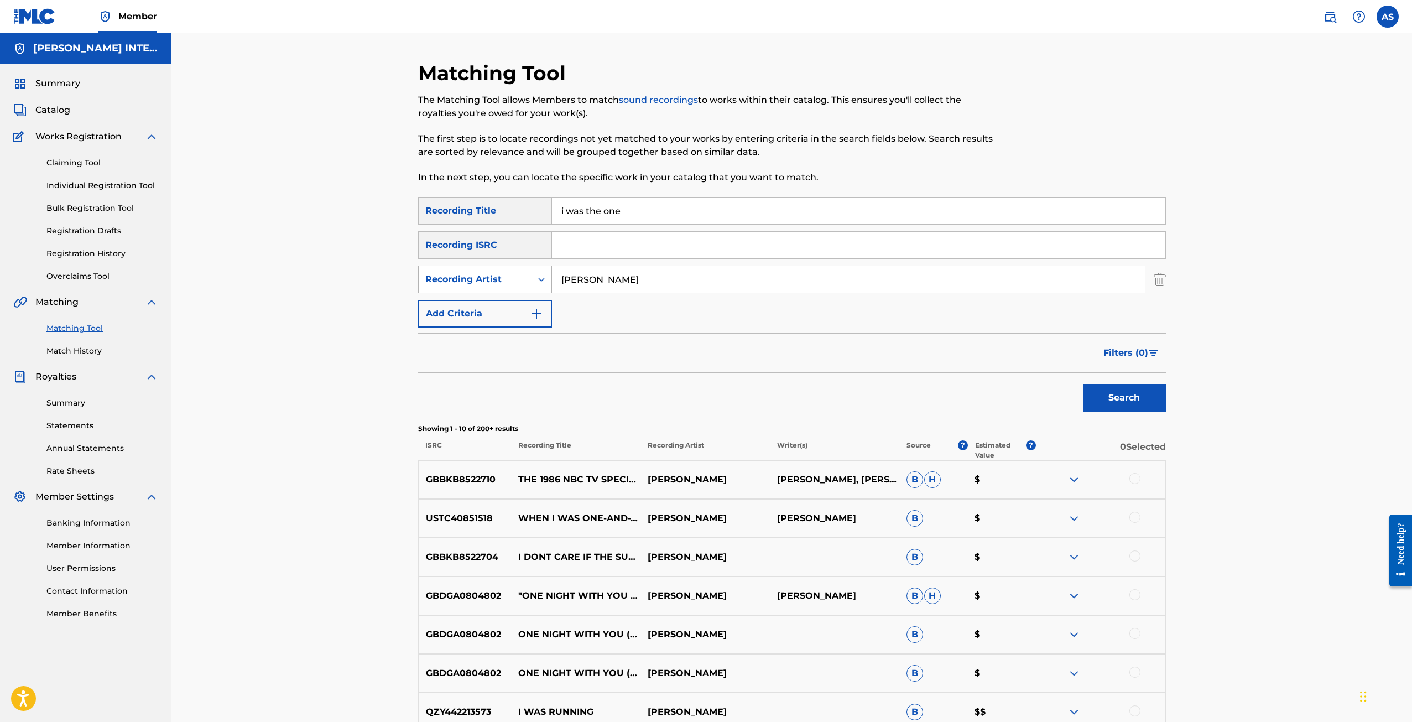
drag, startPoint x: 681, startPoint y: 283, endPoint x: 451, endPoint y: 285, distance: 230.0
click at [451, 285] on div "SearchWithCriteriace51433d-124a-4eb6-82f2-c1baff5d871c Recording Artist [PERSON…" at bounding box center [792, 279] width 748 height 28
click at [1102, 406] on button "Search" at bounding box center [1124, 398] width 83 height 28
drag, startPoint x: 629, startPoint y: 285, endPoint x: 535, endPoint y: 285, distance: 94.0
click at [535, 285] on div "SearchWithCriteriace51433d-124a-4eb6-82f2-c1baff5d871c Recording Artist [PERSON…" at bounding box center [792, 279] width 748 height 28
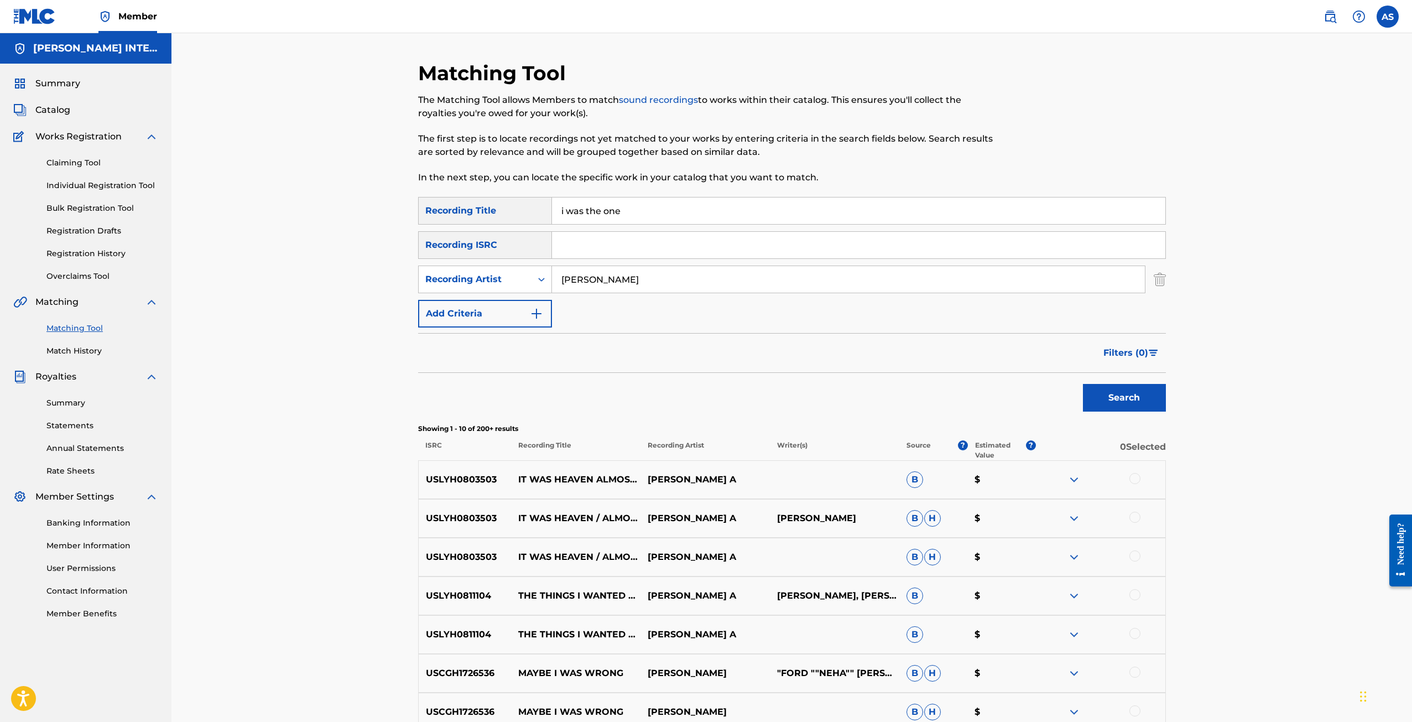
click at [1126, 397] on button "Search" at bounding box center [1124, 398] width 83 height 28
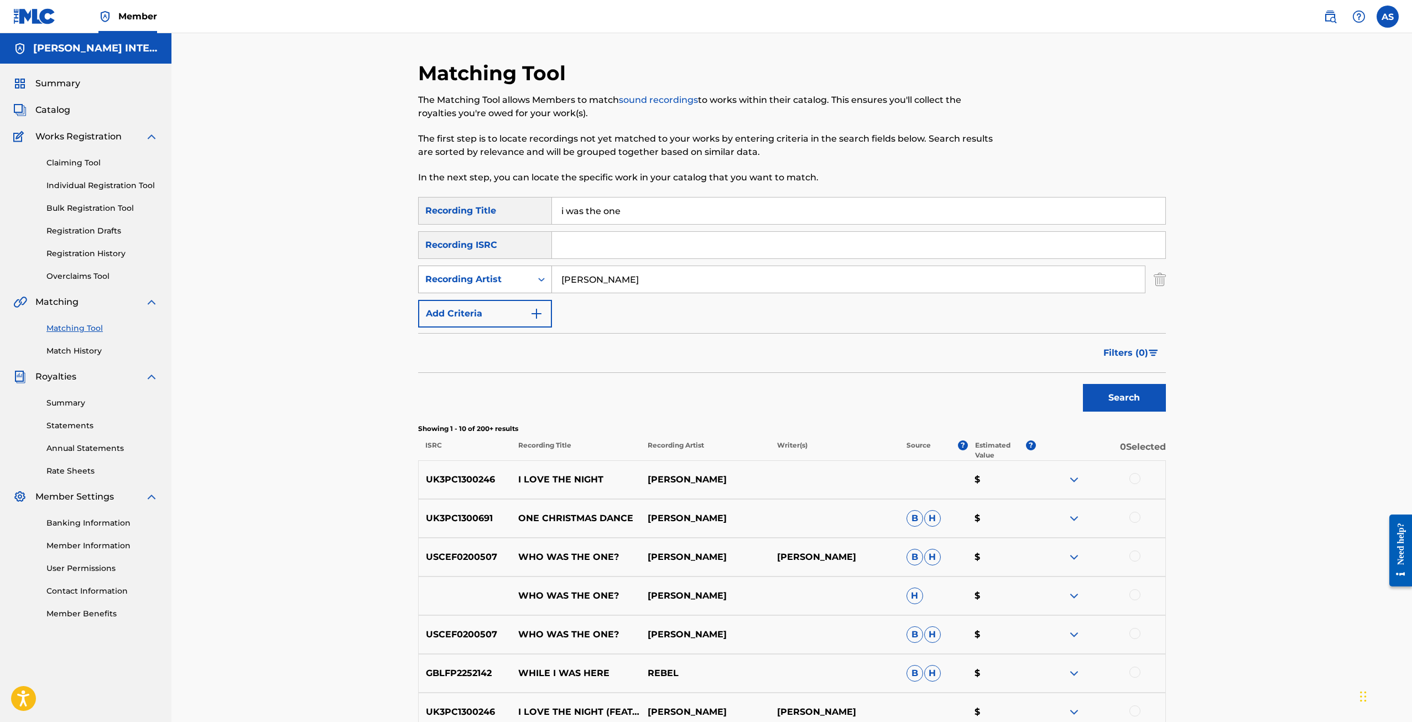
drag, startPoint x: 631, startPoint y: 281, endPoint x: 534, endPoint y: 282, distance: 96.8
click at [534, 282] on div "SearchWithCriteriace51433d-124a-4eb6-82f2-c1baff5d871c Recording Artist [PERSON…" at bounding box center [792, 279] width 748 height 28
click at [1106, 391] on button "Search" at bounding box center [1124, 398] width 83 height 28
drag, startPoint x: 626, startPoint y: 286, endPoint x: 515, endPoint y: 283, distance: 111.2
click at [515, 283] on div "SearchWithCriteriace51433d-124a-4eb6-82f2-c1baff5d871c Recording Artist [PERSON…" at bounding box center [792, 279] width 748 height 28
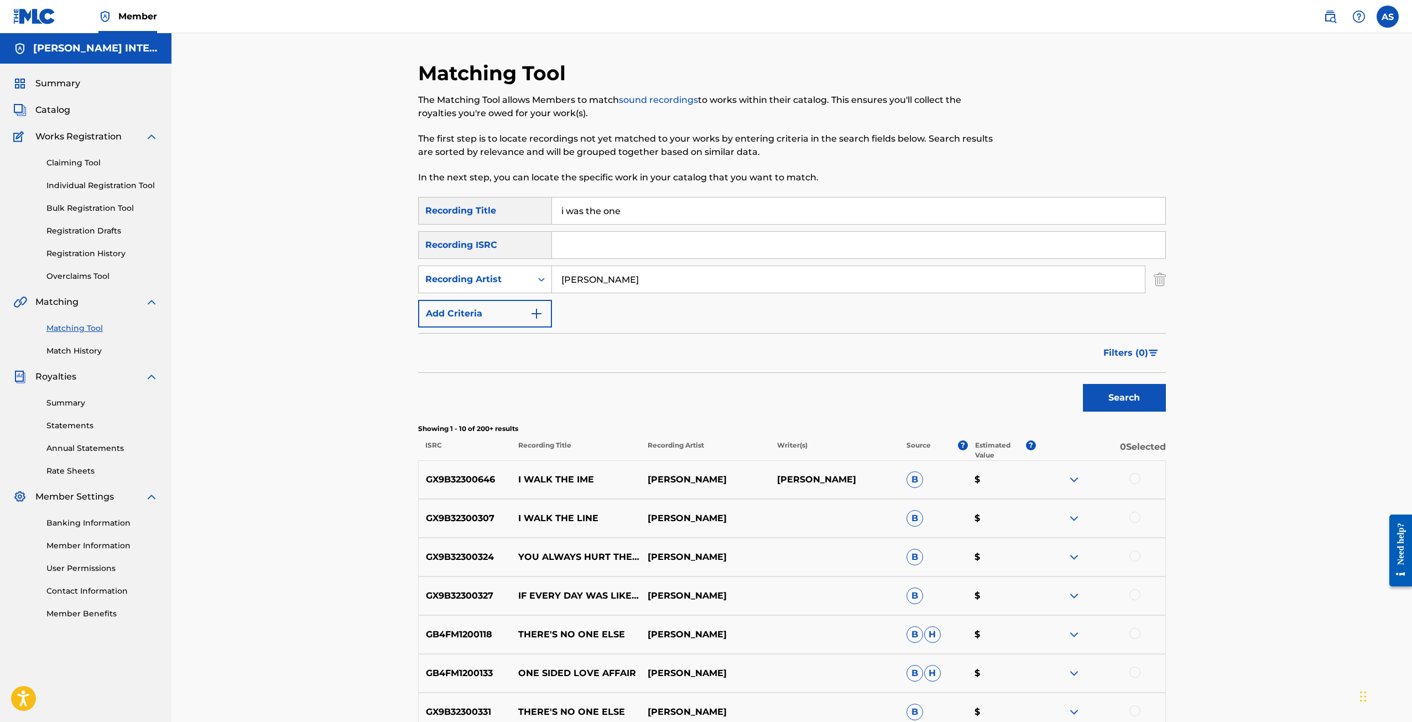
click at [1128, 400] on button "Search" at bounding box center [1124, 398] width 83 height 28
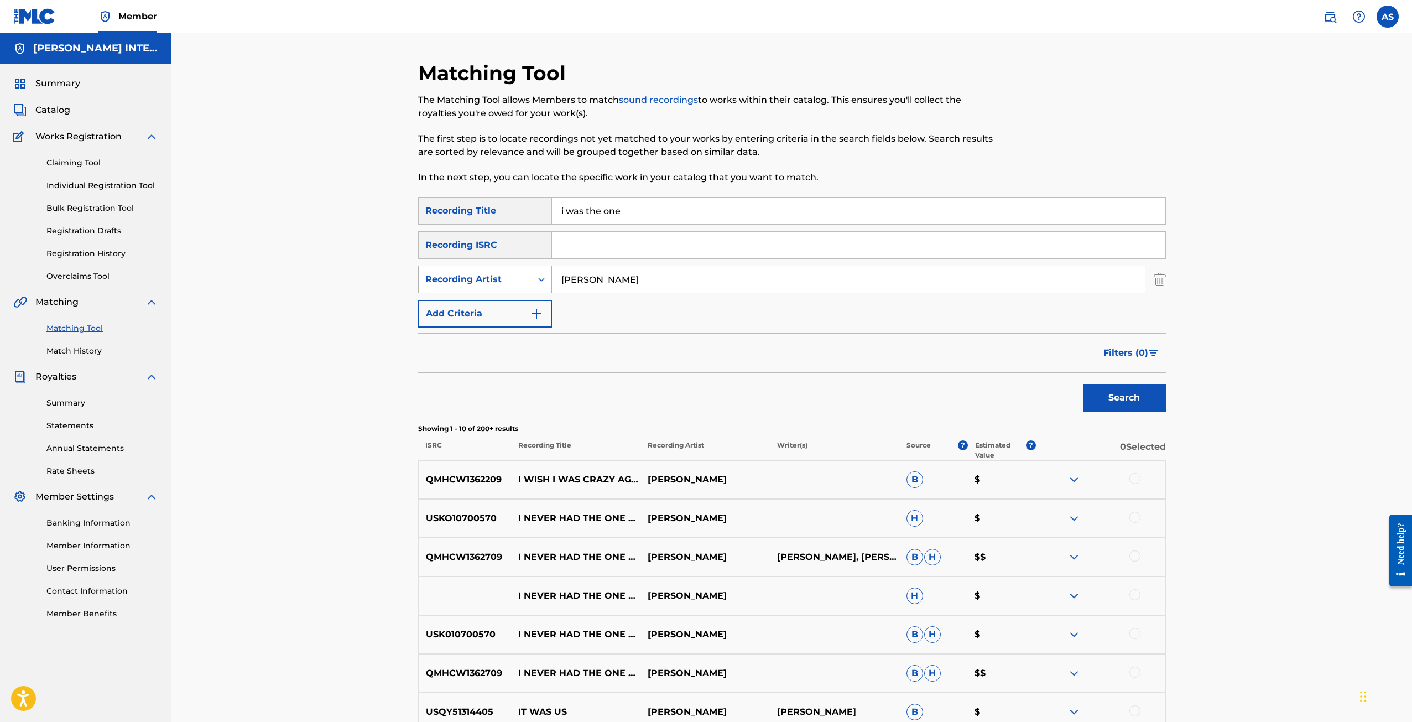
drag, startPoint x: 584, startPoint y: 284, endPoint x: 533, endPoint y: 283, distance: 50.9
click at [533, 283] on div "SearchWithCriteriace51433d-124a-4eb6-82f2-c1baff5d871c Recording Artist [PERSON…" at bounding box center [792, 279] width 748 height 28
type input "[PERSON_NAME]"
click at [1095, 384] on button "Search" at bounding box center [1124, 398] width 83 height 28
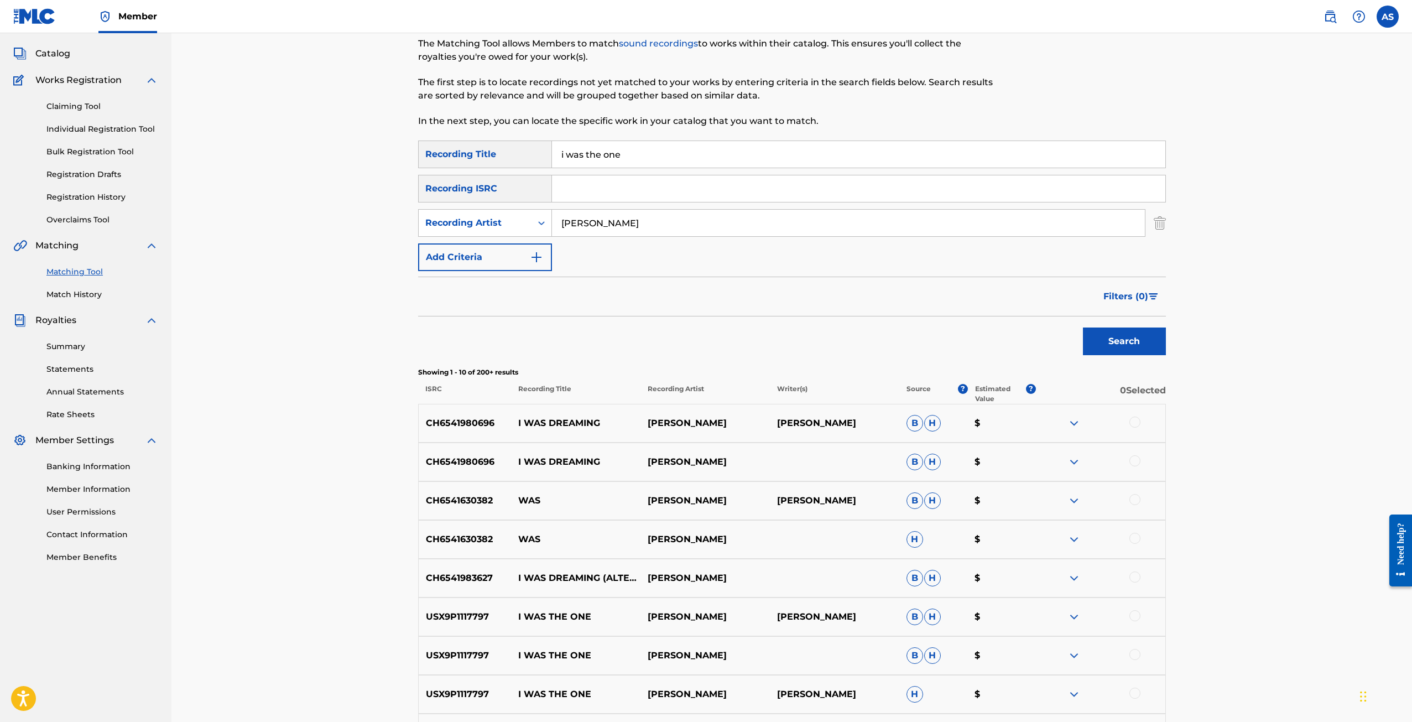
scroll to position [55, 0]
drag, startPoint x: 634, startPoint y: 218, endPoint x: 499, endPoint y: 243, distance: 137.2
click at [501, 238] on div "SearchWithCriteria20f7c450-83b7-495c-b43a-f0c1e8dd669c Recording Title i was th…" at bounding box center [792, 207] width 748 height 130
drag, startPoint x: 639, startPoint y: 162, endPoint x: 534, endPoint y: 158, distance: 104.6
click at [534, 158] on div "SearchWithCriteria20f7c450-83b7-495c-b43a-f0c1e8dd669c Recording Title i was th…" at bounding box center [792, 156] width 748 height 28
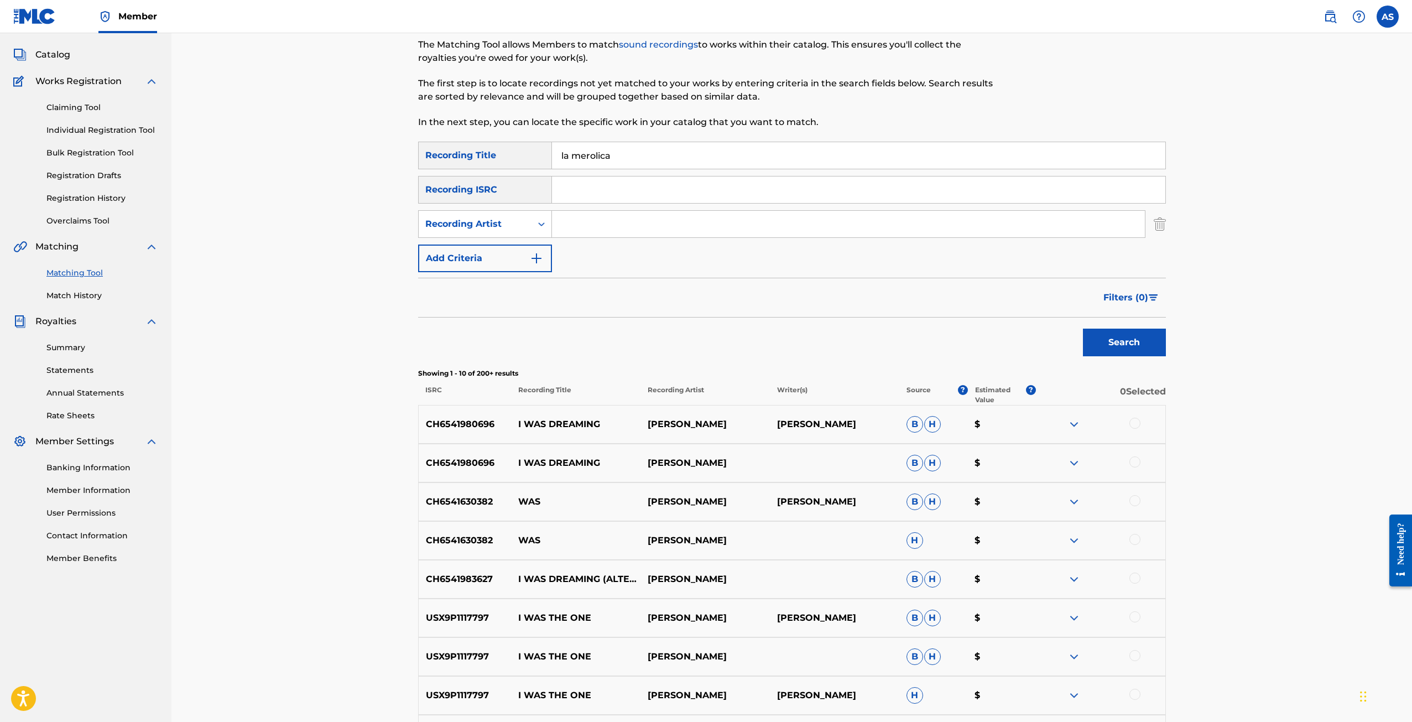
type input "la merolica"
click at [1104, 338] on button "Search" at bounding box center [1124, 342] width 83 height 28
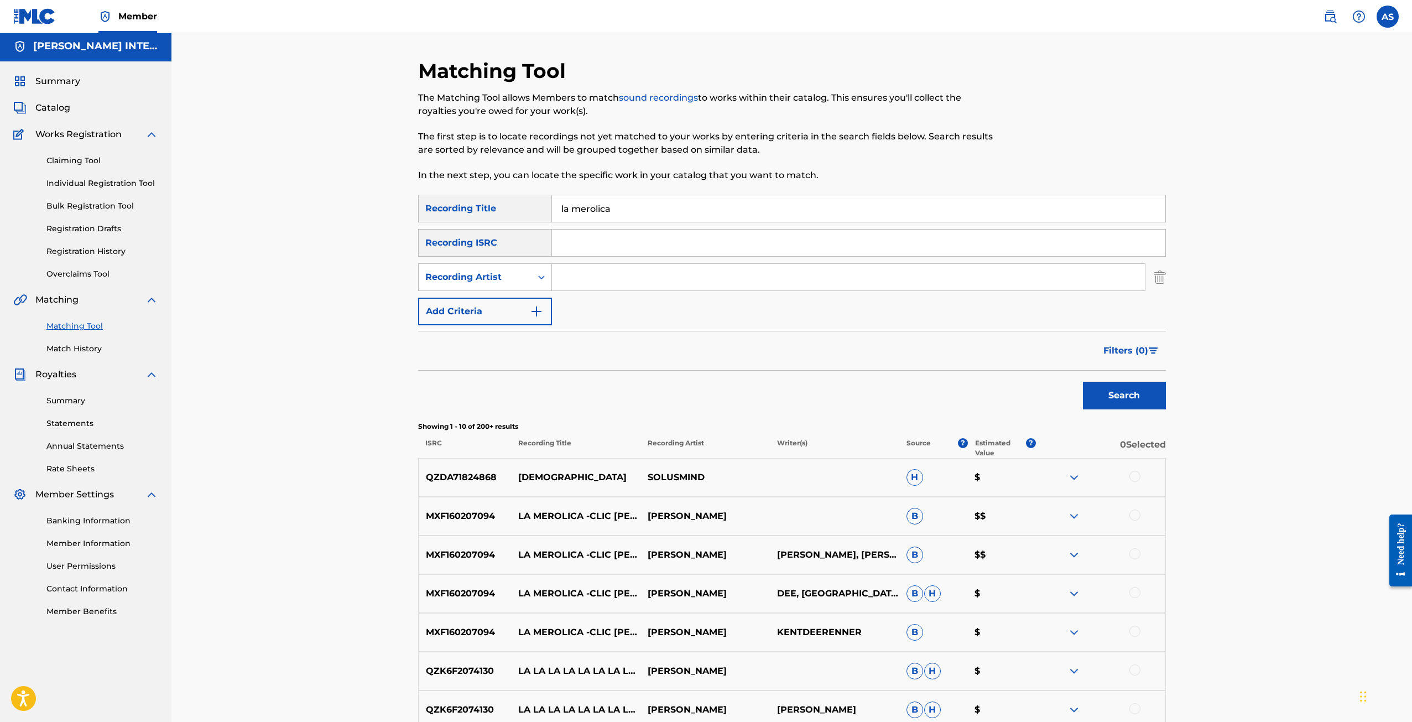
scroll to position [0, 0]
